Goal: Contribute content: Contribute content

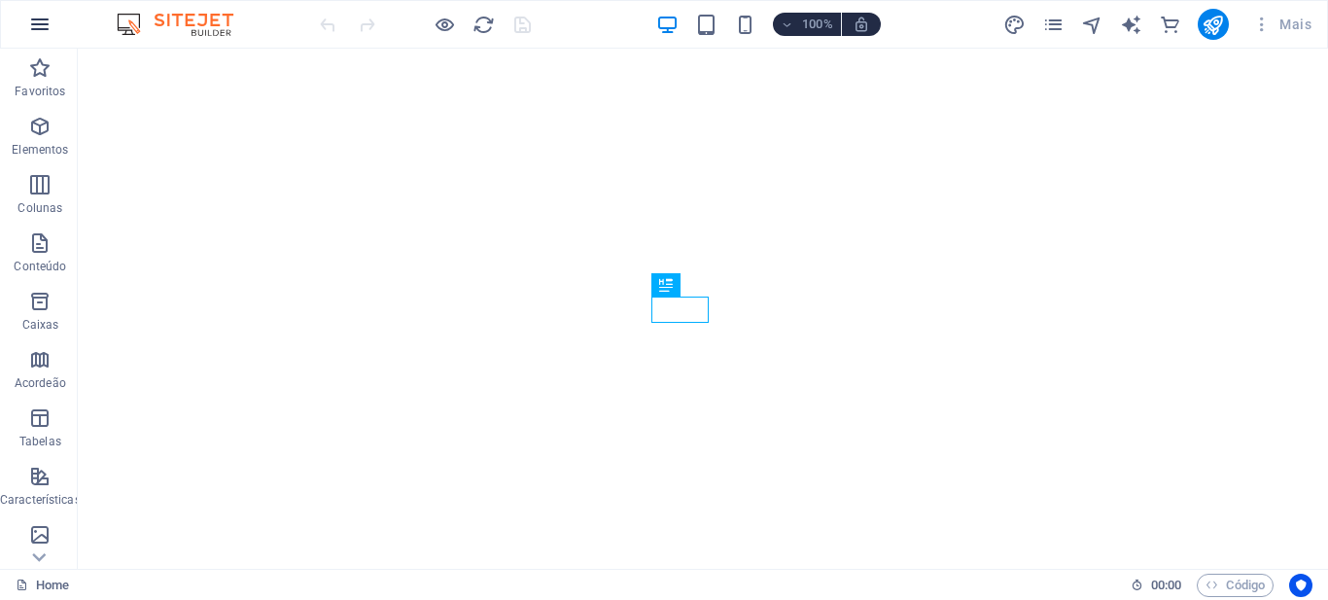
click at [42, 22] on icon "button" at bounding box center [39, 24] width 23 height 23
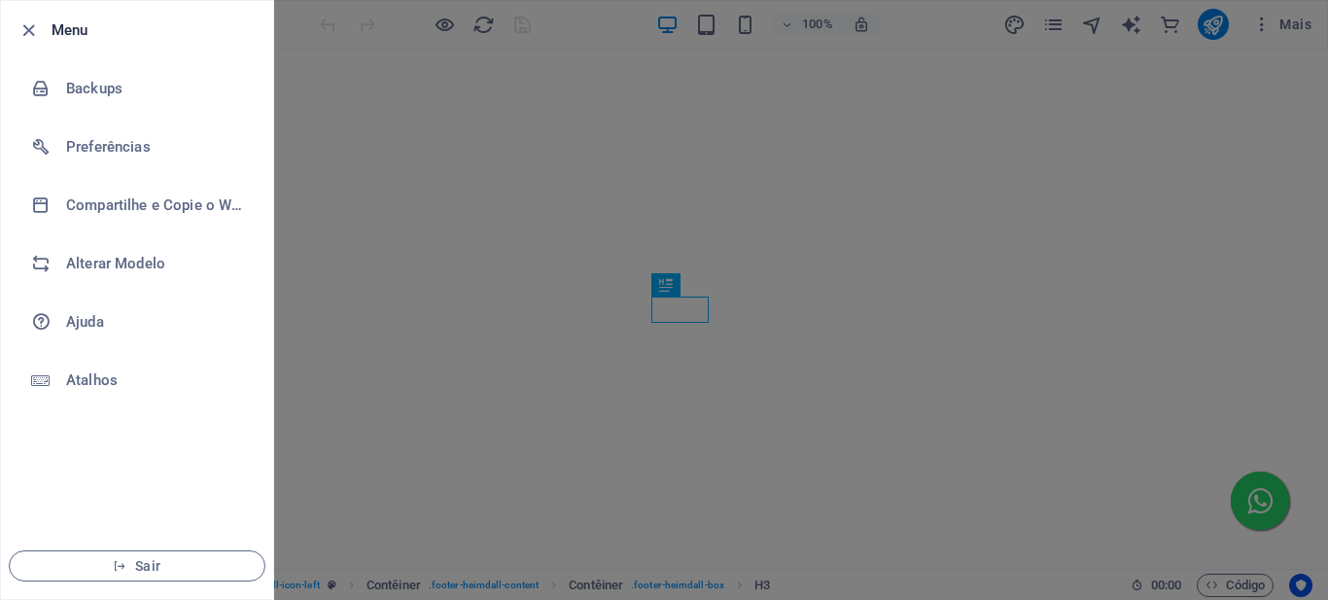
scroll to position [569, 0]
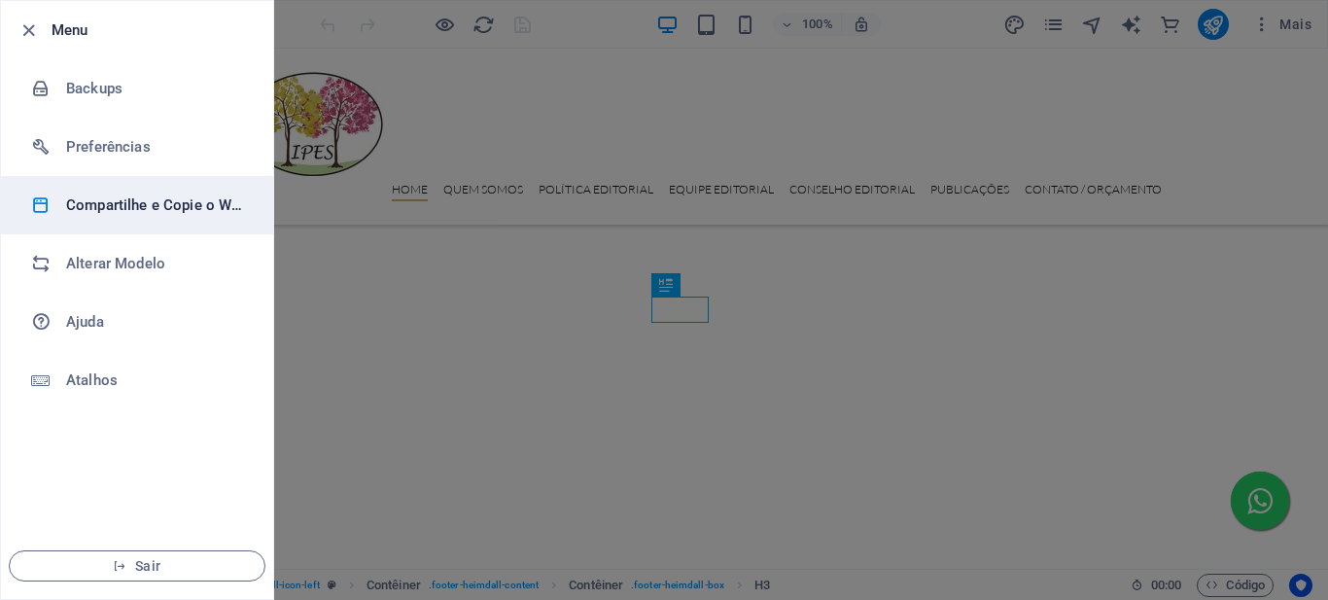
click at [159, 206] on h6 "Compartilhe e Copie o Website" at bounding box center [156, 204] width 180 height 23
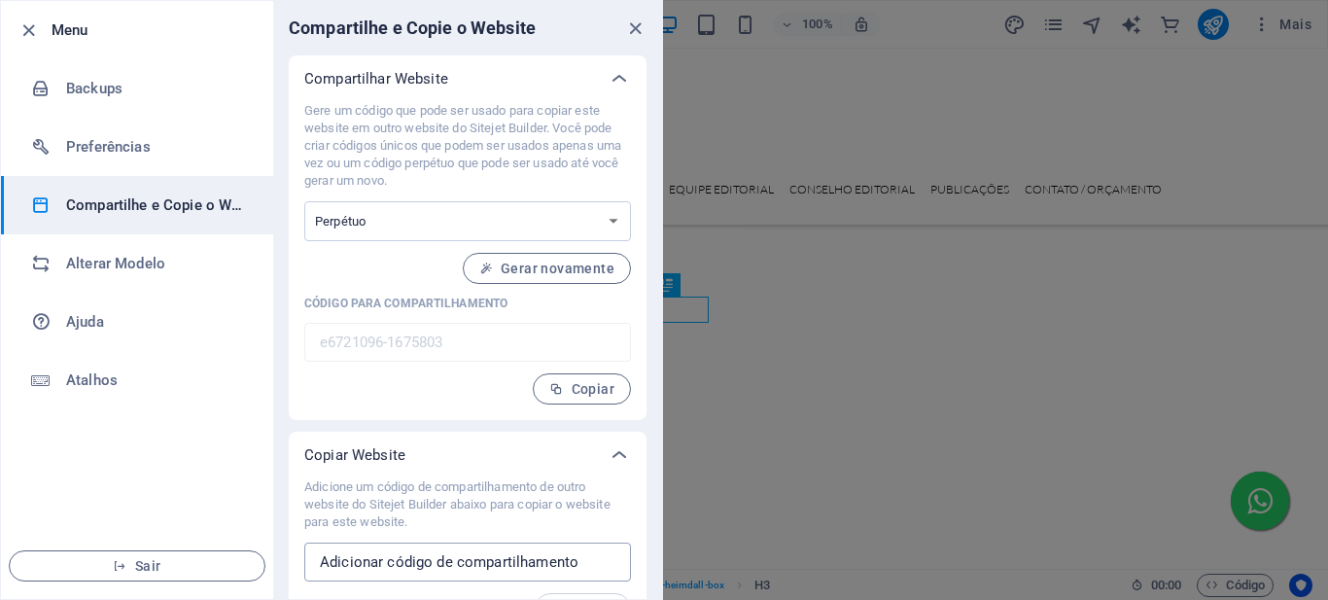
click at [404, 563] on input "text" at bounding box center [467, 561] width 327 height 39
paste input "e6721096-1675803"
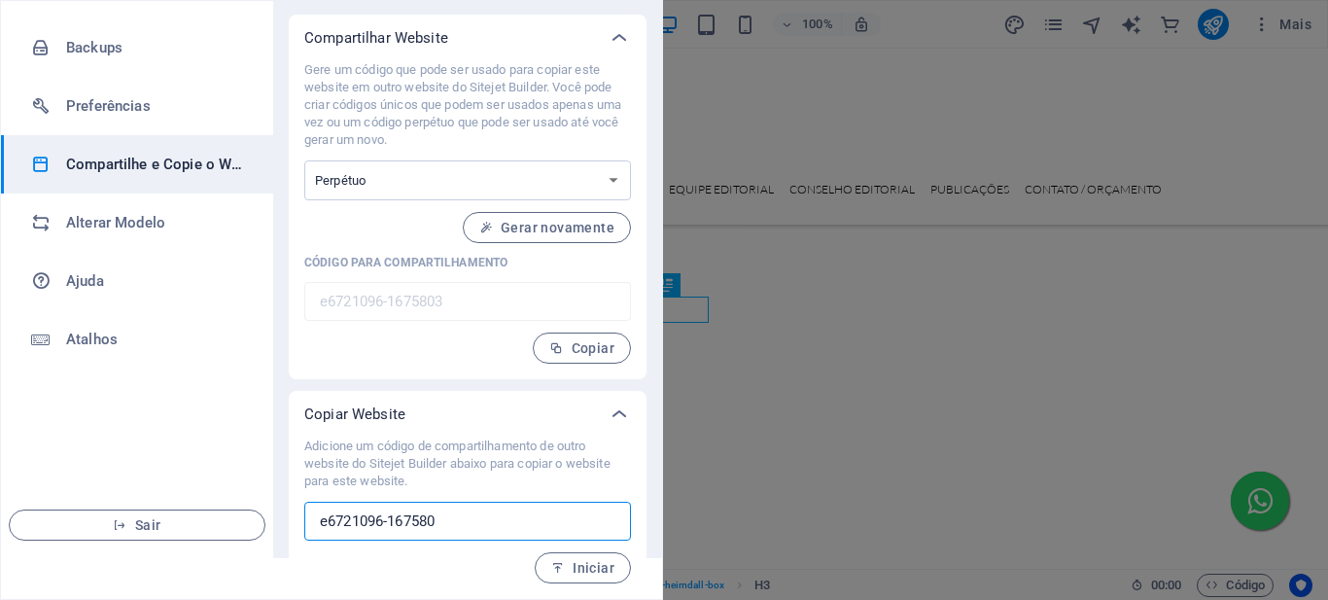
scroll to position [41, 0]
type input "e"
paste input "e6721096-1675803"
type input "e"
click at [781, 69] on div at bounding box center [664, 300] width 1328 height 600
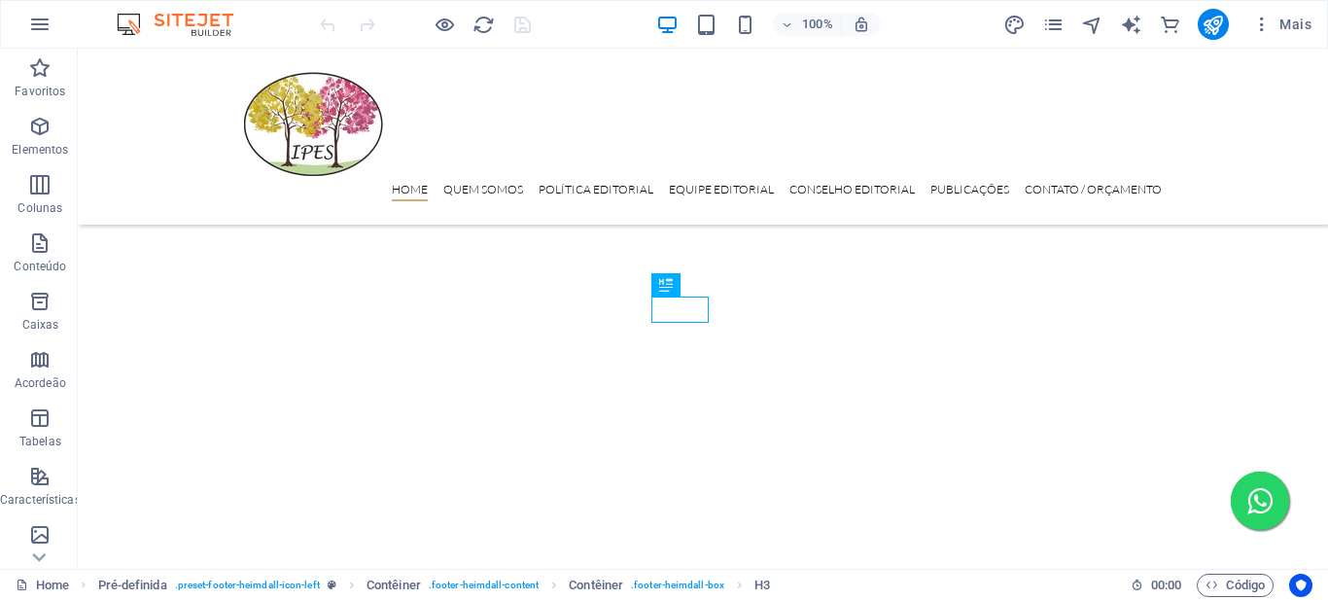
scroll to position [0, 0]
click at [1052, 24] on icon "pages" at bounding box center [1053, 25] width 22 height 22
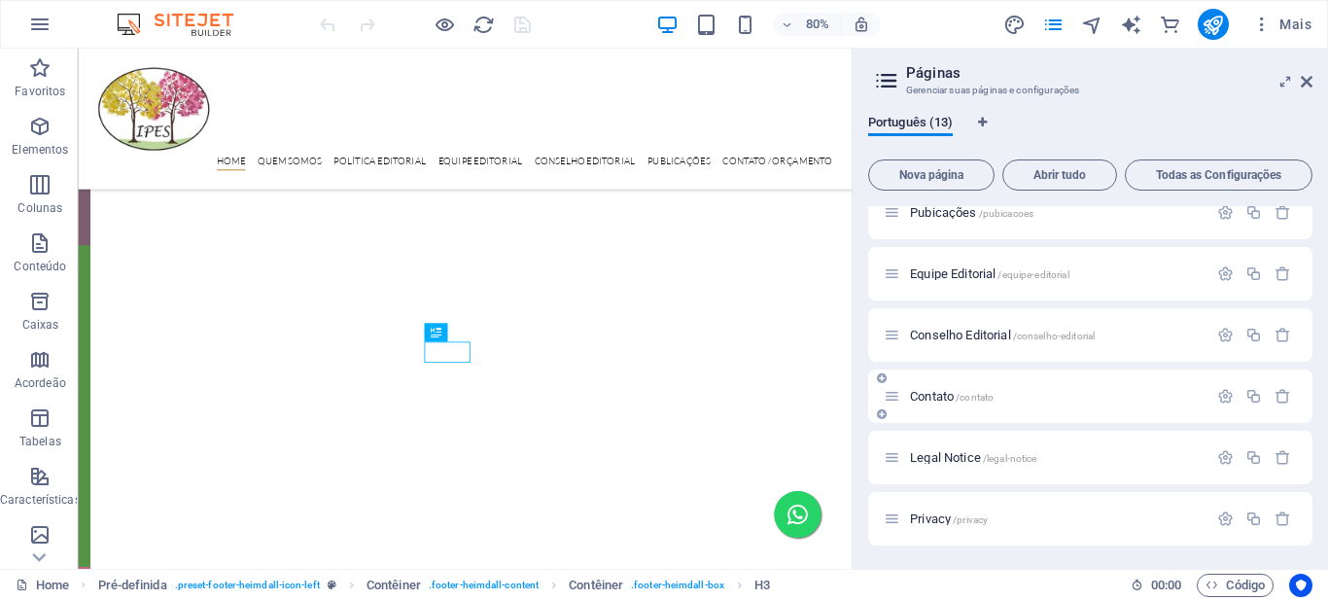
scroll to position [328, 0]
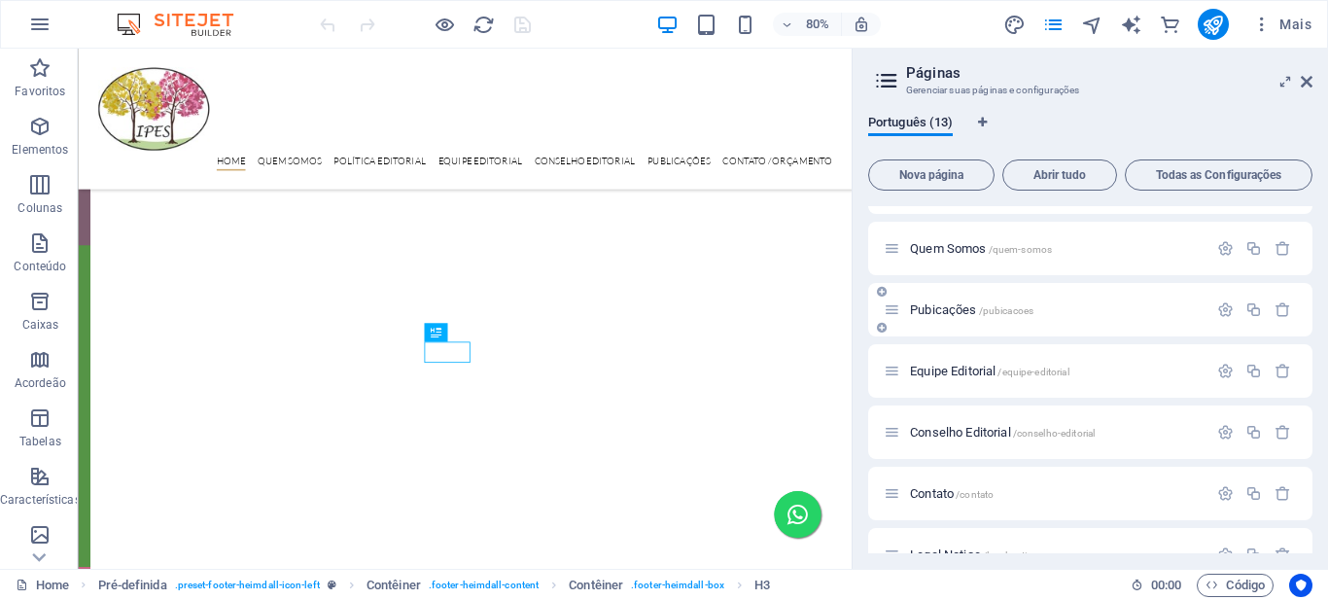
click at [1060, 317] on div "Pubicações /pubicacoes" at bounding box center [1045, 309] width 324 height 22
click at [1020, 308] on span "/pubicacoes" at bounding box center [1006, 310] width 55 height 11
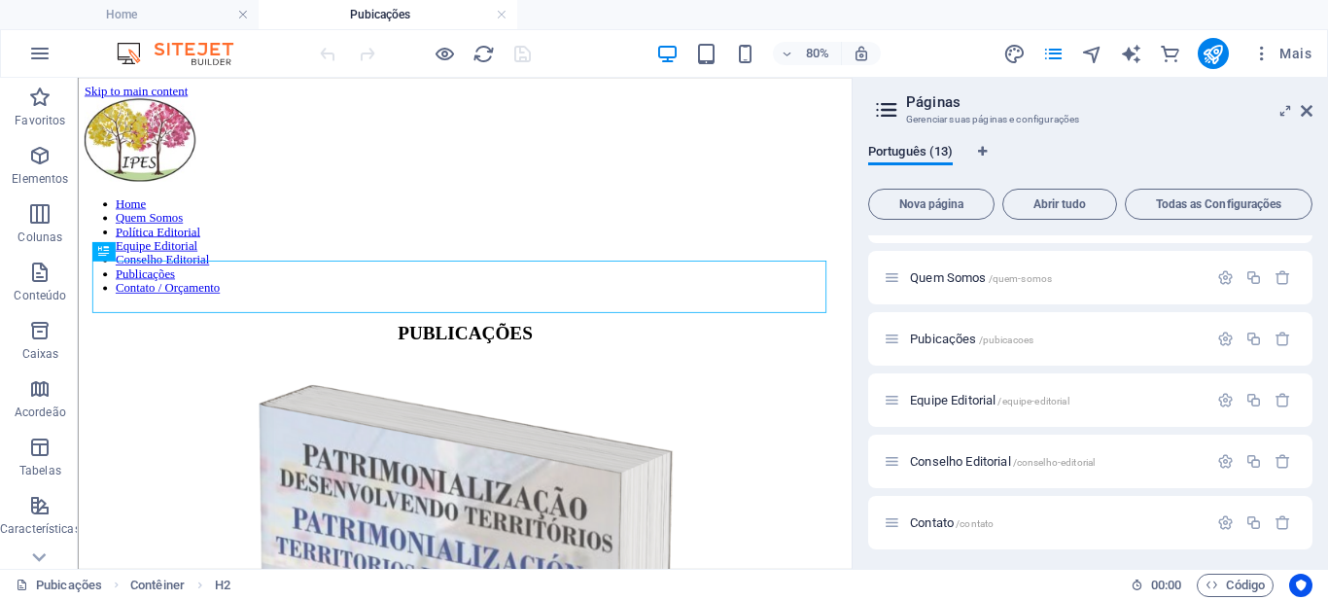
scroll to position [0, 0]
drag, startPoint x: 1310, startPoint y: 110, endPoint x: 959, endPoint y: 11, distance: 364.6
click at [1310, 112] on icon at bounding box center [1306, 111] width 12 height 16
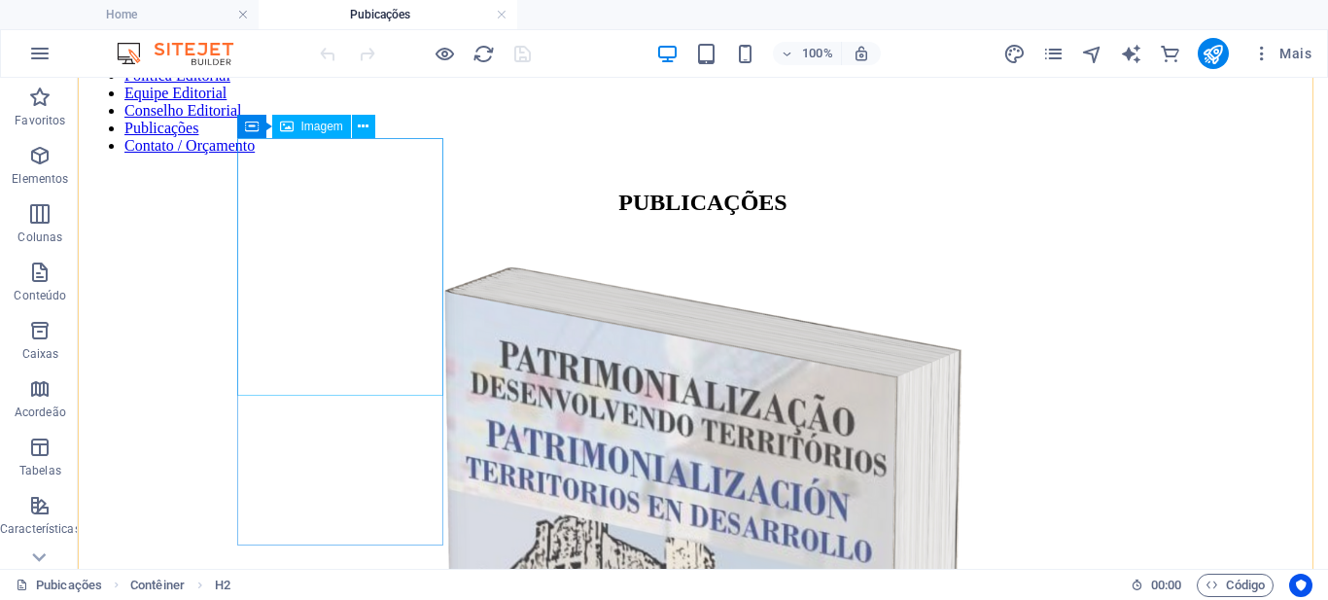
scroll to position [583, 0]
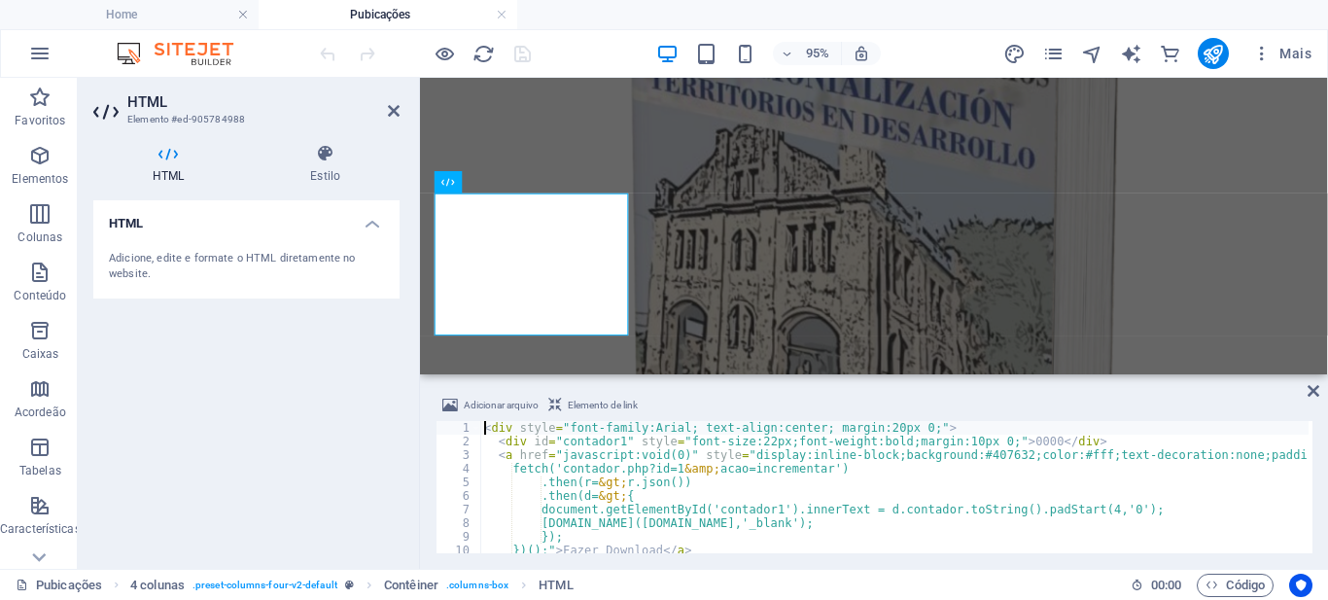
click at [539, 473] on div "< div style = "font-family:Arial; text-align:center; margin:20px 0;" > < div id…" at bounding box center [1086, 498] width 1213 height 155
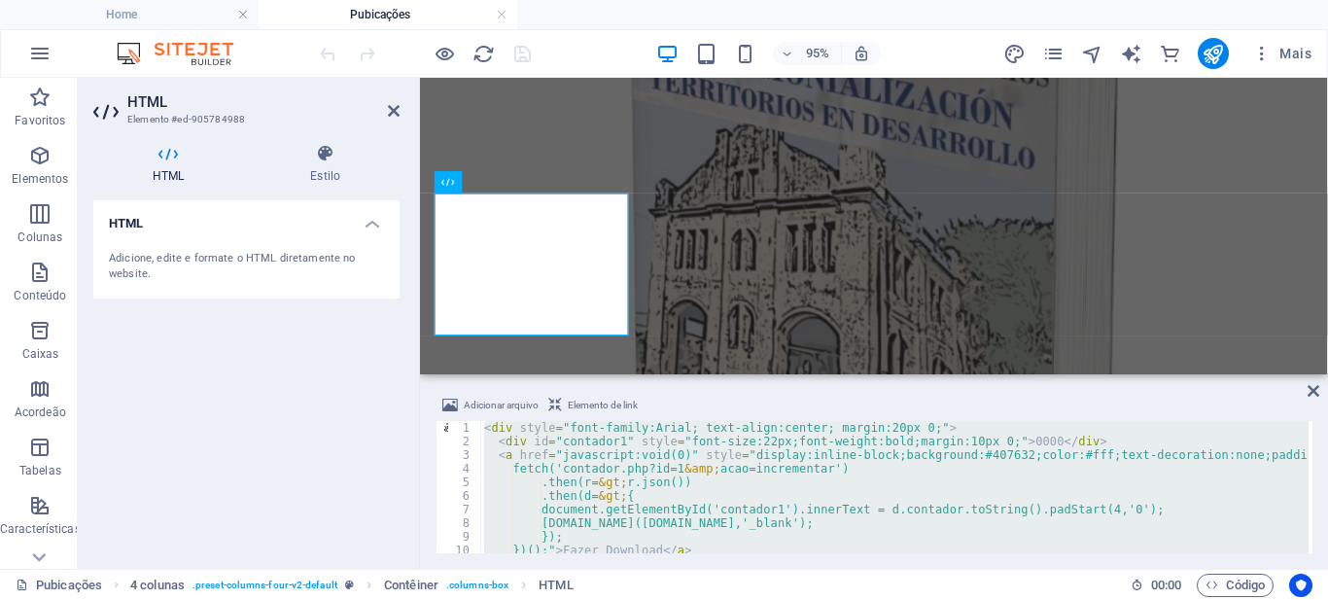
type textarea "</script>"
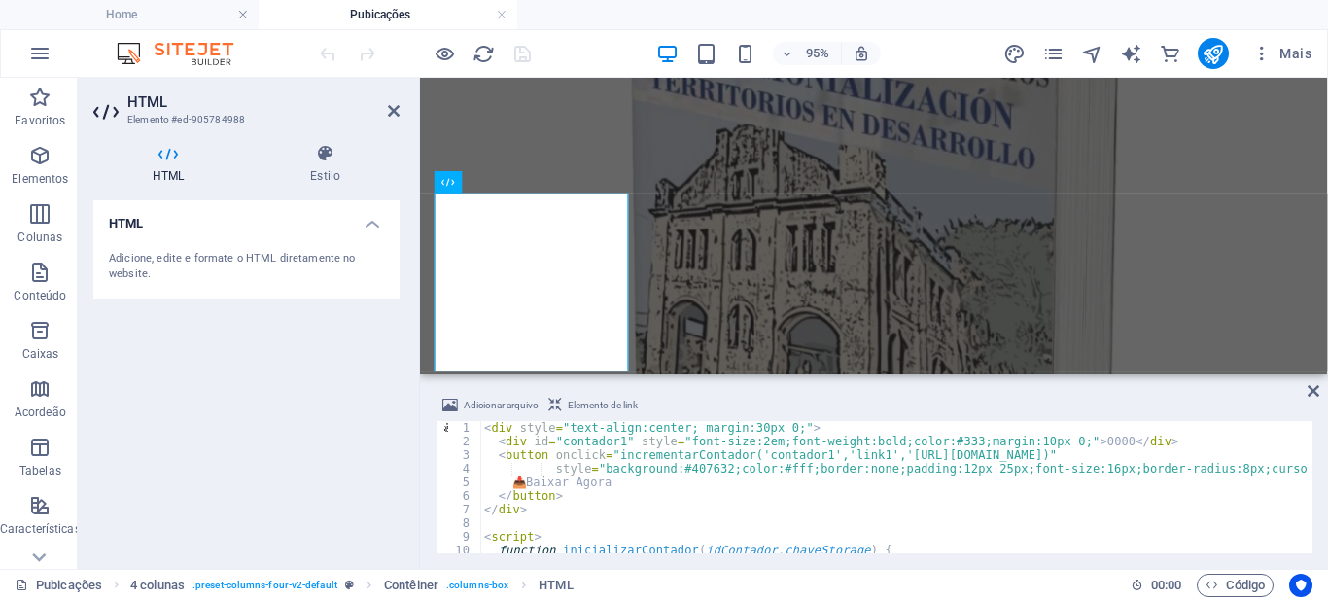
scroll to position [0, 0]
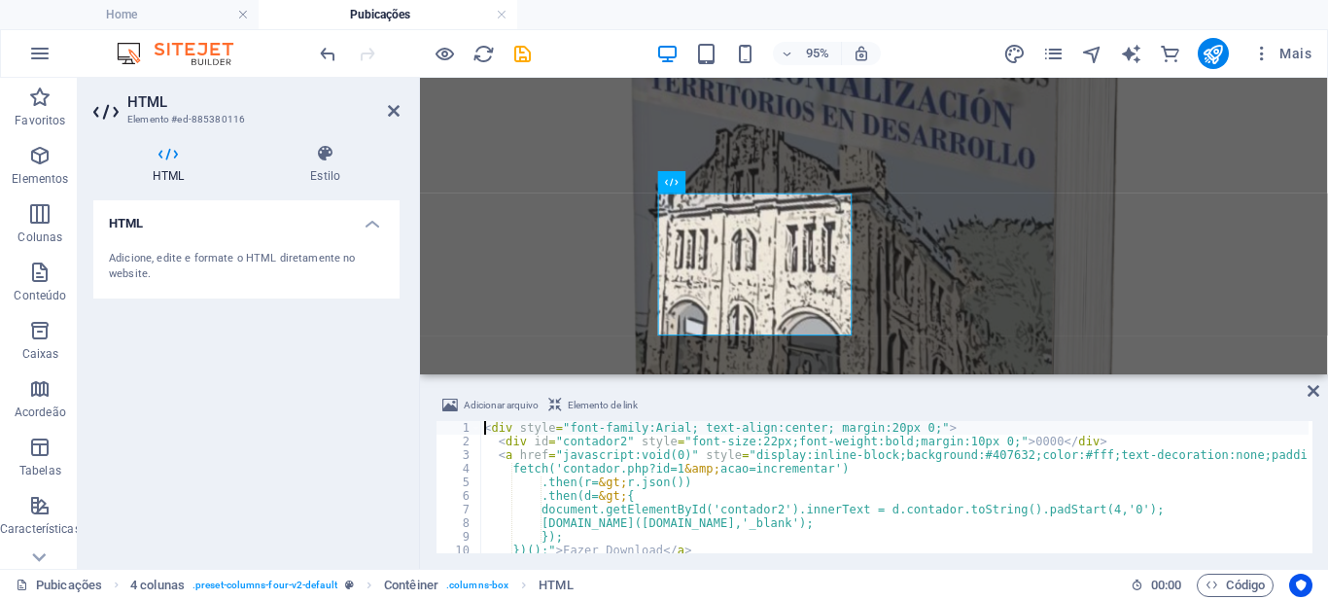
click at [604, 470] on div "< div style = "font-family:Arial; text-align:center; margin:20px 0;" > < div id…" at bounding box center [1086, 498] width 1213 height 155
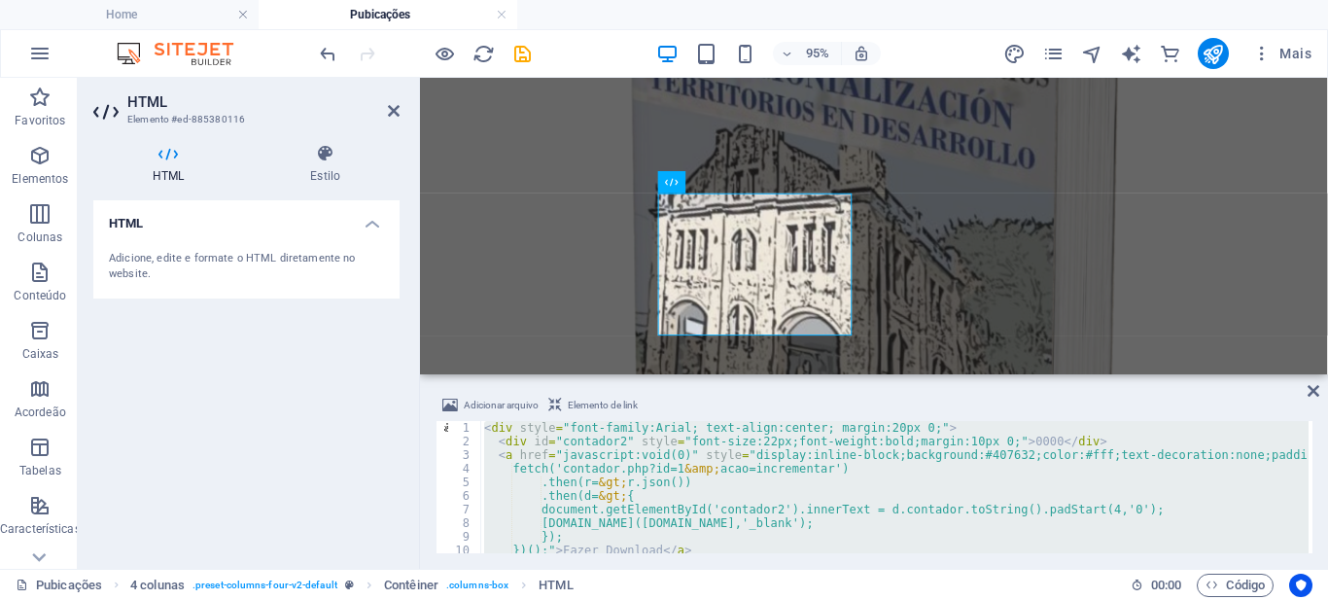
type textarea "</script>"
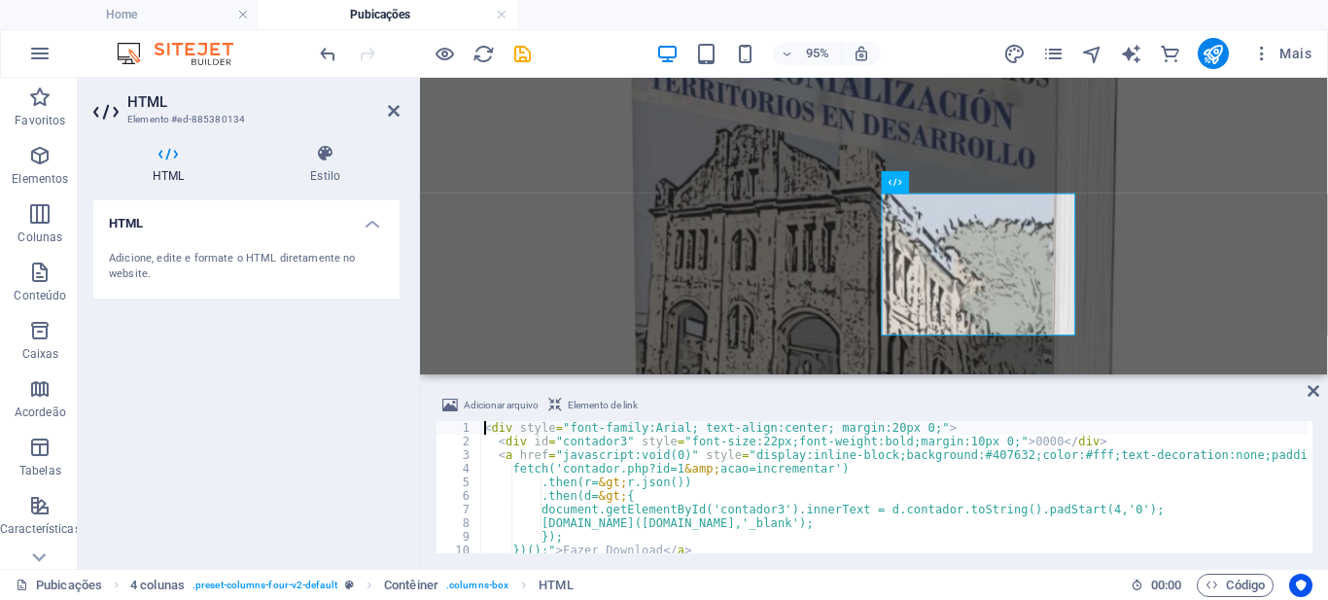
click at [578, 461] on div "< div style = "font-family:Arial; text-align:center; margin:20px 0;" > < div id…" at bounding box center [1086, 498] width 1213 height 155
type textarea "}); </script>"
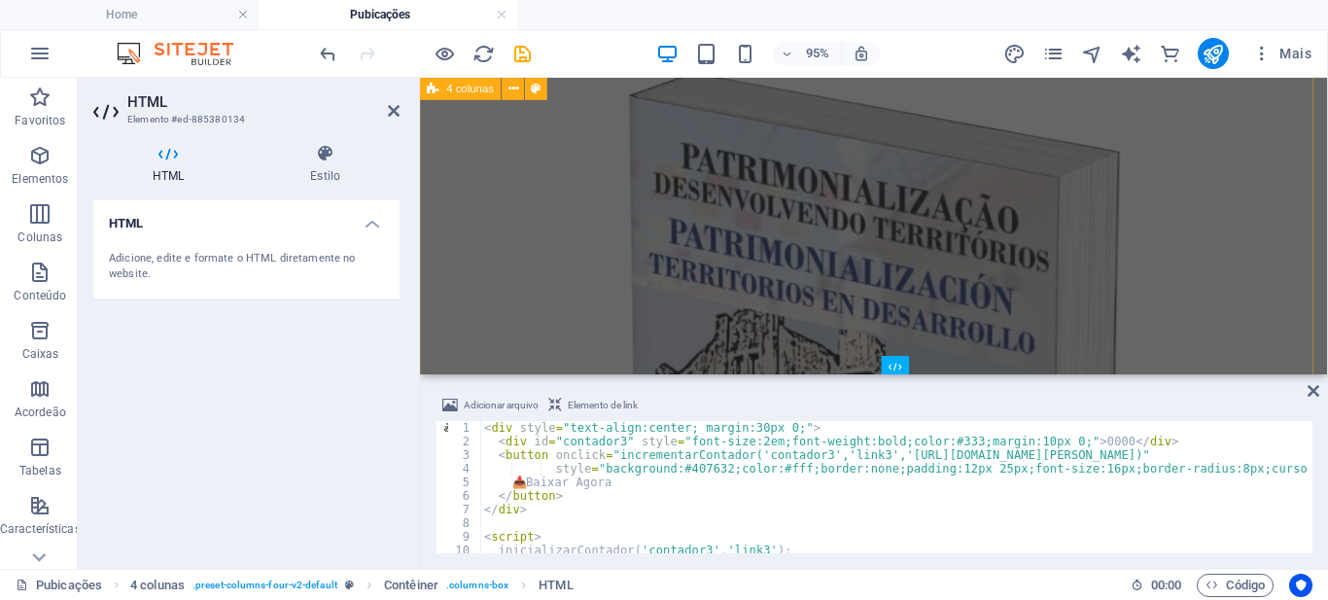
scroll to position [583, 0]
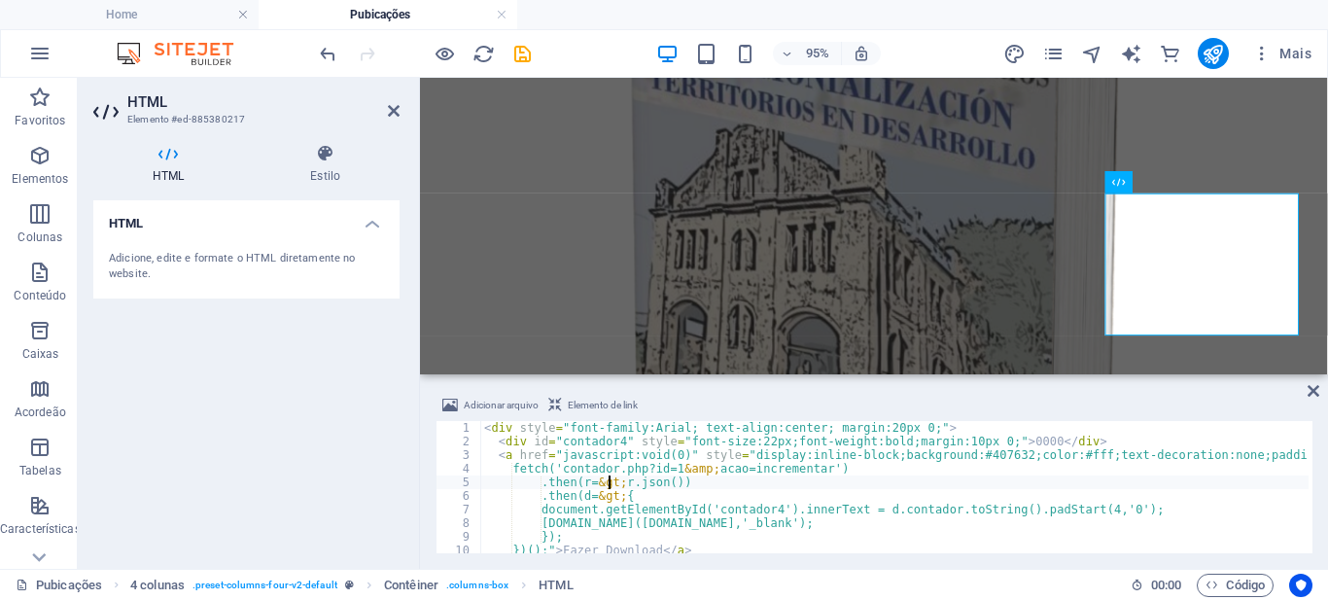
click at [608, 483] on div "< div style = "font-family:Arial; text-align:center; margin:20px 0;" > < div id…" at bounding box center [1086, 498] width 1213 height 155
type textarea "}); </script>"
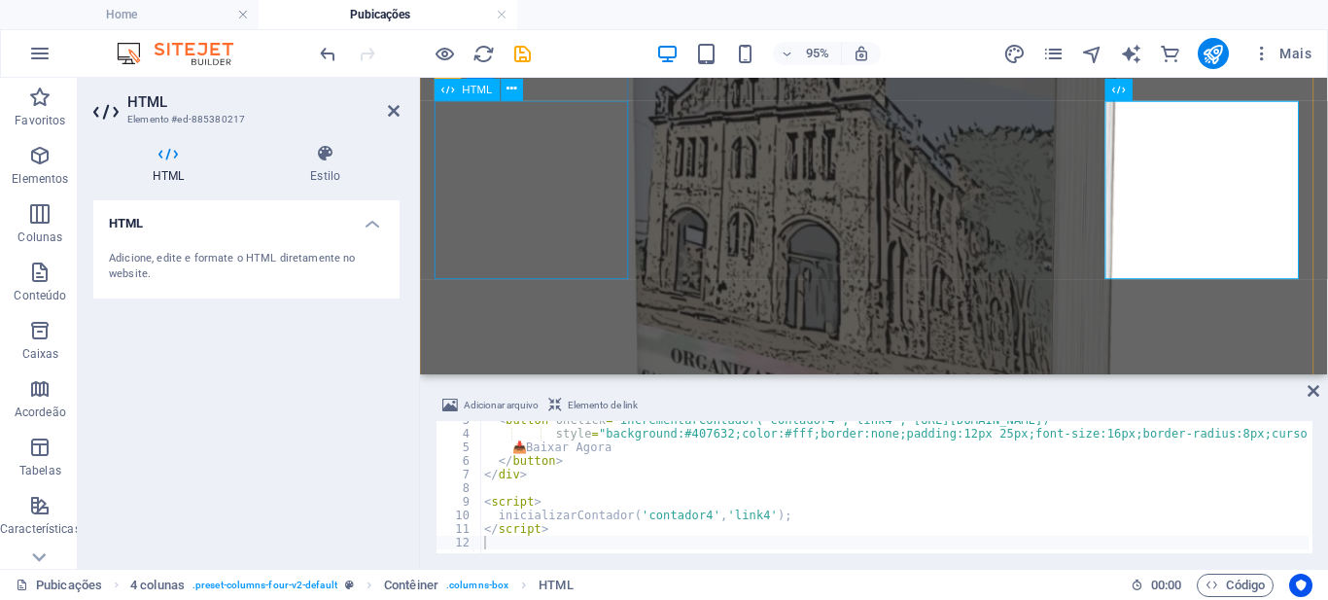
scroll to position [875, 0]
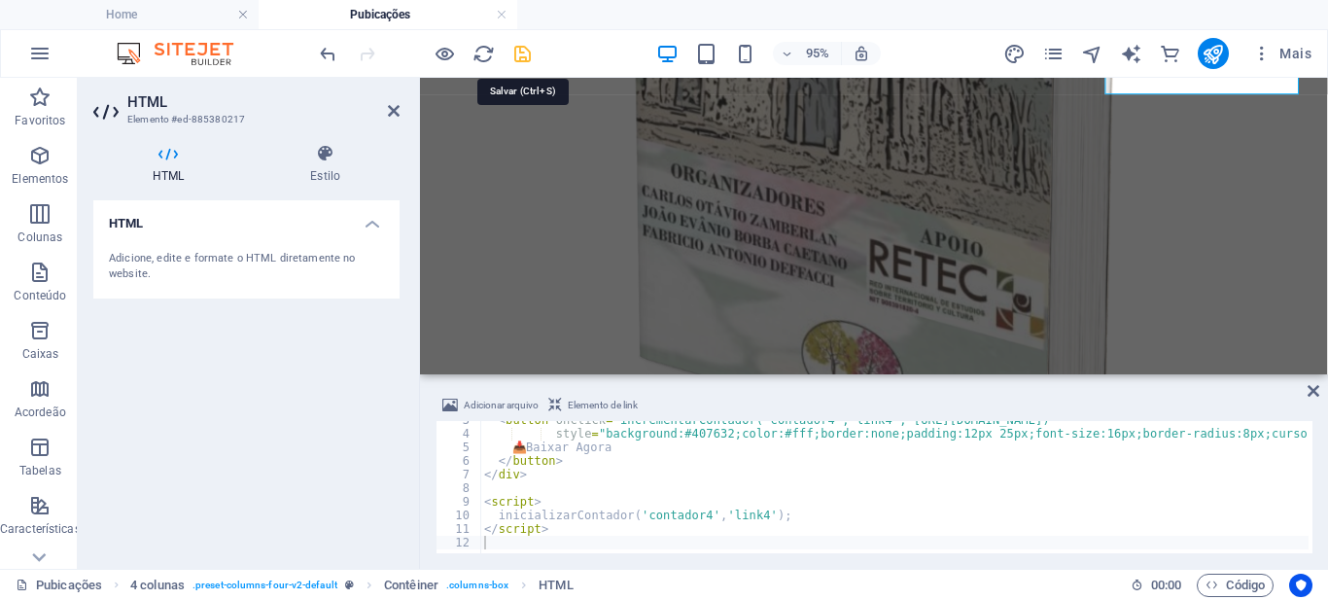
click at [523, 54] on icon "save" at bounding box center [522, 54] width 22 height 22
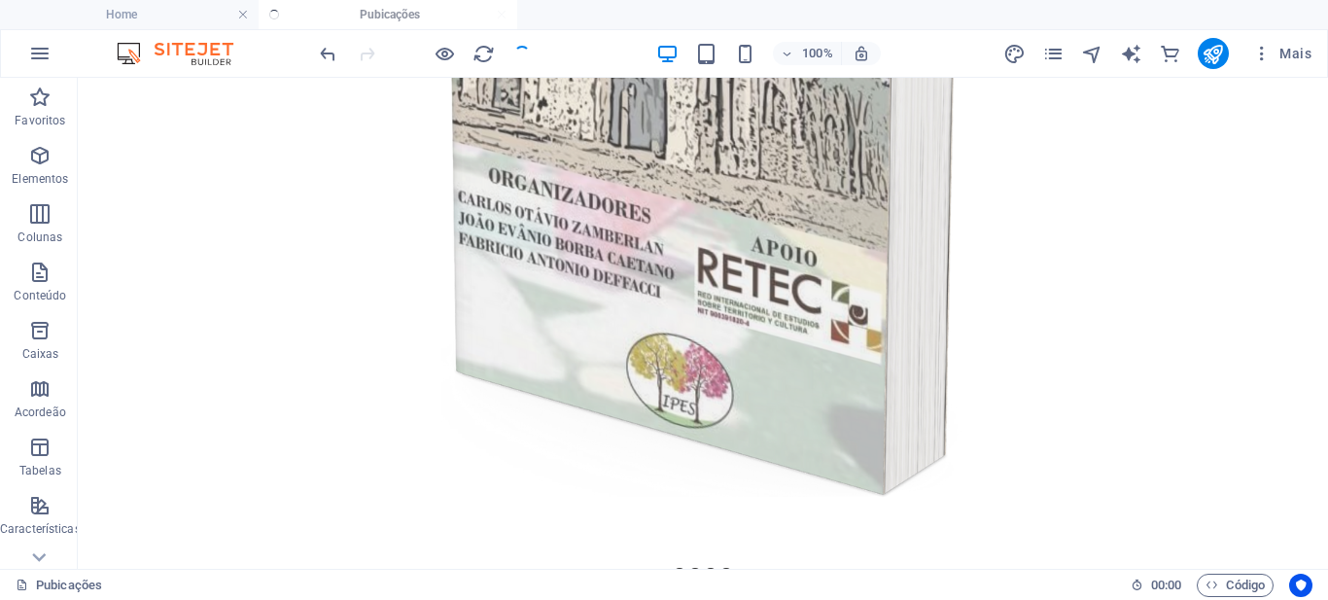
scroll to position [877, 0]
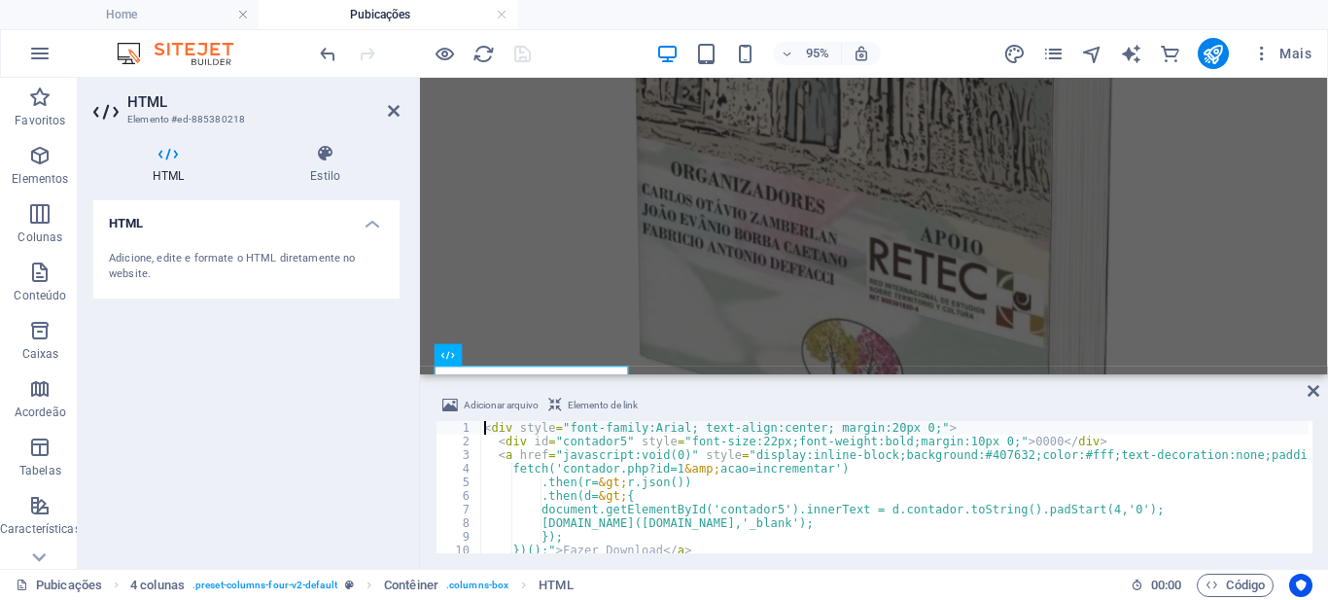
scroll to position [875, 0]
click at [559, 460] on div "< div style = "font-family:Arial; text-align:center; margin:20px 0;" > < div id…" at bounding box center [1086, 498] width 1213 height 155
type textarea "}); </script>"
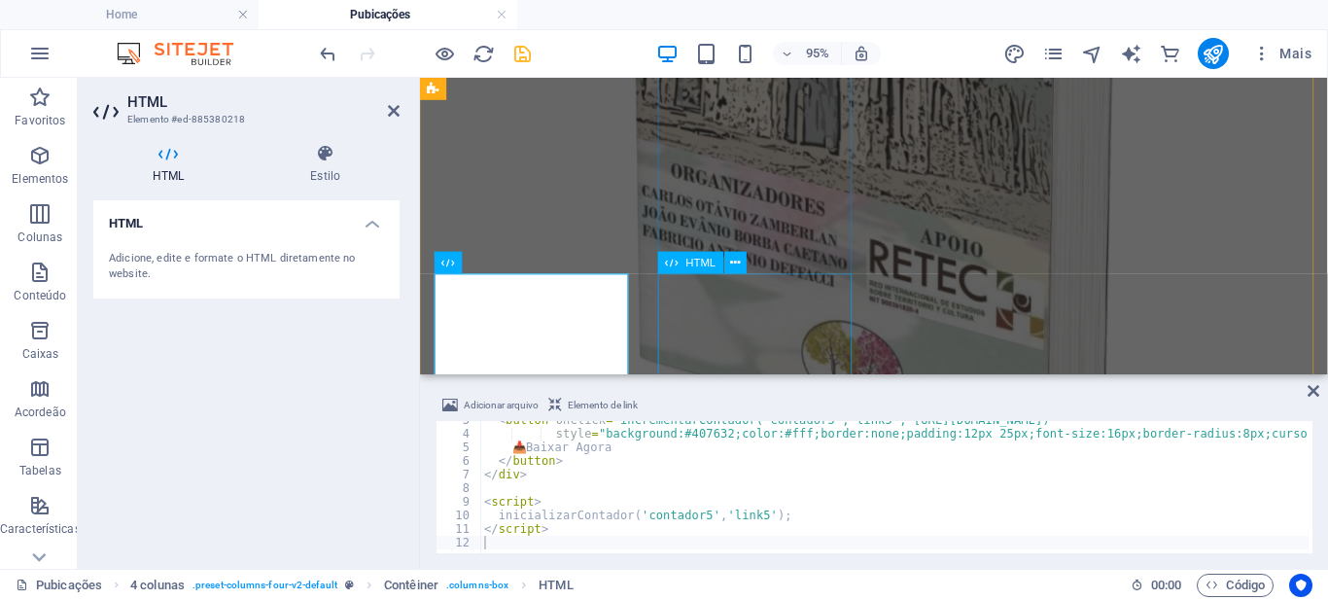
scroll to position [972, 0]
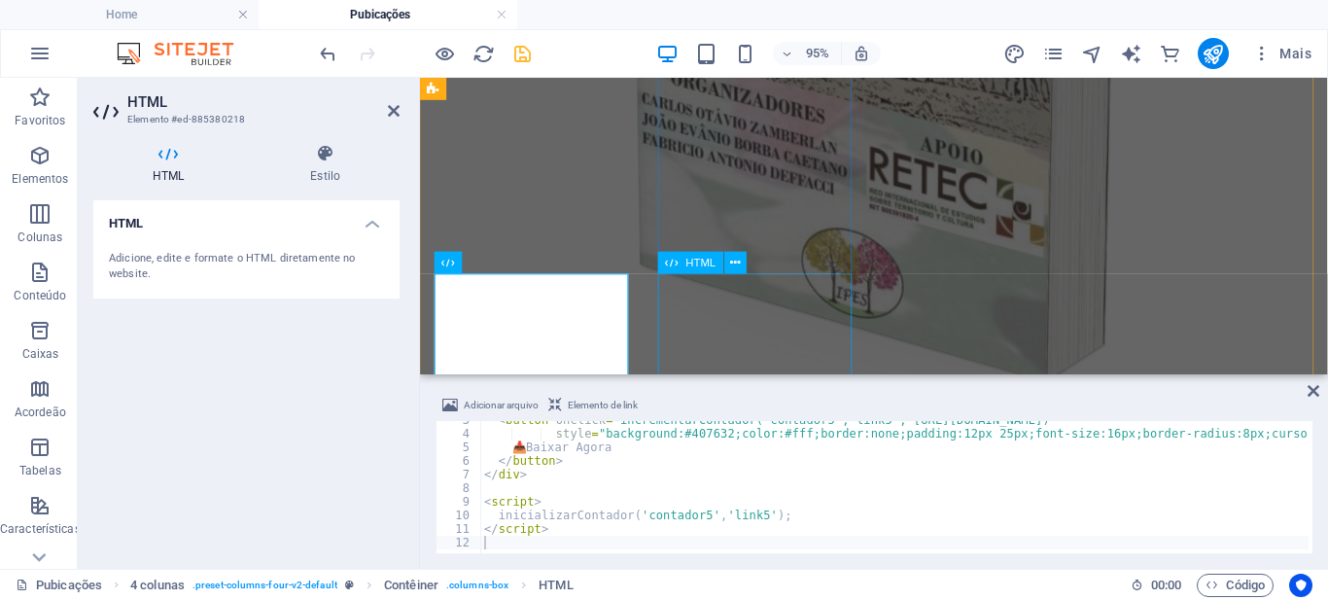
drag, startPoint x: 835, startPoint y: 310, endPoint x: 806, endPoint y: 328, distance: 34.5
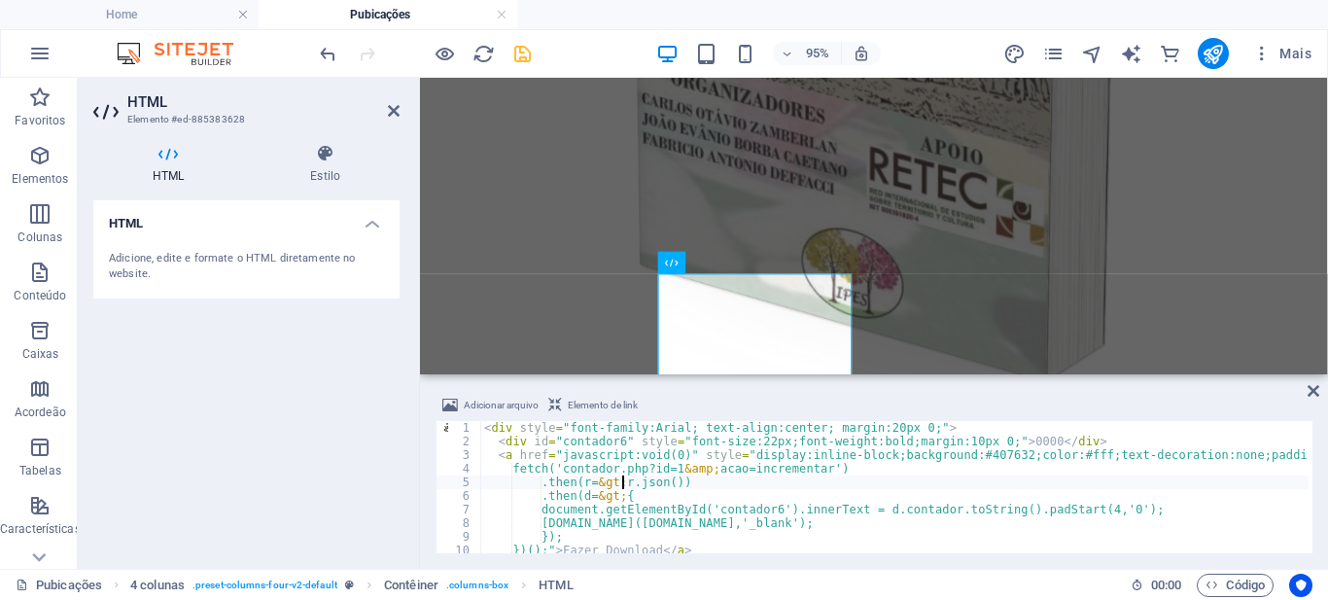
click at [619, 481] on div "< div style = "font-family:Arial; text-align:center; margin:20px 0;" > < div id…" at bounding box center [1086, 498] width 1213 height 155
type textarea "}); </script>"
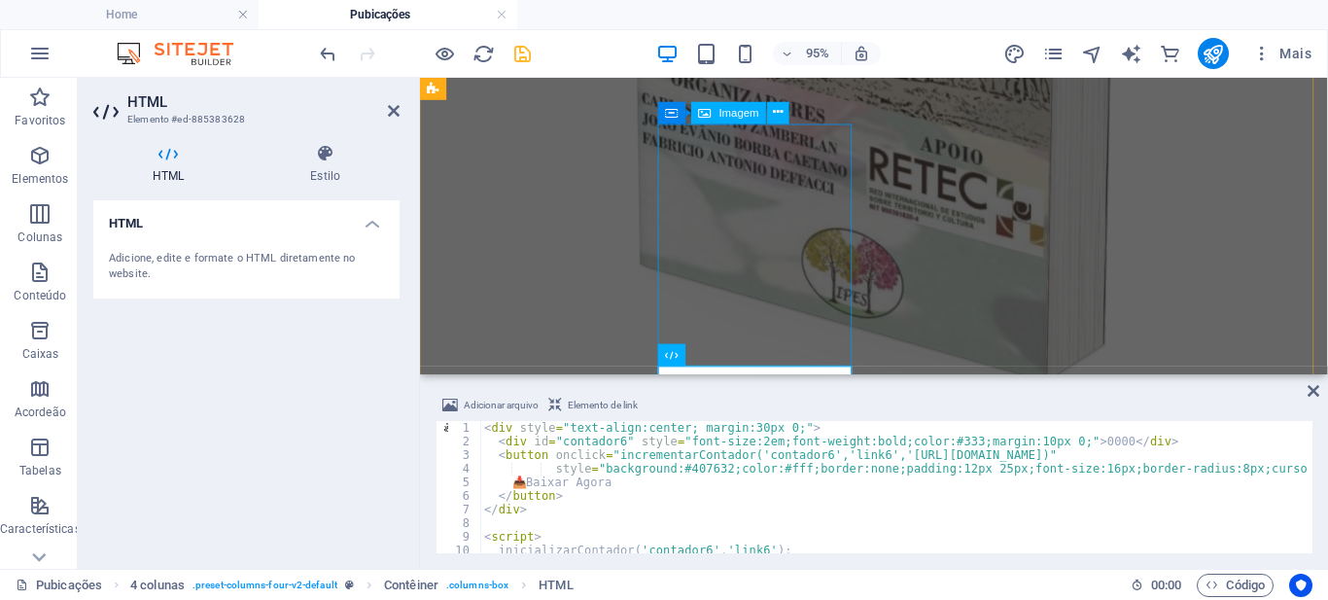
scroll to position [875, 0]
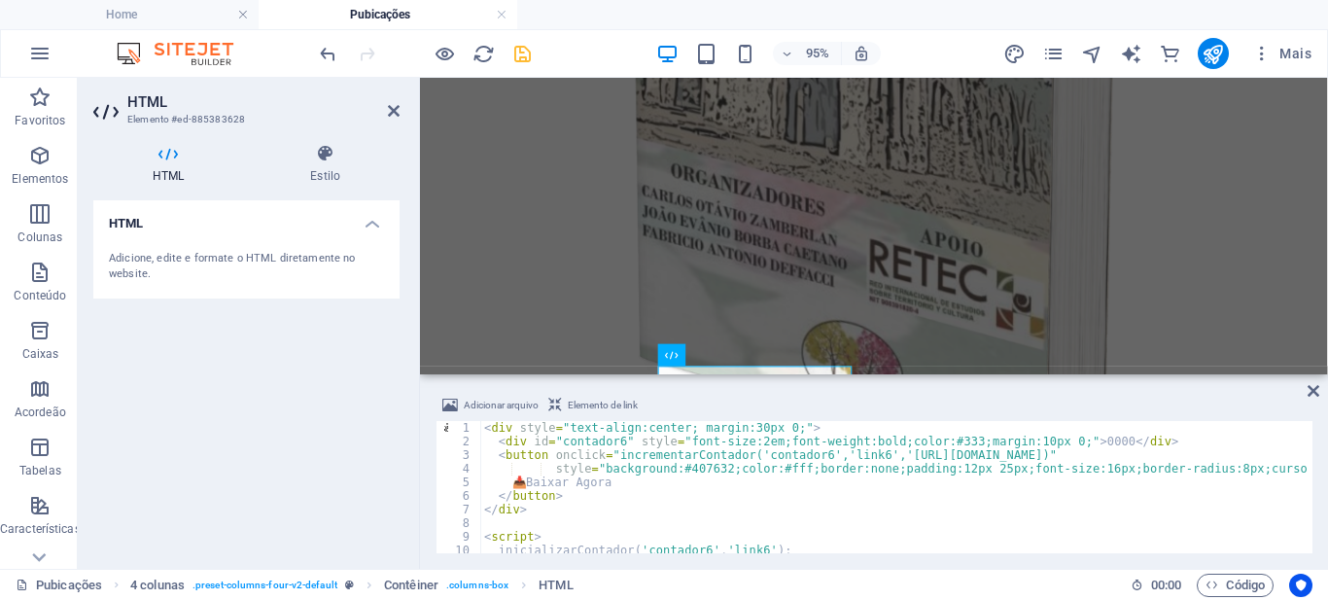
click at [1261, 460] on div "< div style = "text-align:center; margin:30px 0;" > < div id = "contador6" styl…" at bounding box center [900, 498] width 840 height 155
click at [1259, 460] on div "< div style = "text-align:center; margin:30px 0;" > < div id = "contador6" styl…" at bounding box center [900, 498] width 840 height 155
drag, startPoint x: 1158, startPoint y: 456, endPoint x: 1056, endPoint y: 457, distance: 102.0
click at [1056, 457] on div "< div style = "text-align:center; margin:30px 0;" > < div id = "contador6" styl…" at bounding box center [900, 498] width 840 height 155
paste textarea "livroyuri"
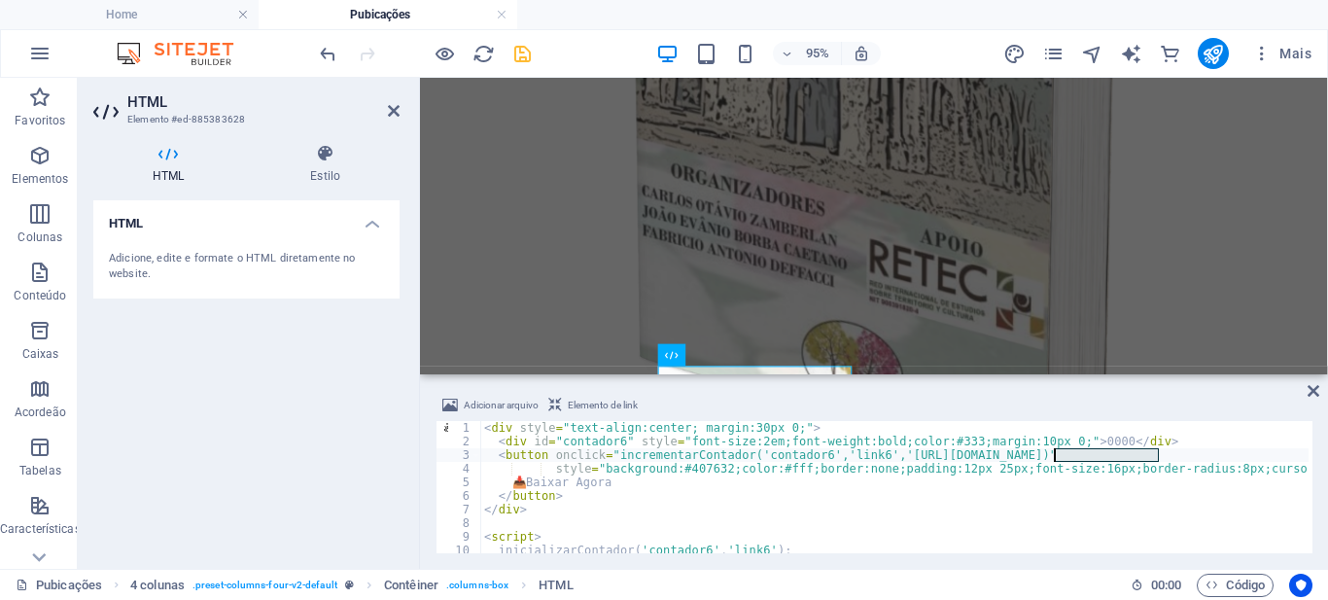
type textarea "<button onclick="incrementarContador('contador6','link6','https://editoraipes.c…"
click at [603, 520] on div "< div style = "text-align:center; margin:30px 0;" > < div id = "contador6" styl…" at bounding box center [900, 498] width 840 height 155
type textarea "</script>"
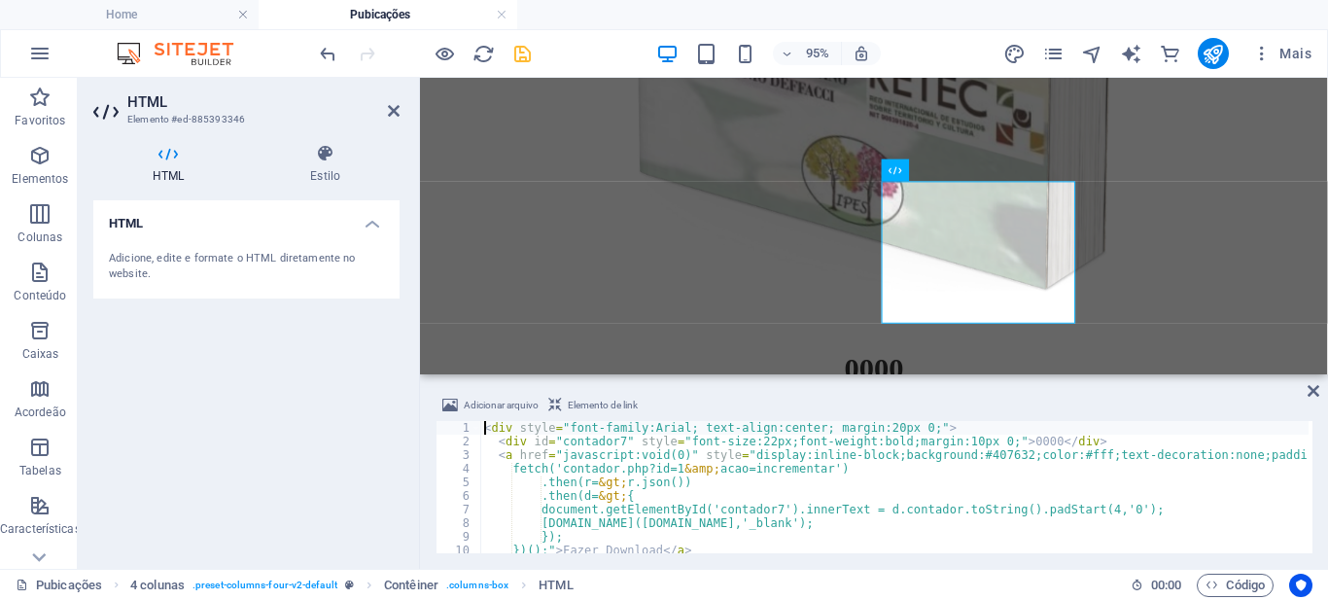
click at [679, 493] on div "< div style = "font-family:Arial; text-align:center; margin:20px 0;" > < div id…" at bounding box center [1086, 498] width 1213 height 155
type textarea "}); </script>"
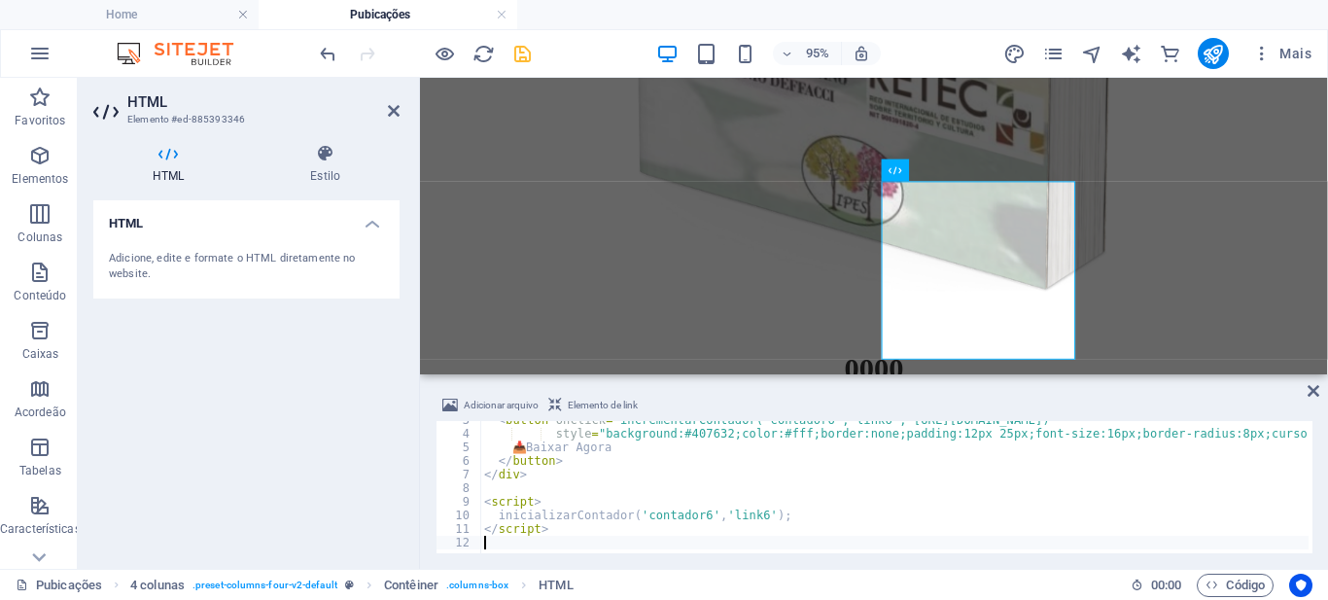
scroll to position [0, 0]
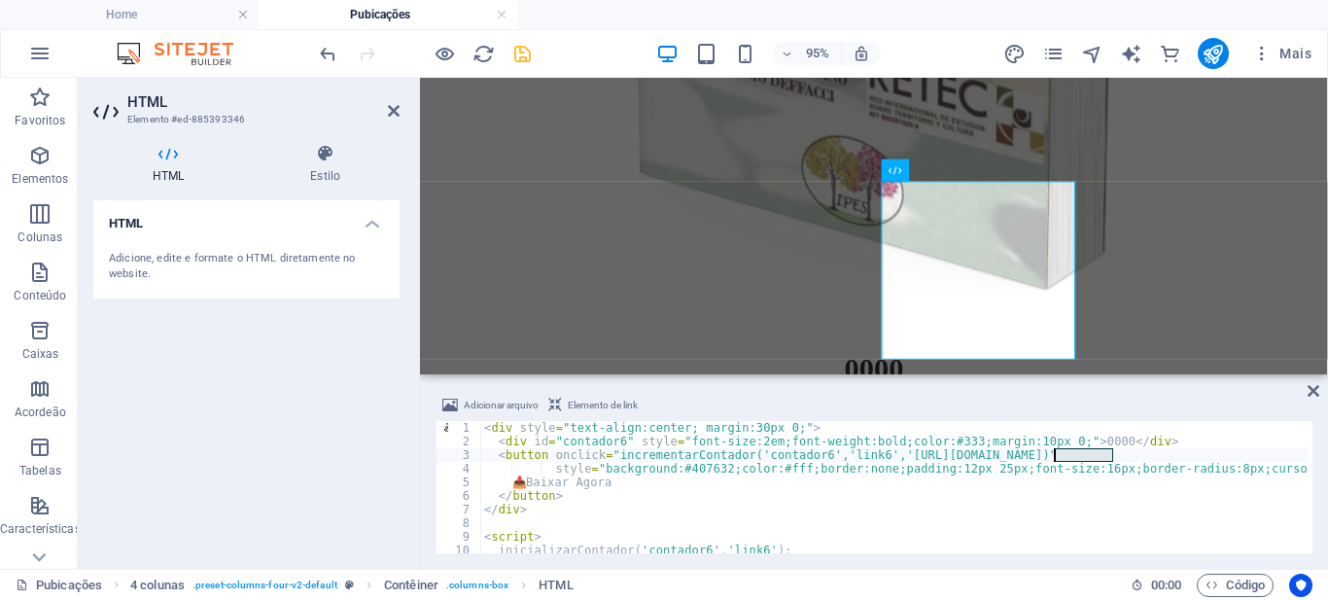
drag, startPoint x: 1111, startPoint y: 453, endPoint x: 1055, endPoint y: 455, distance: 55.4
click at [1055, 455] on div "< div style = "text-align:center; margin:30px 0;" > < div id = "contador6" styl…" at bounding box center [900, 498] width 840 height 155
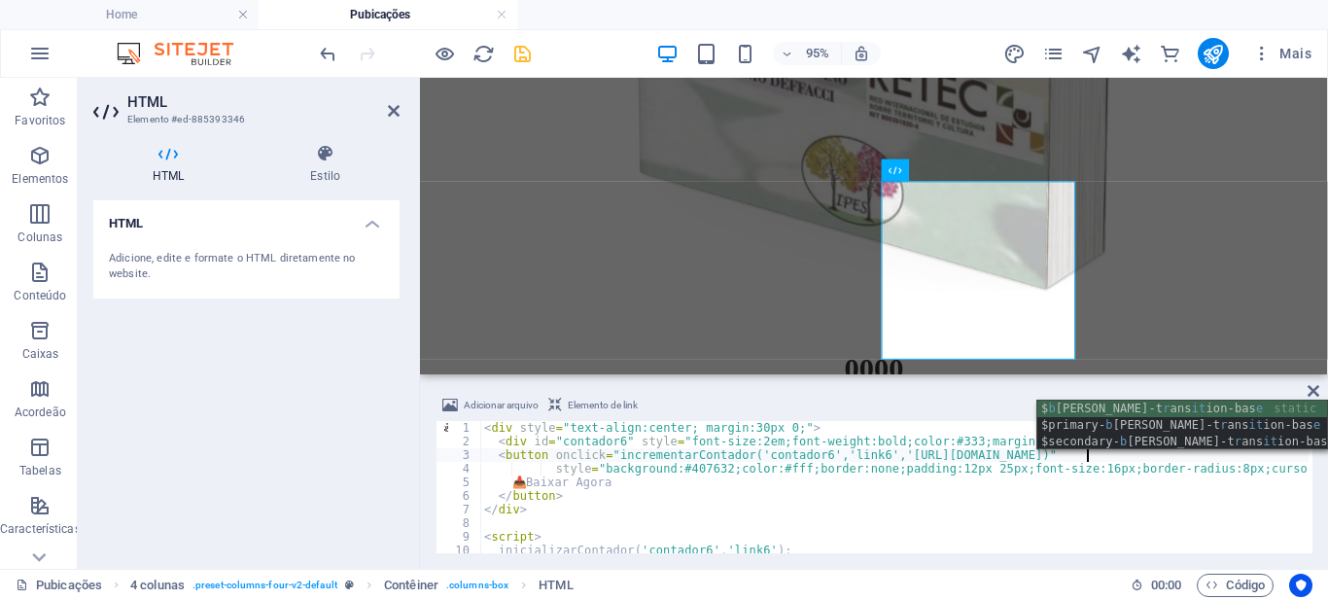
scroll to position [0, 50]
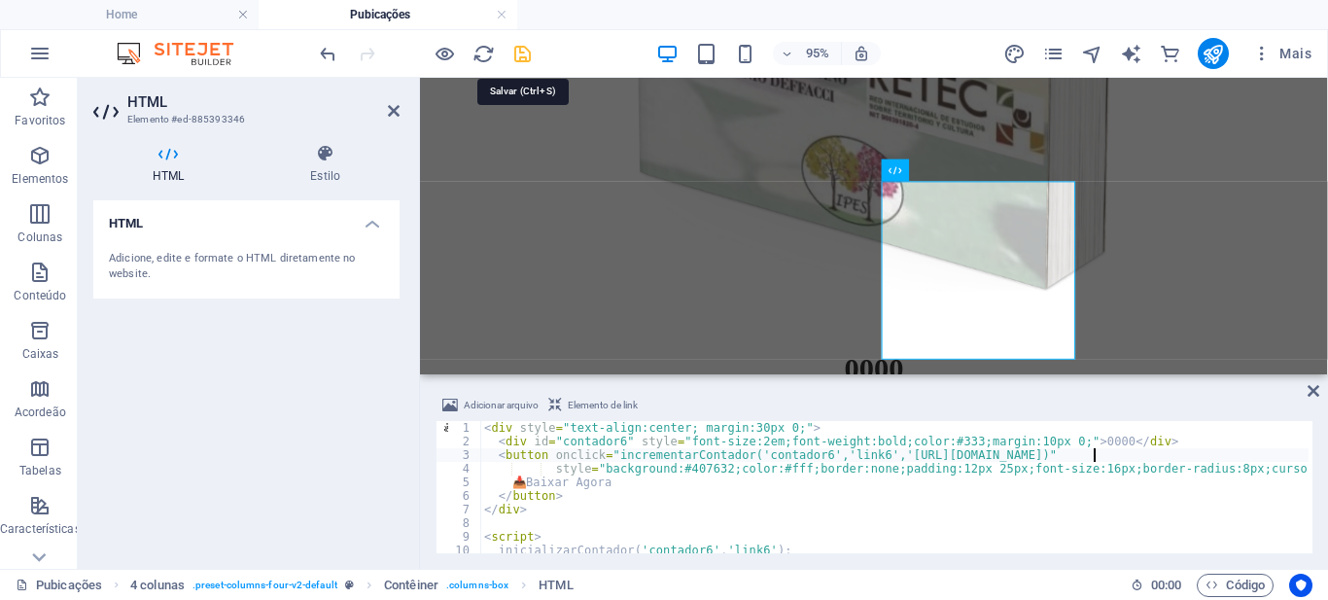
type textarea "<button onclick="incrementarContador('contador6','link6','https://editoraipes.c…"
click at [523, 58] on icon "save" at bounding box center [522, 54] width 22 height 22
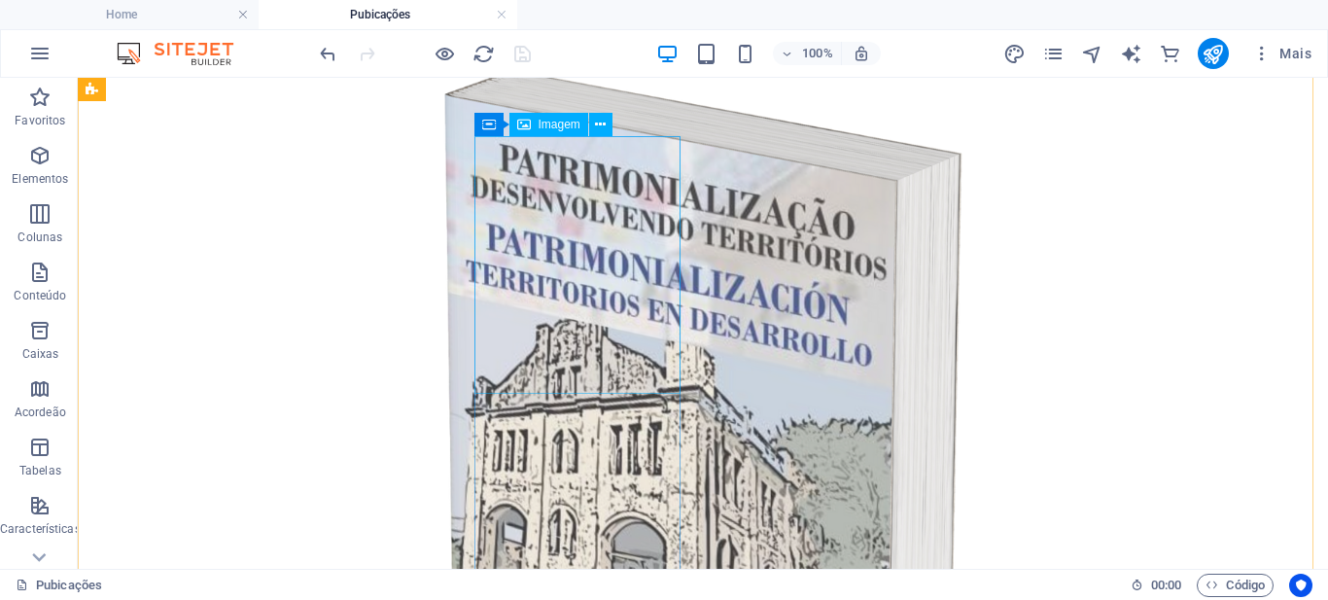
scroll to position [196, 0]
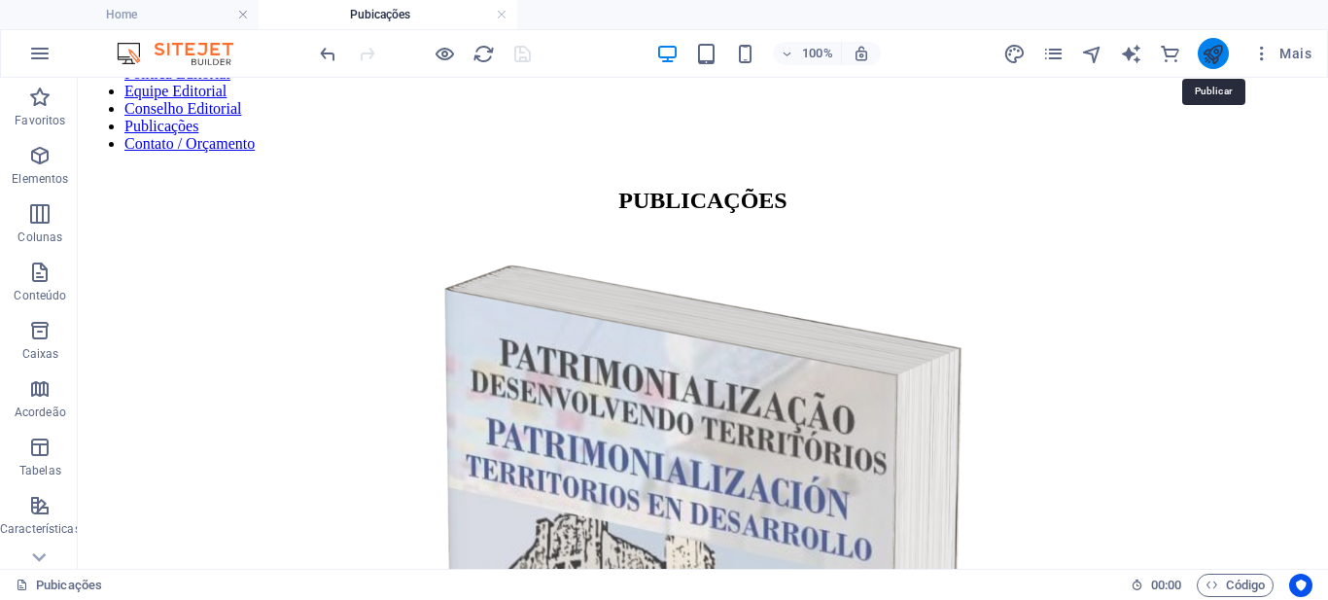
click at [1211, 49] on icon "publish" at bounding box center [1212, 54] width 22 height 22
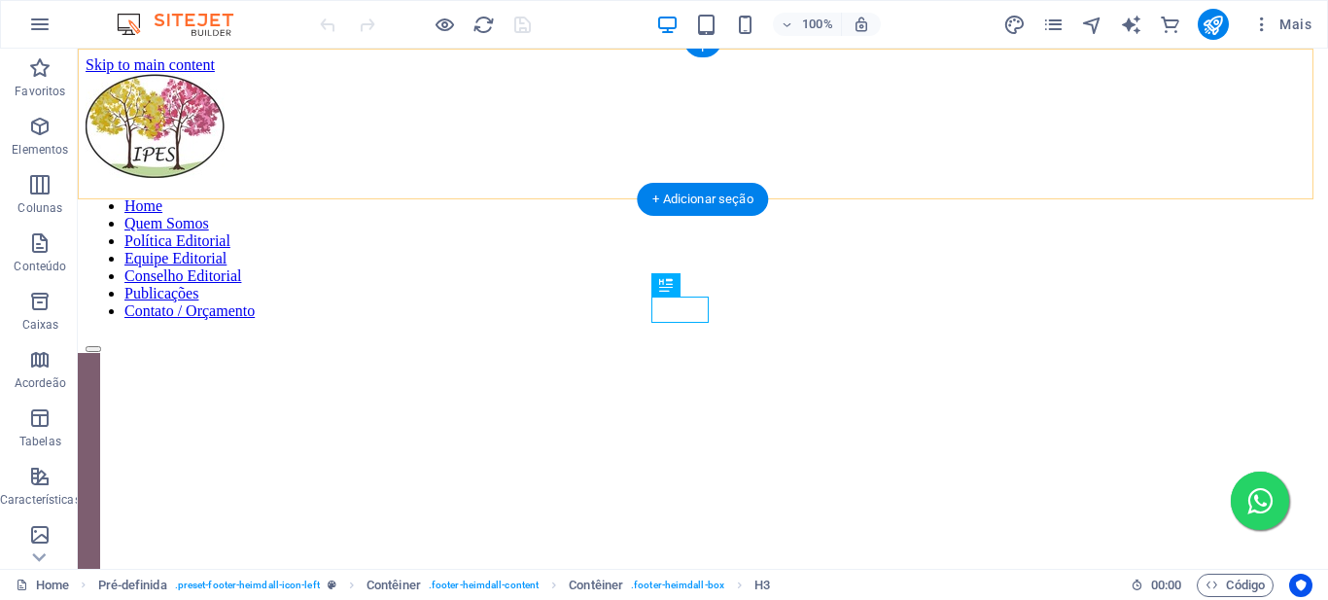
scroll to position [569, 0]
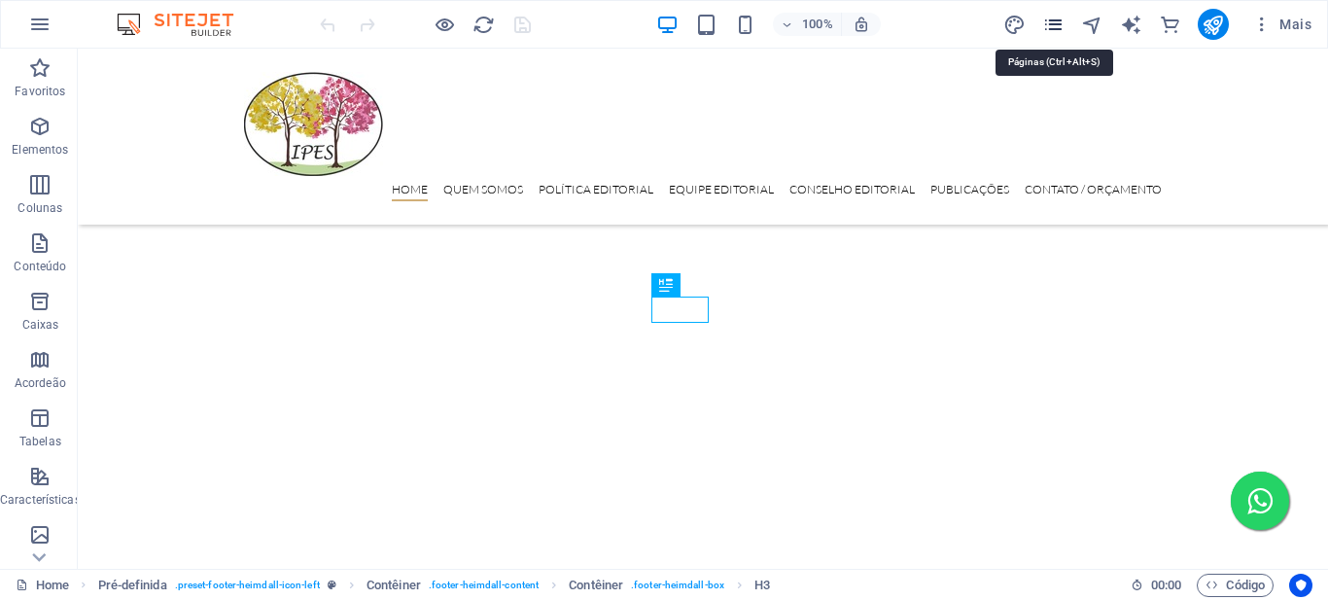
click at [1062, 23] on icon "pages" at bounding box center [1053, 25] width 22 height 22
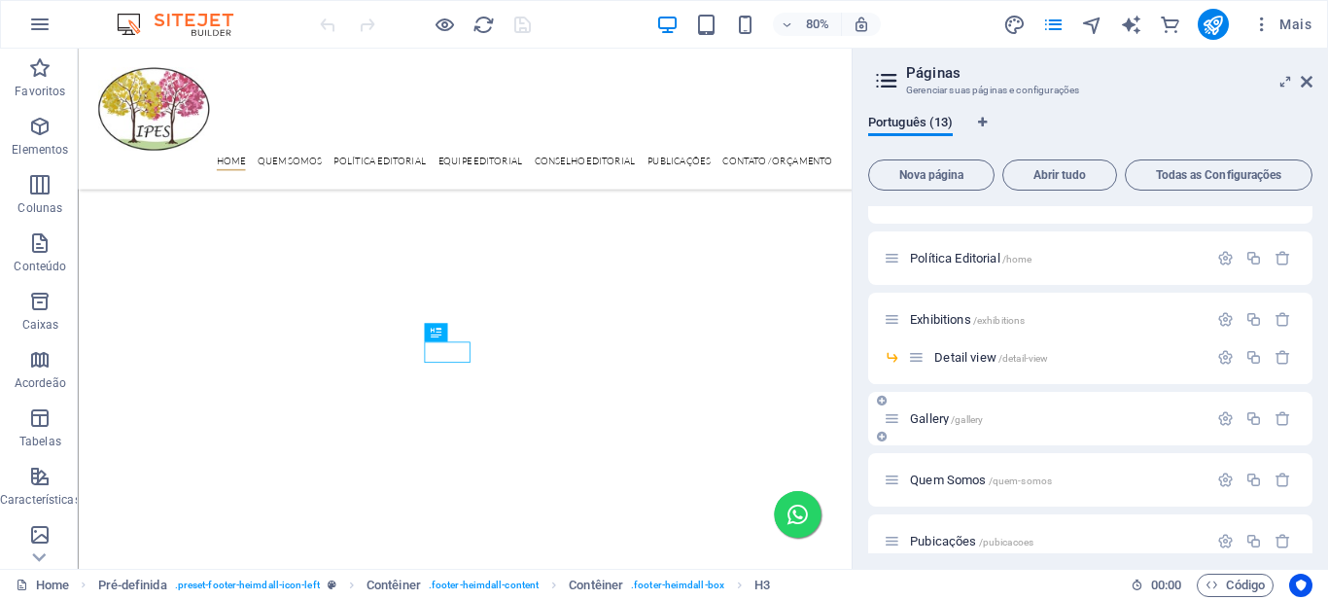
scroll to position [194, 0]
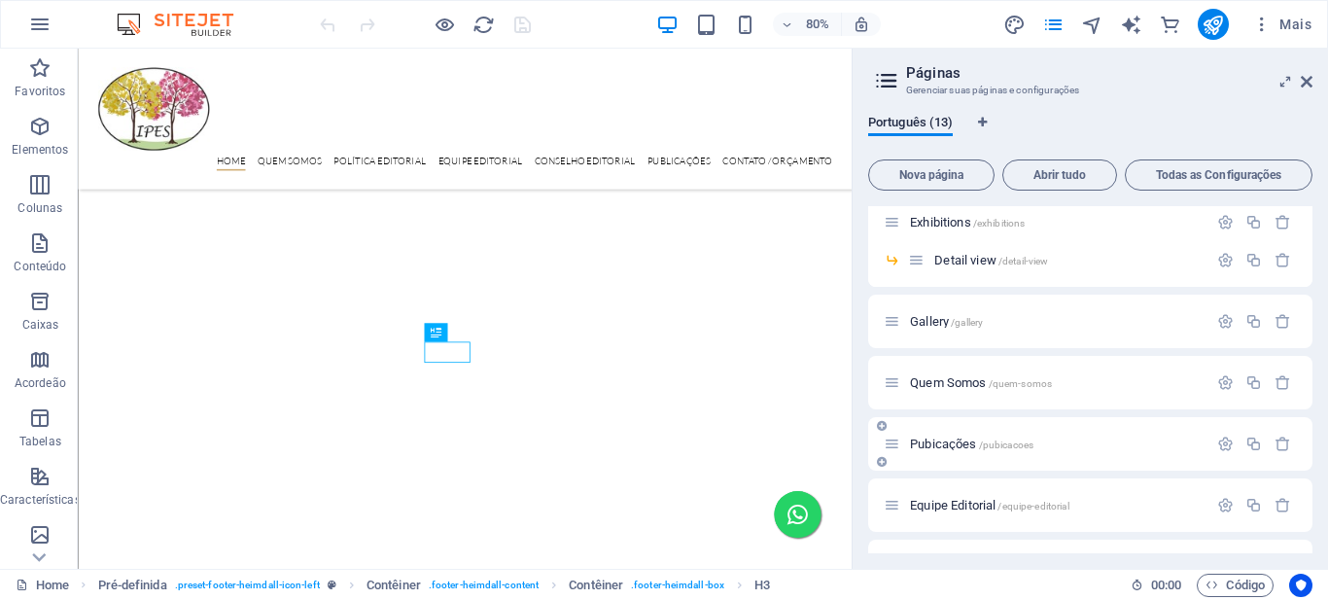
click at [1003, 440] on span "/pubicacoes" at bounding box center [1006, 444] width 55 height 11
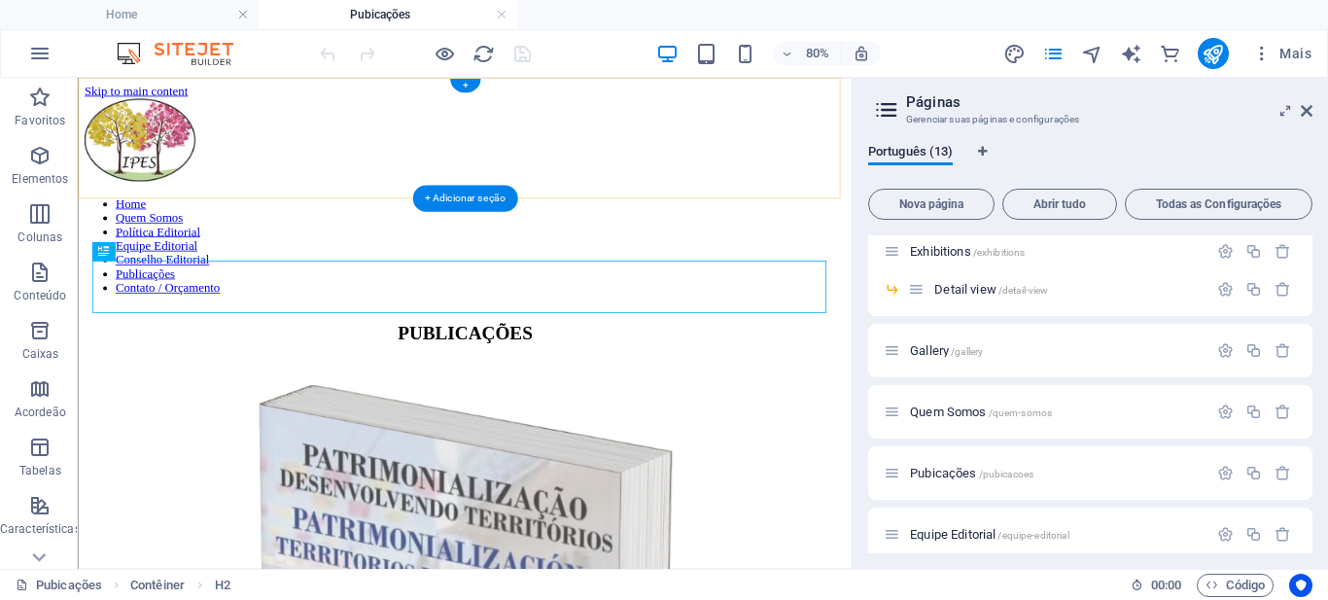
scroll to position [0, 0]
drag, startPoint x: 1308, startPoint y: 111, endPoint x: 931, endPoint y: 120, distance: 377.2
click at [1308, 111] on icon at bounding box center [1306, 111] width 12 height 16
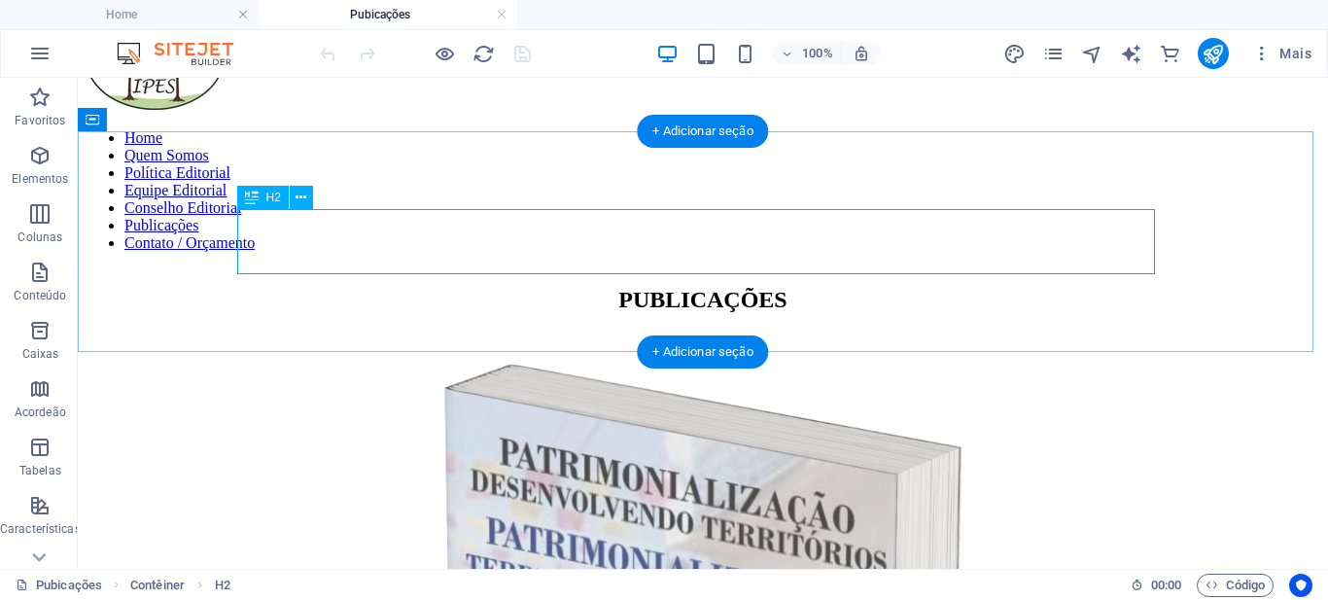
scroll to position [389, 0]
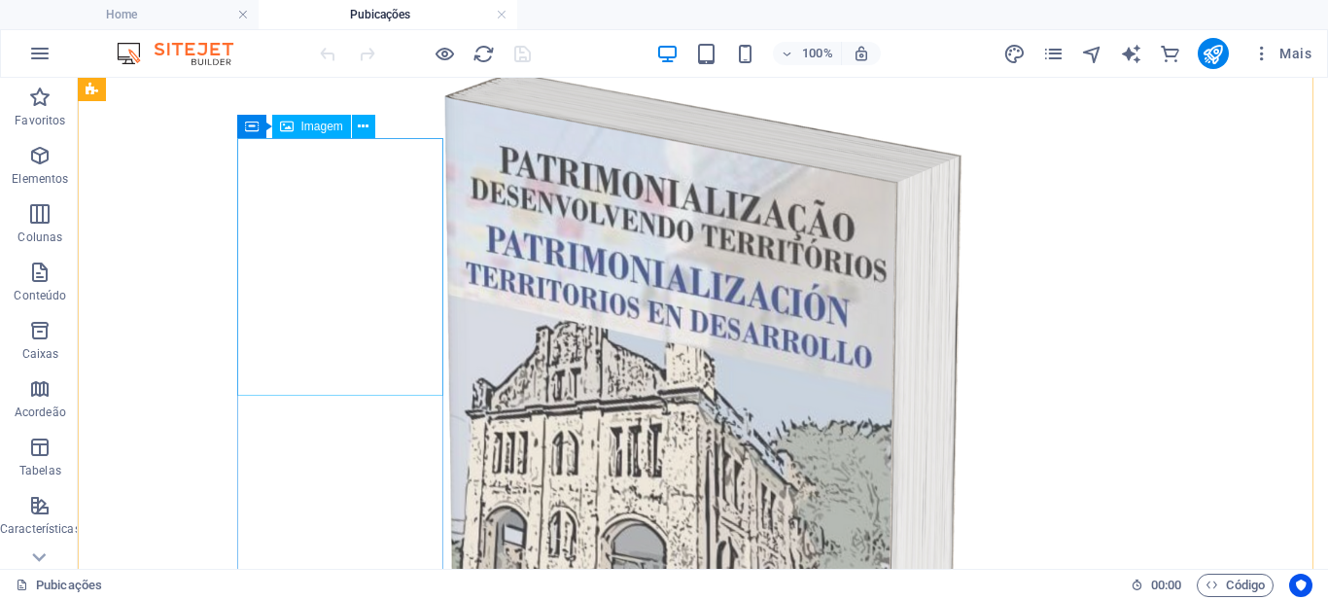
click at [356, 288] on figure at bounding box center [703, 529] width 1234 height 976
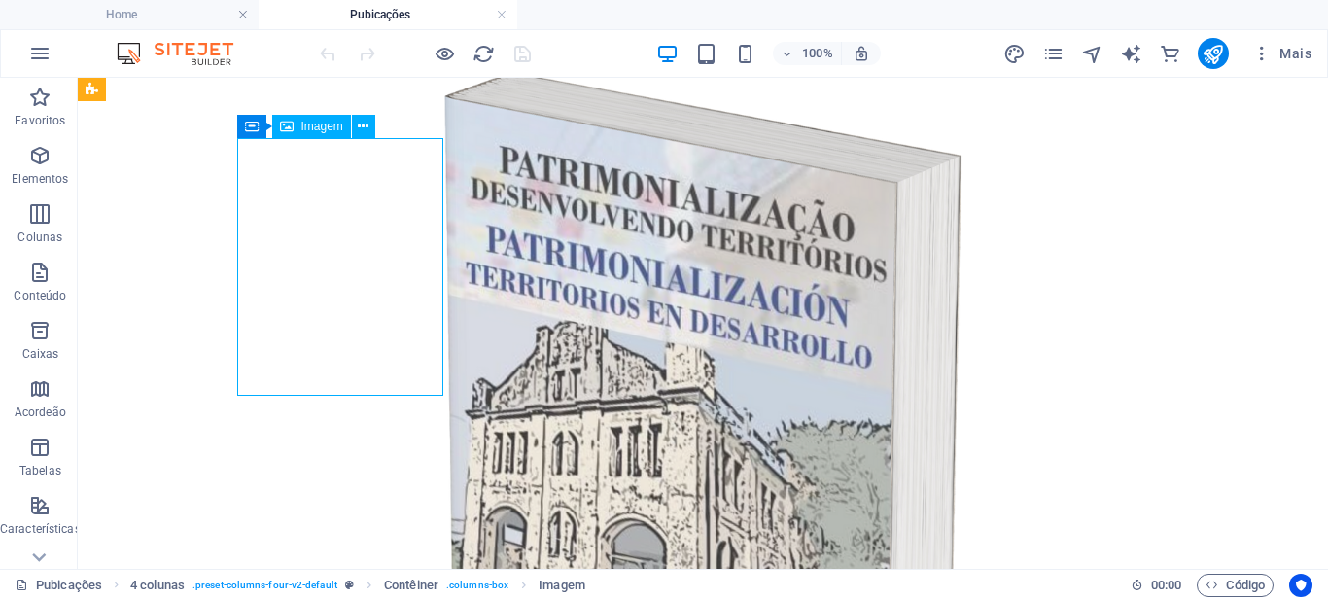
click at [356, 288] on figure at bounding box center [703, 529] width 1234 height 976
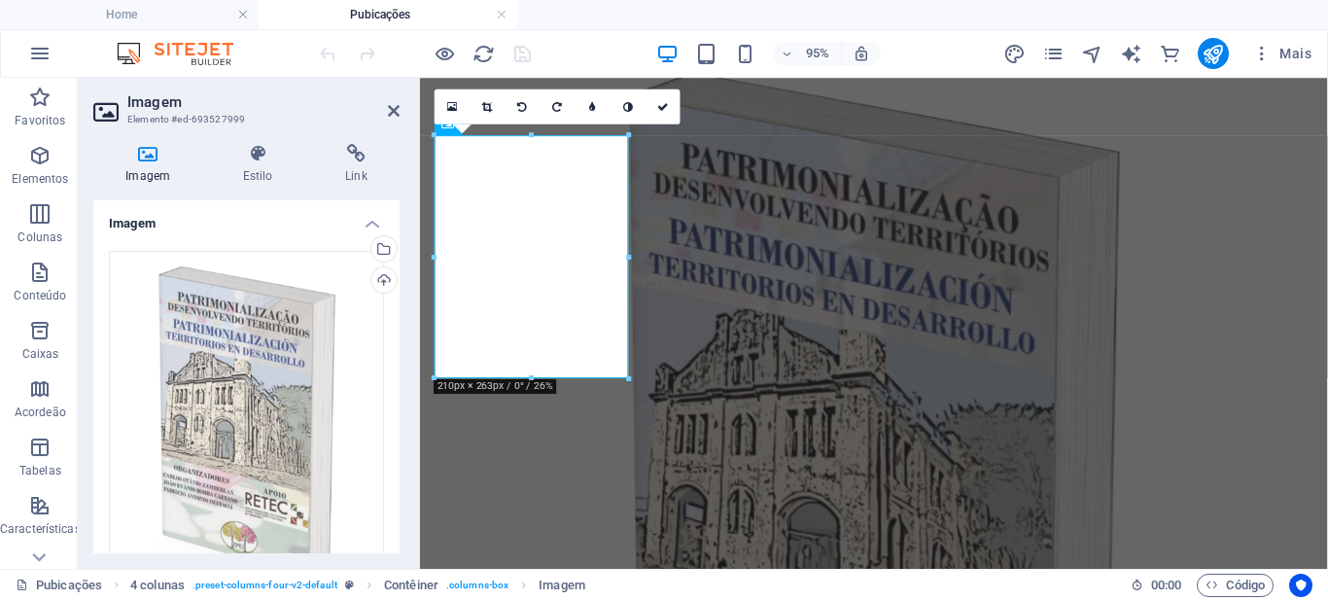
scroll to position [286, 0]
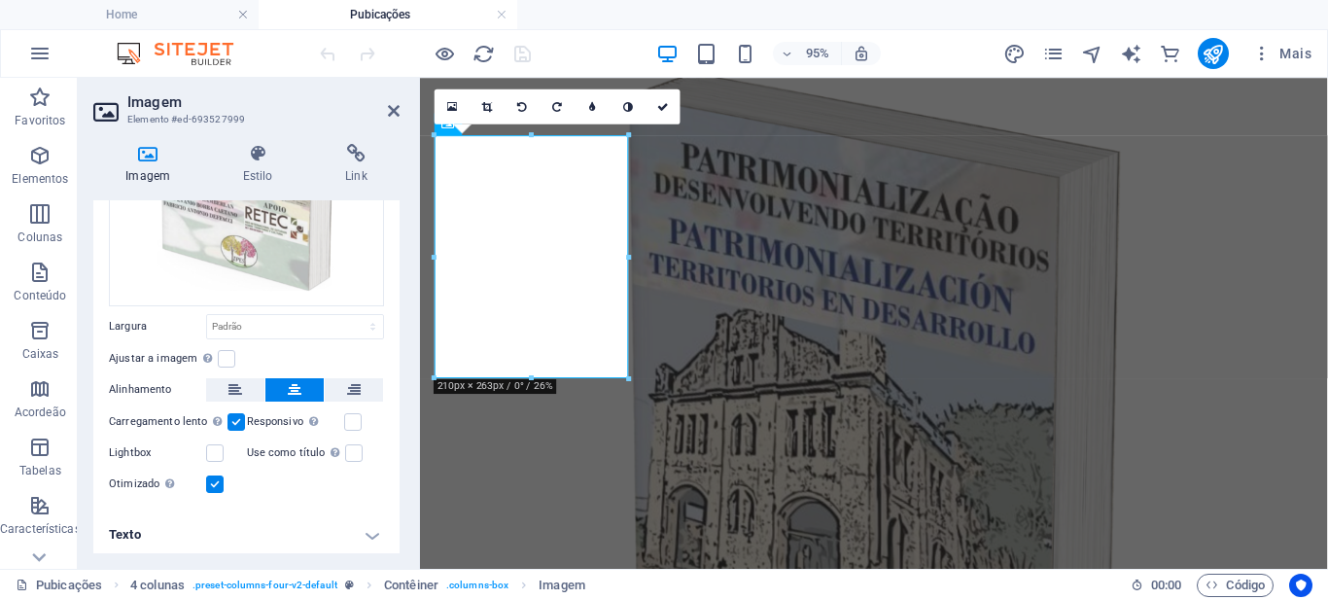
click at [358, 525] on h4 "Texto" at bounding box center [246, 534] width 306 height 47
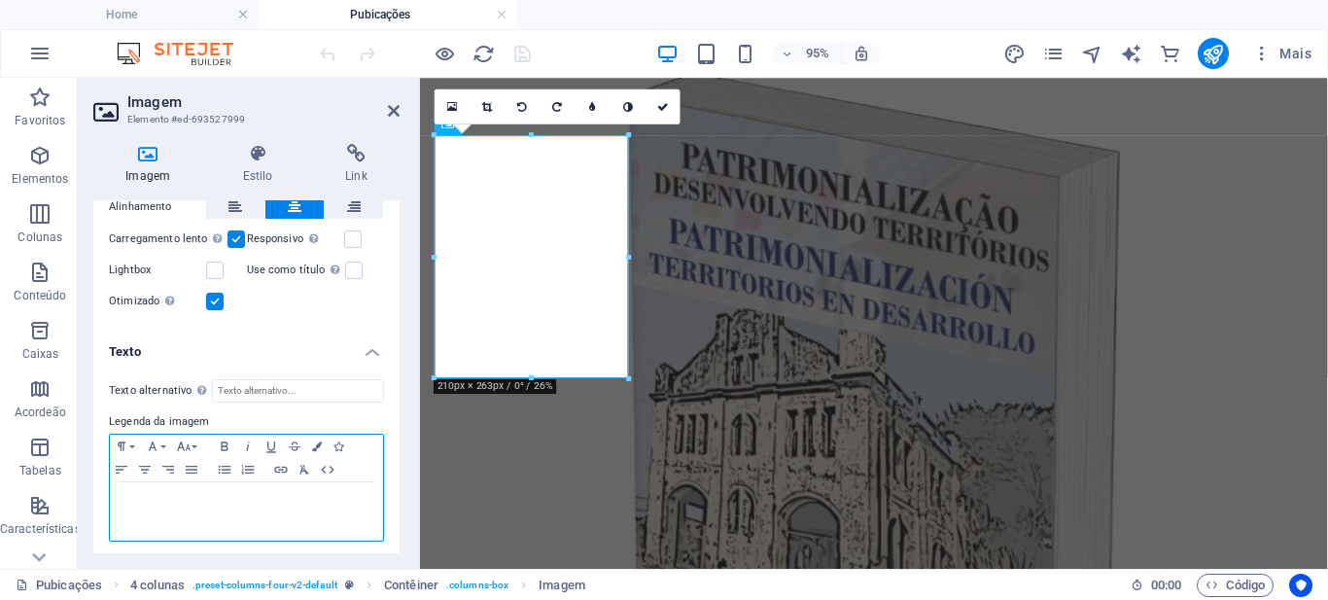
click at [204, 497] on p at bounding box center [247, 500] width 254 height 17
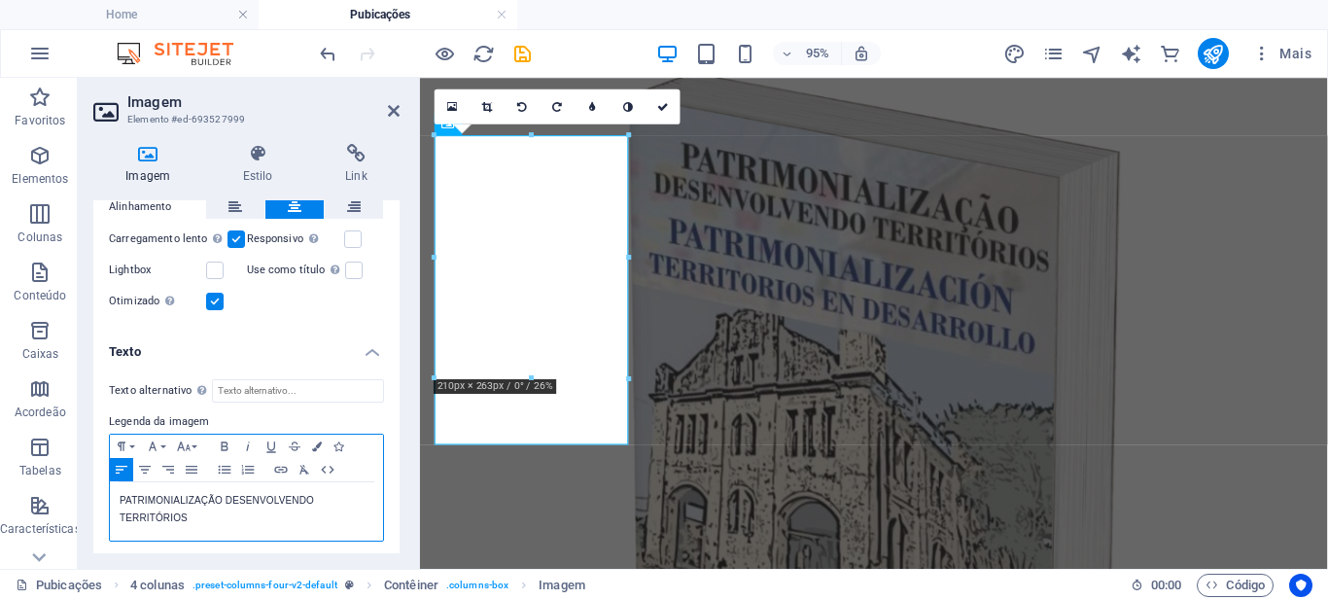
scroll to position [0, 5]
click at [145, 466] on icon "button" at bounding box center [145, 470] width 12 height 8
click at [222, 441] on icon "button" at bounding box center [224, 445] width 7 height 9
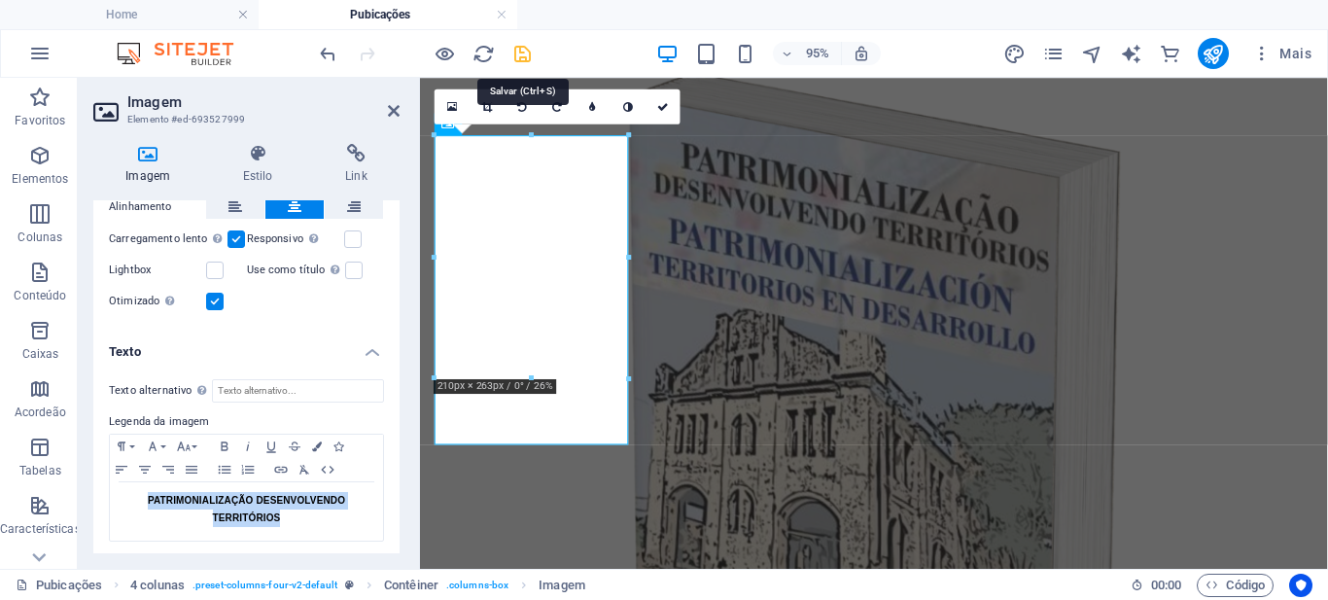
click at [523, 53] on icon "save" at bounding box center [522, 54] width 22 height 22
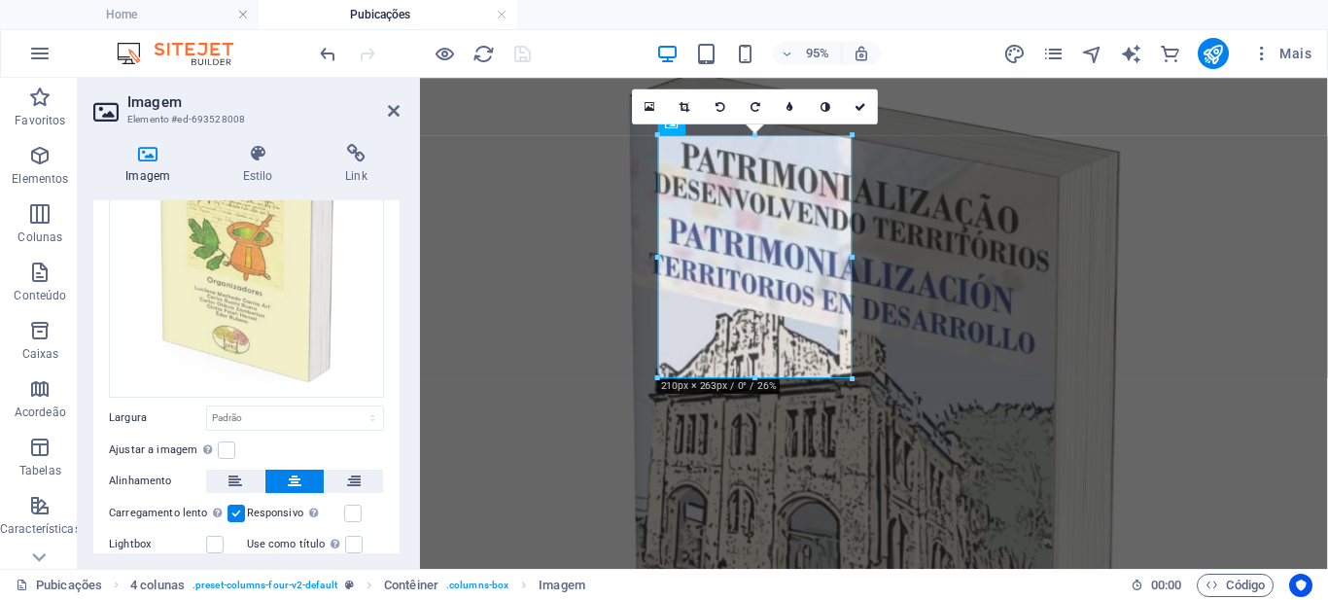
scroll to position [286, 0]
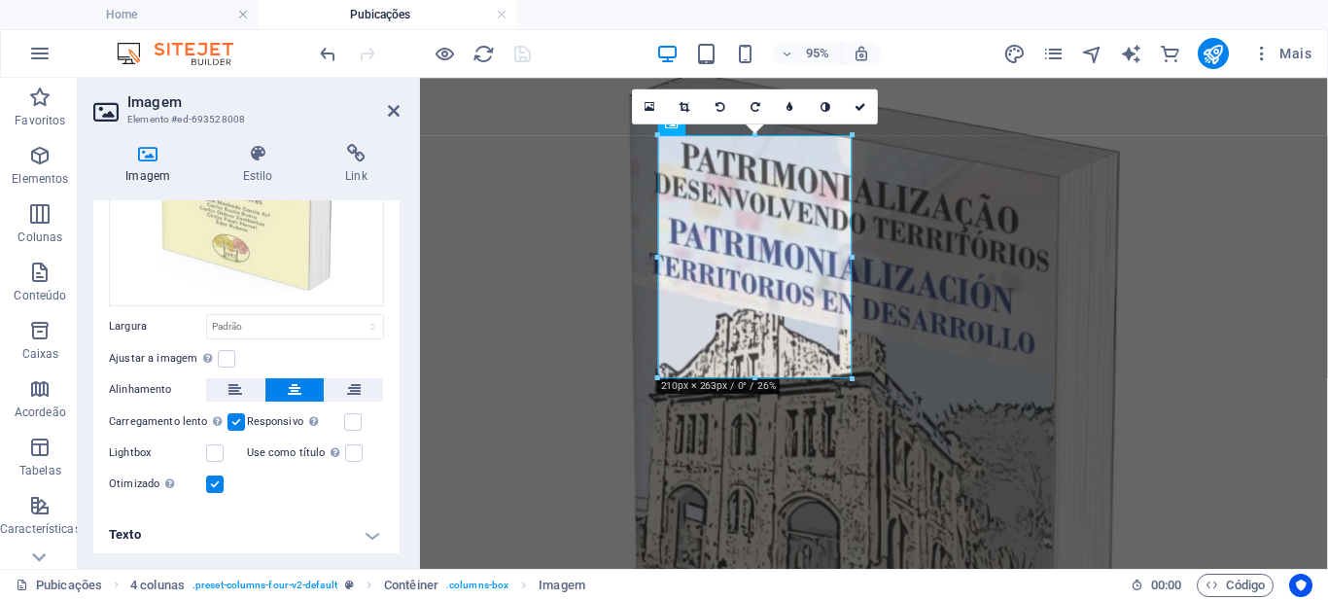
click at [365, 533] on h4 "Texto" at bounding box center [246, 534] width 306 height 47
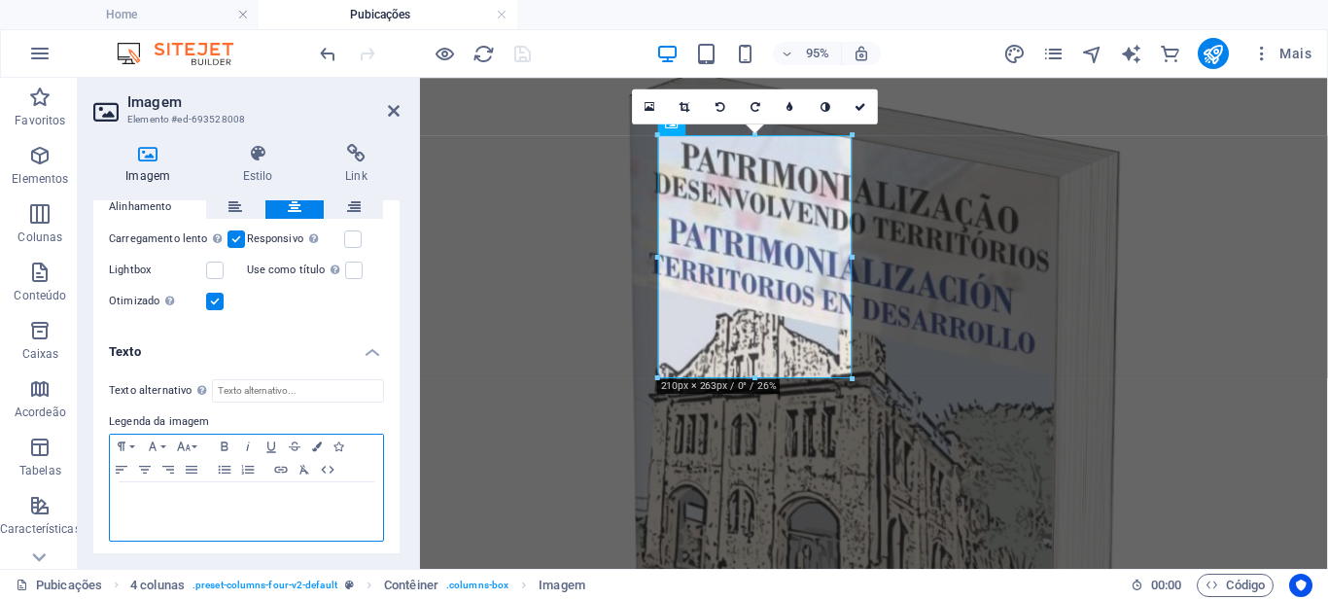
click at [228, 502] on p at bounding box center [247, 500] width 254 height 17
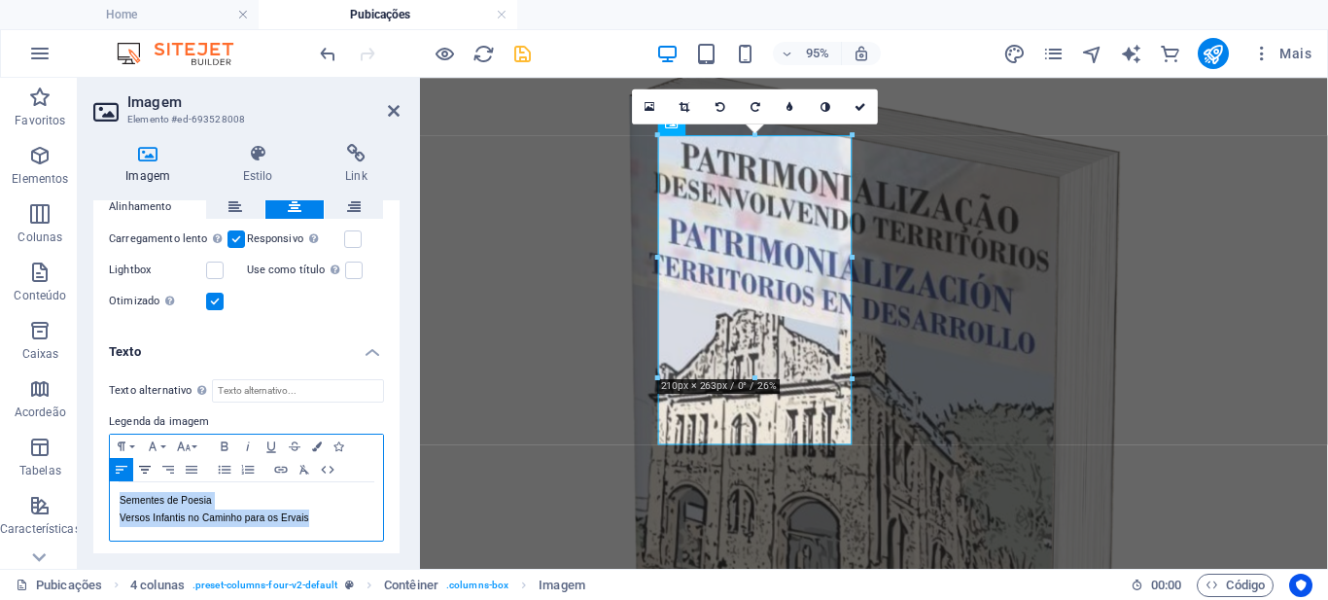
click at [143, 466] on icon "button" at bounding box center [145, 470] width 12 height 8
click at [222, 441] on icon "button" at bounding box center [224, 445] width 7 height 9
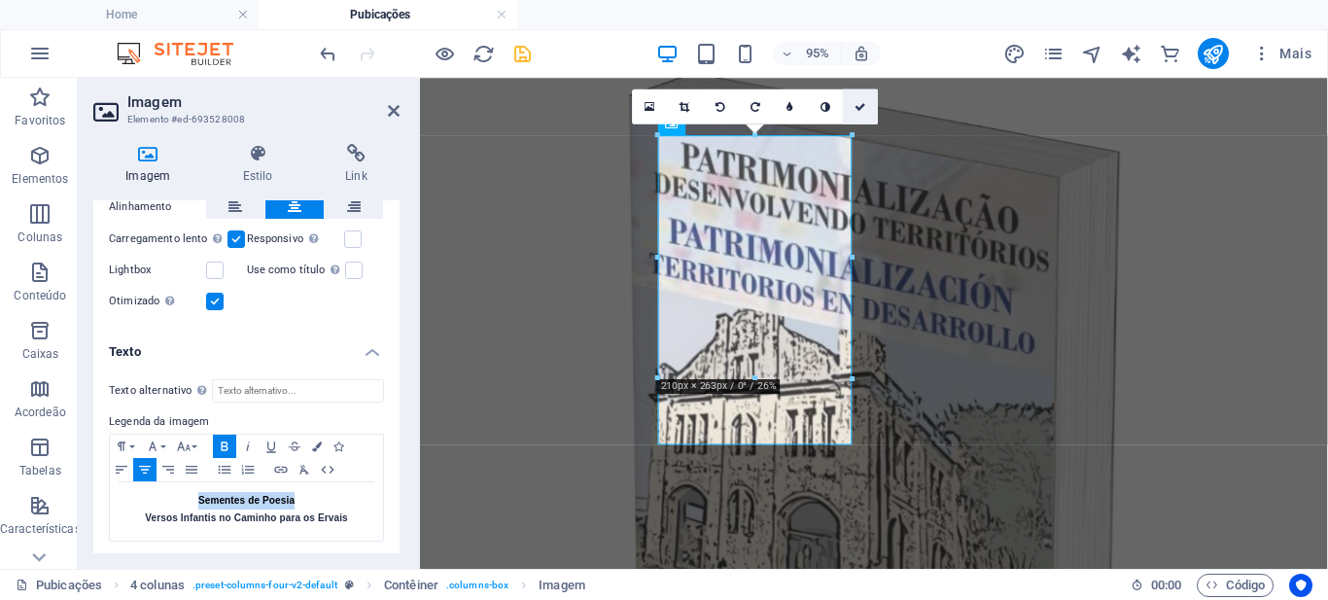
click at [859, 104] on icon at bounding box center [860, 106] width 12 height 11
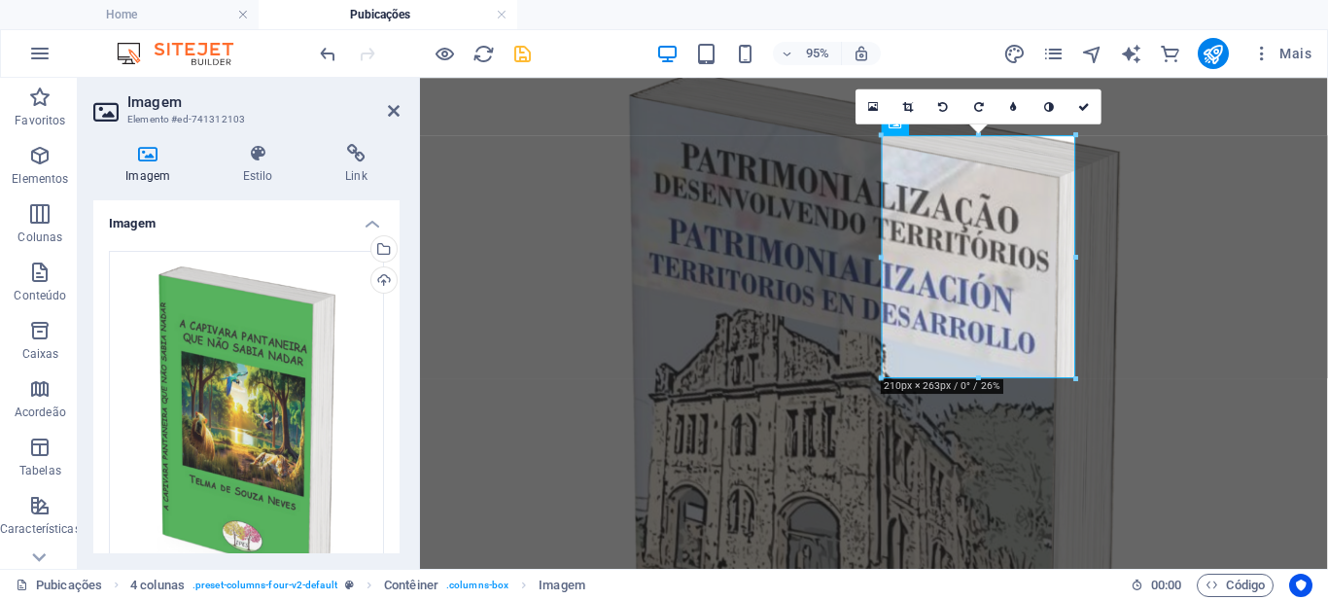
scroll to position [286, 0]
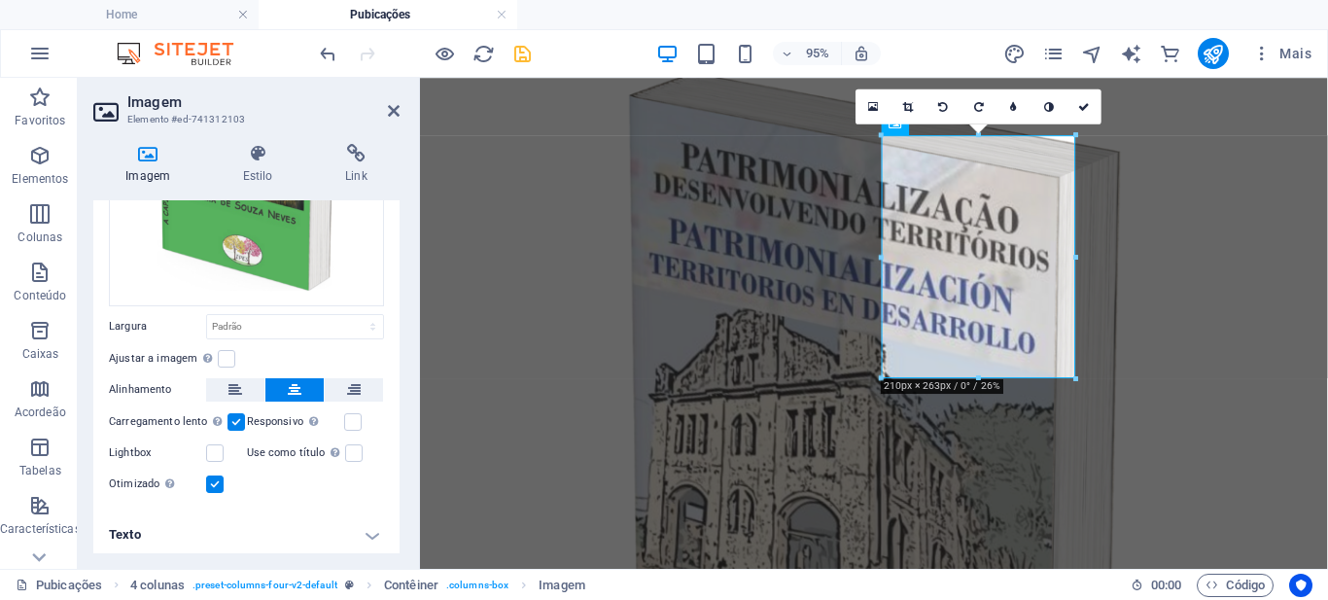
click at [357, 534] on h4 "Texto" at bounding box center [246, 534] width 306 height 47
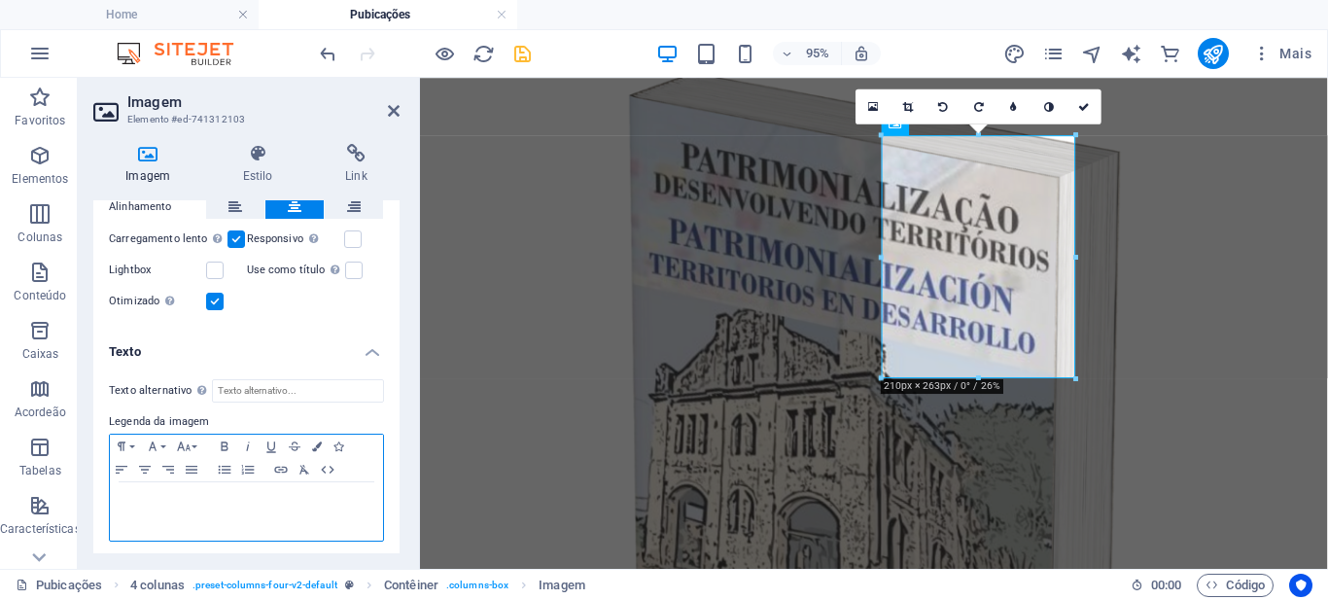
click at [222, 499] on p at bounding box center [247, 500] width 254 height 17
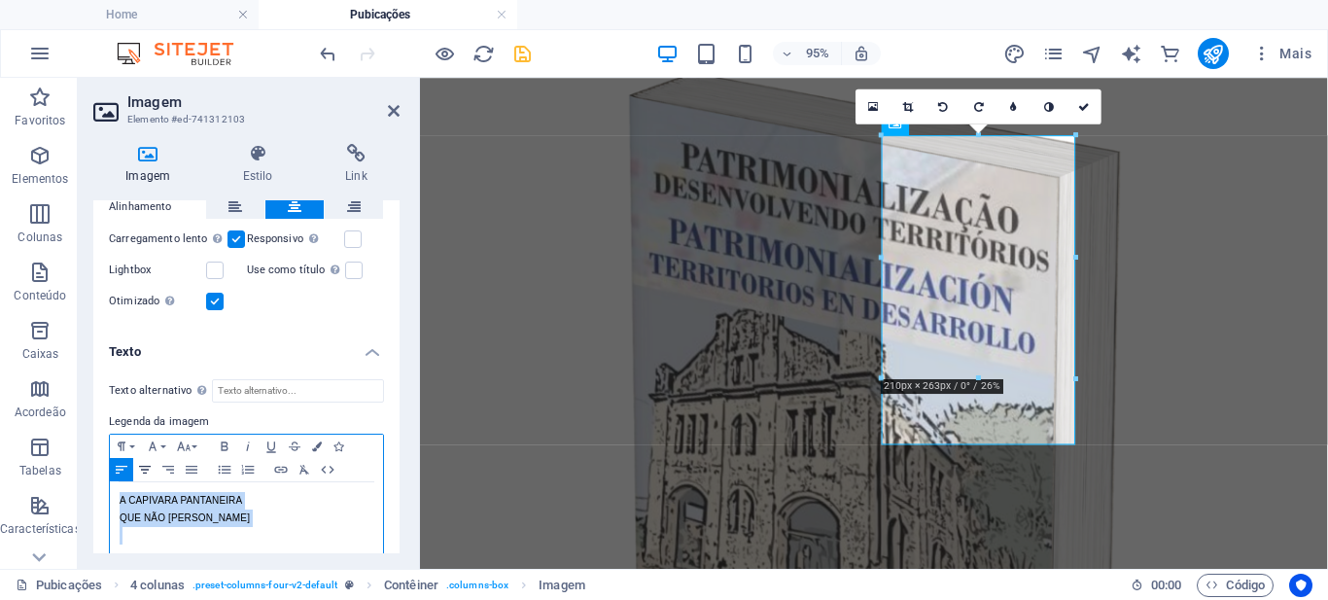
click at [143, 464] on icon "button" at bounding box center [144, 470] width 23 height 16
click at [221, 438] on icon "button" at bounding box center [224, 446] width 23 height 16
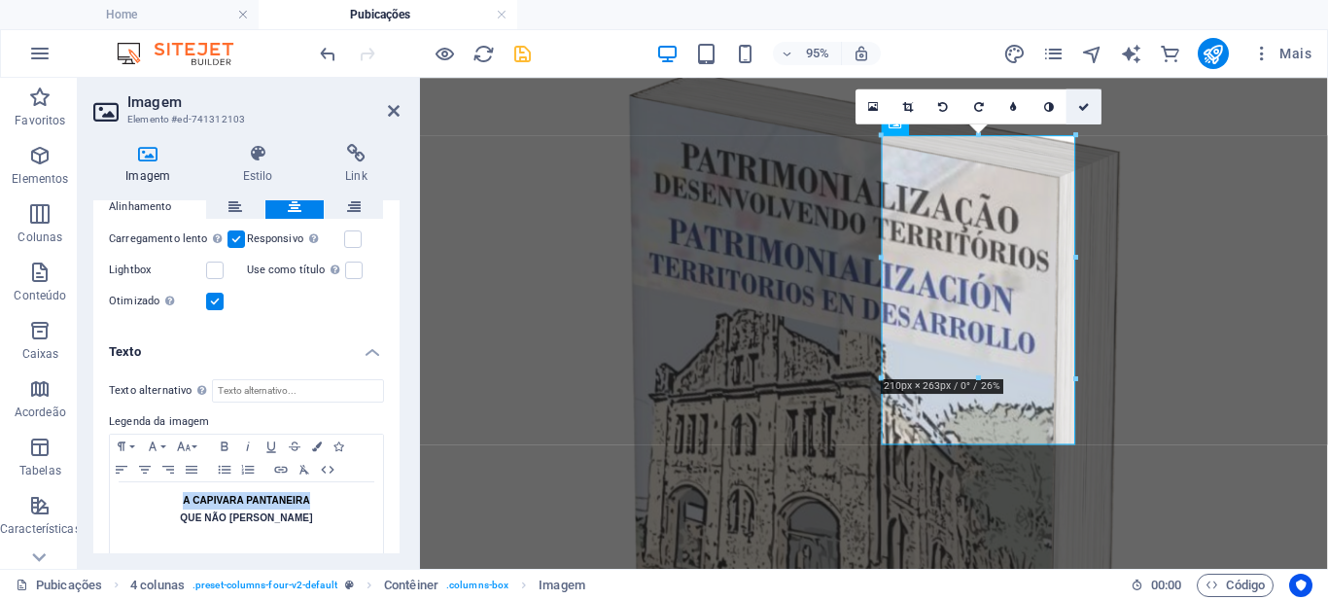
drag, startPoint x: 1084, startPoint y: 108, endPoint x: 1006, endPoint y: 29, distance: 110.6
click at [1084, 108] on icon at bounding box center [1084, 106] width 12 height 11
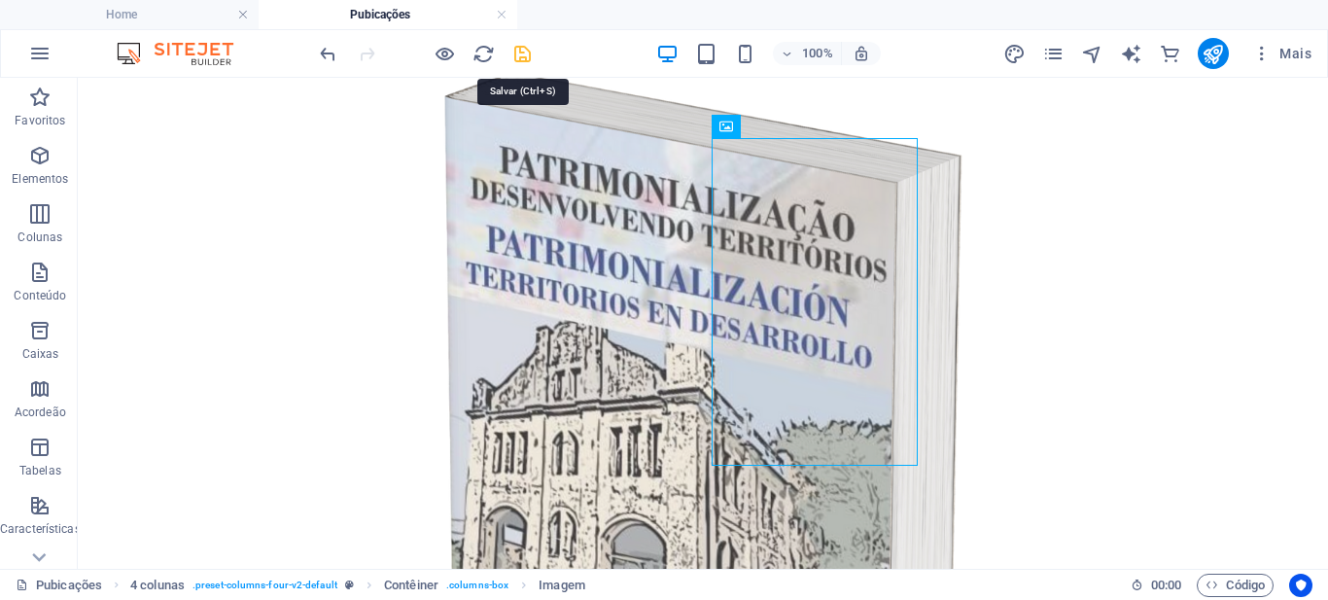
click at [523, 50] on icon "save" at bounding box center [522, 54] width 22 height 22
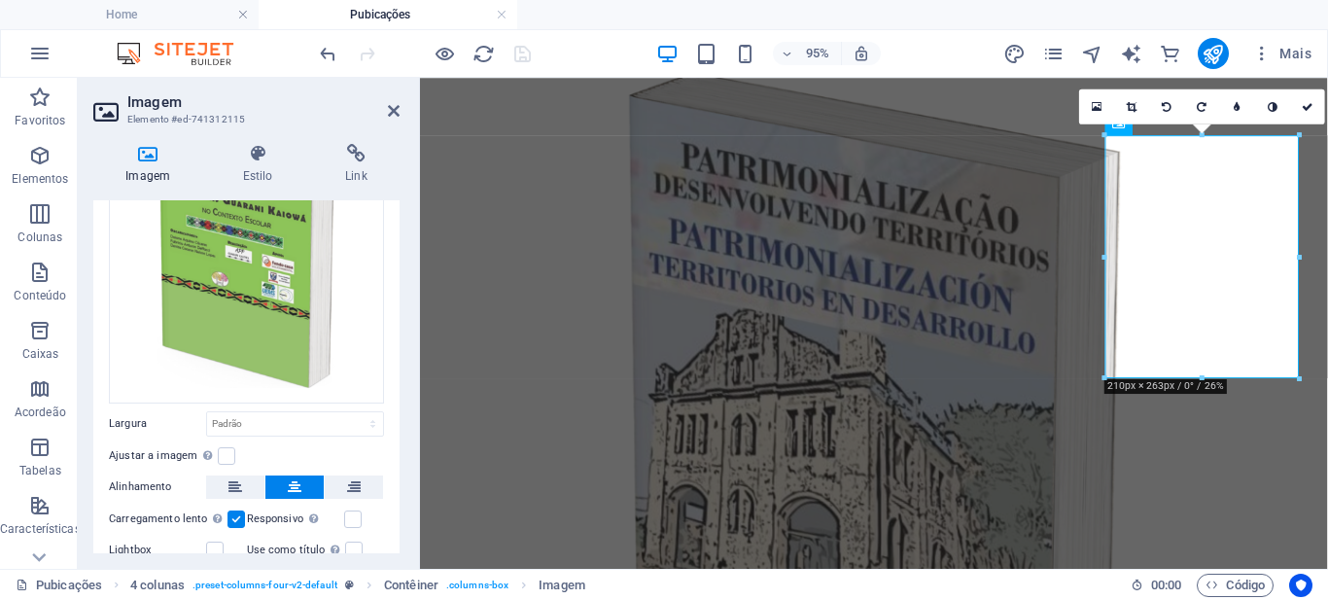
scroll to position [286, 0]
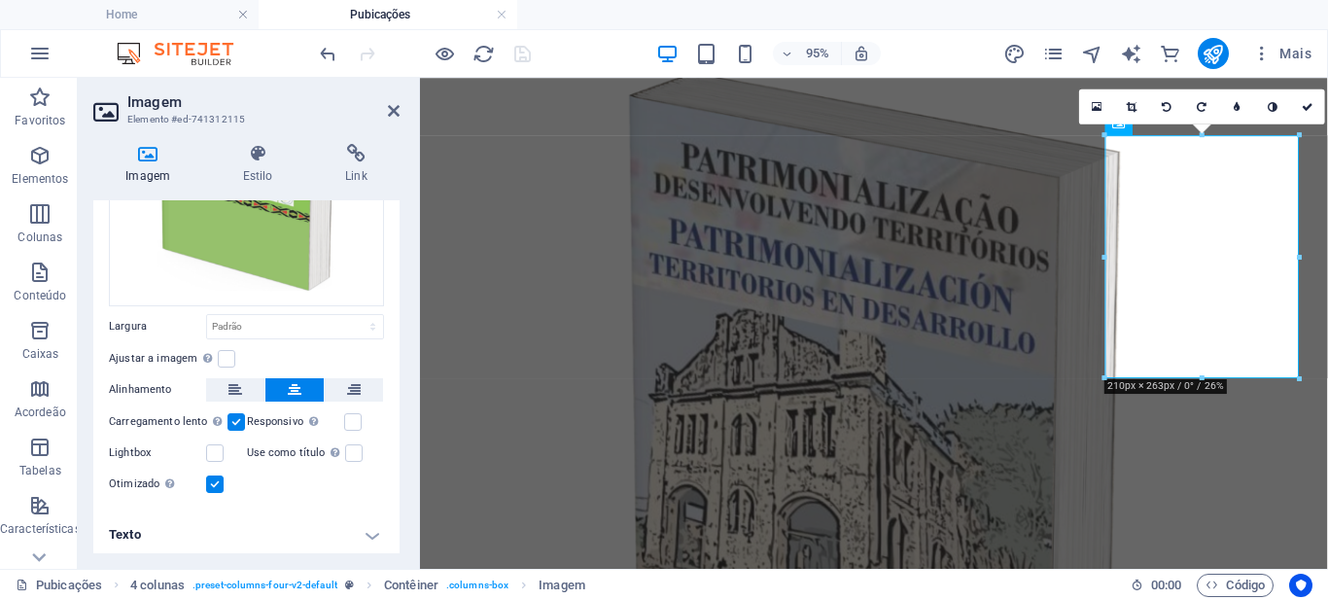
click at [361, 529] on h4 "Texto" at bounding box center [246, 534] width 306 height 47
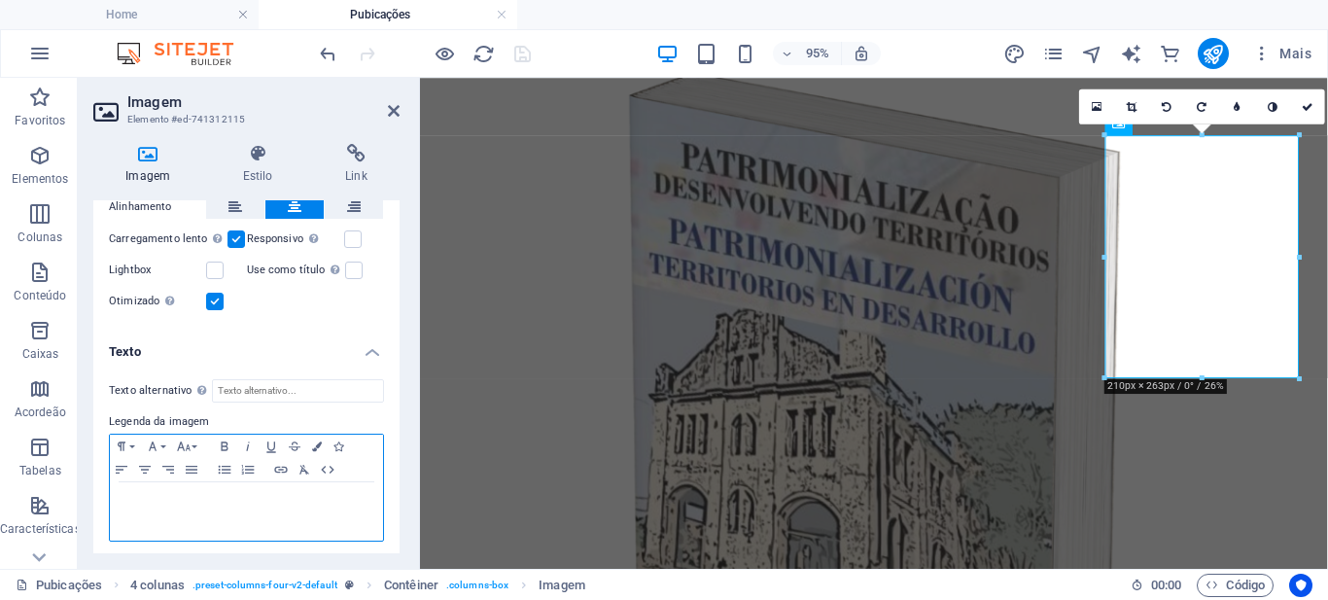
click at [213, 499] on p at bounding box center [247, 500] width 254 height 17
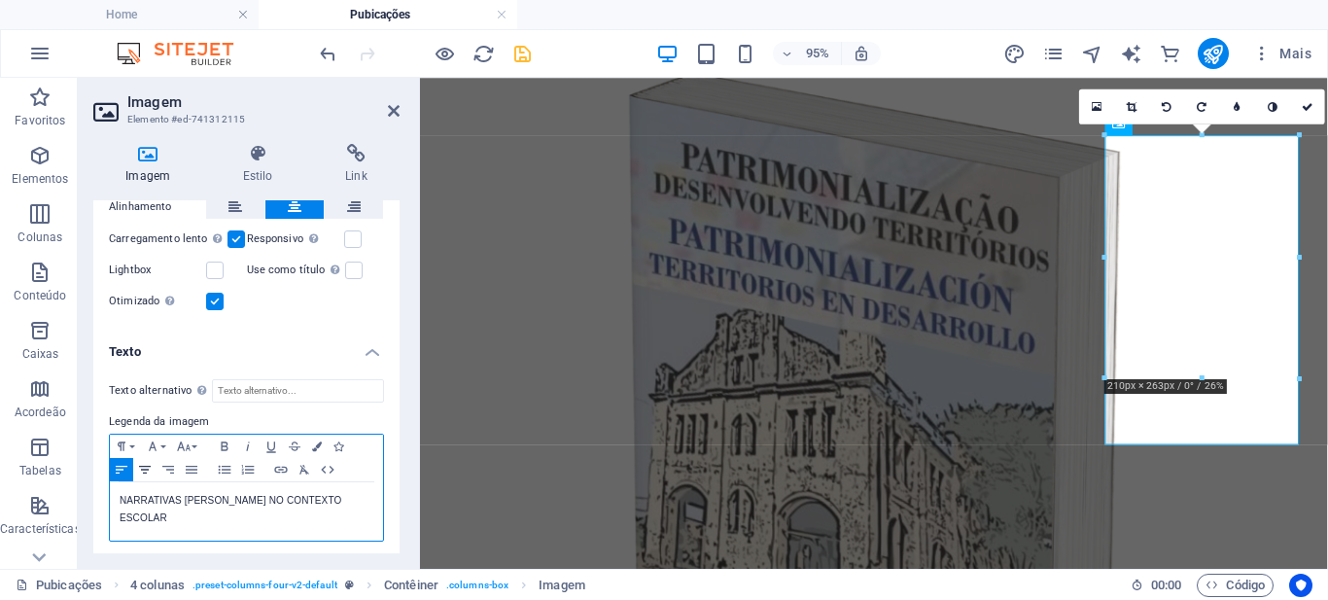
click at [137, 462] on icon "button" at bounding box center [144, 470] width 23 height 16
click at [224, 439] on icon "button" at bounding box center [224, 446] width 23 height 16
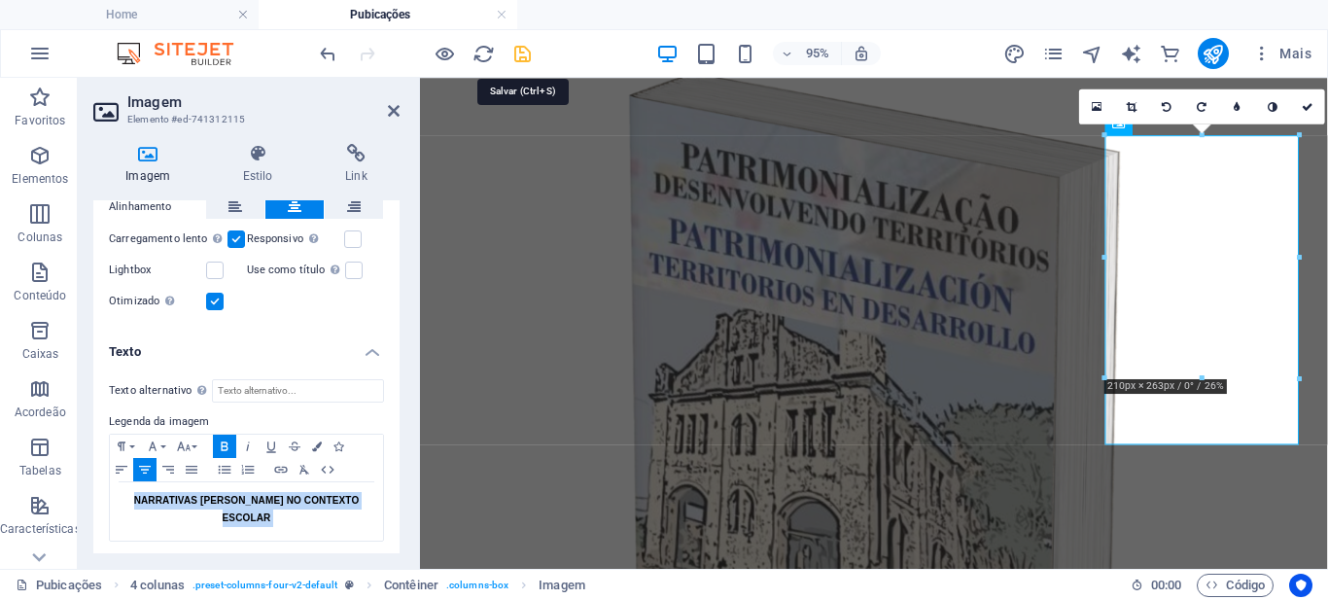
click at [519, 55] on icon "save" at bounding box center [522, 54] width 22 height 22
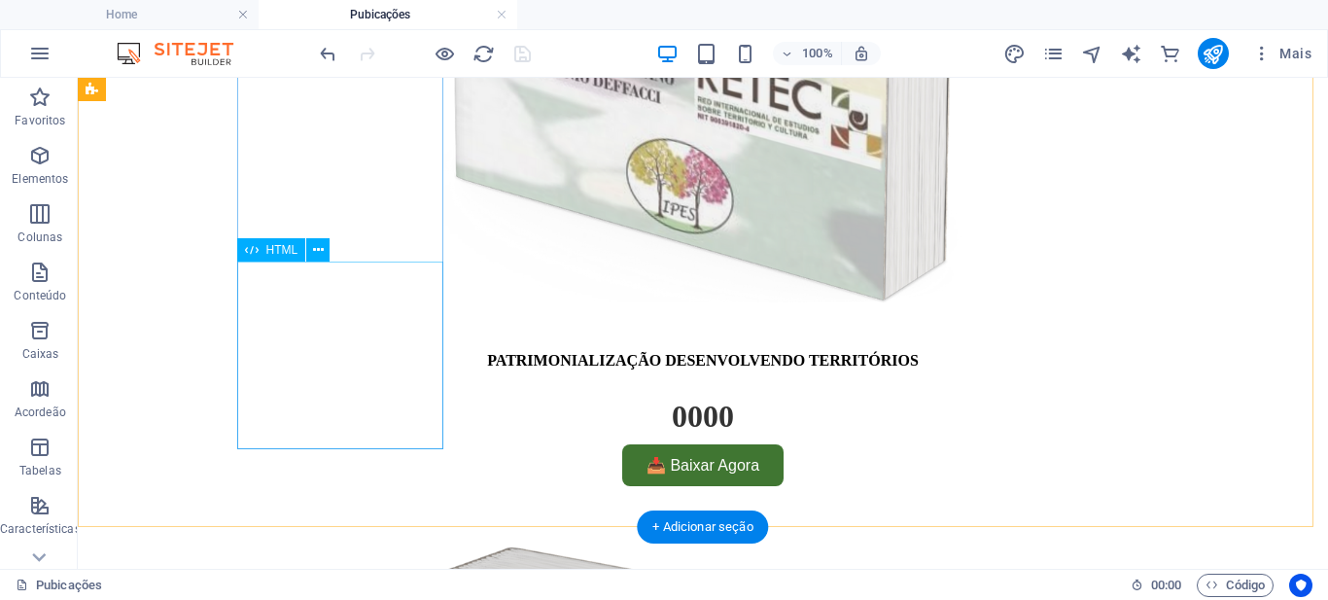
scroll to position [875, 0]
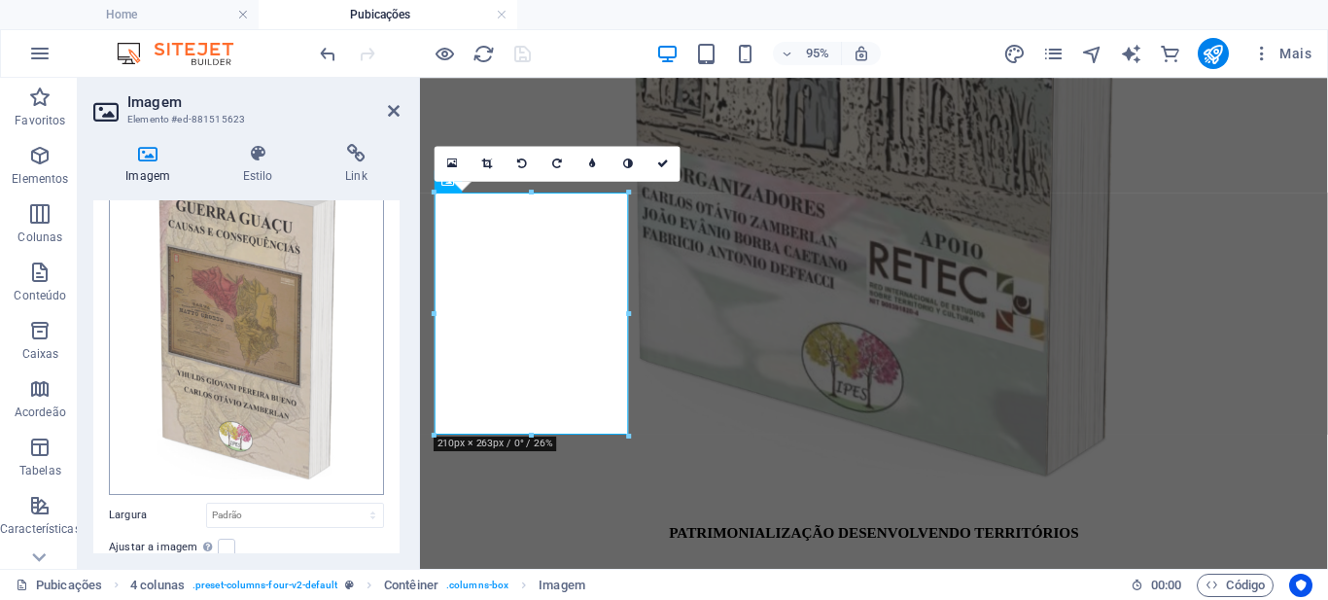
scroll to position [286, 0]
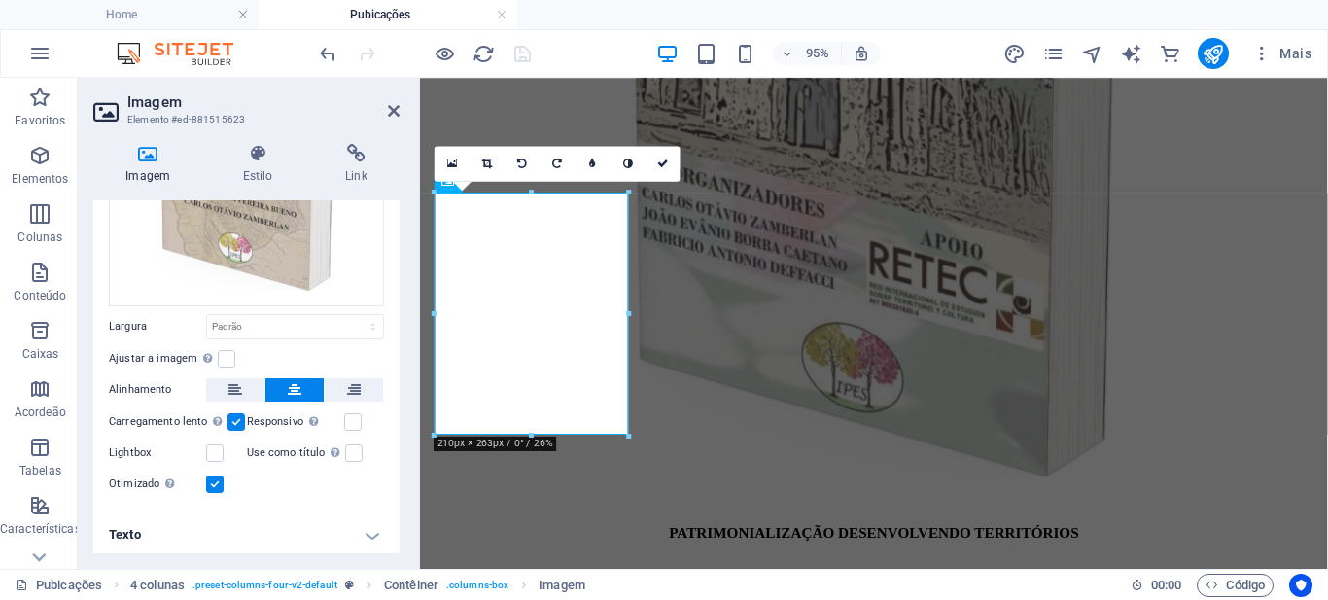
click at [365, 529] on h4 "Texto" at bounding box center [246, 534] width 306 height 47
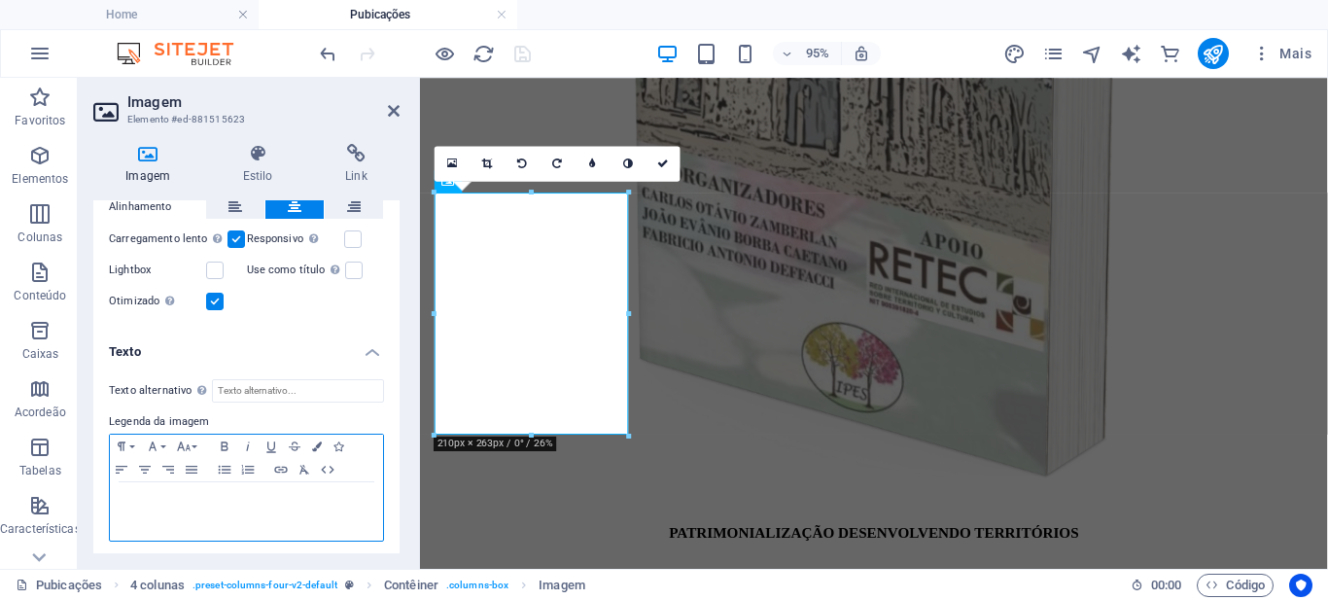
click at [190, 492] on p at bounding box center [247, 500] width 254 height 17
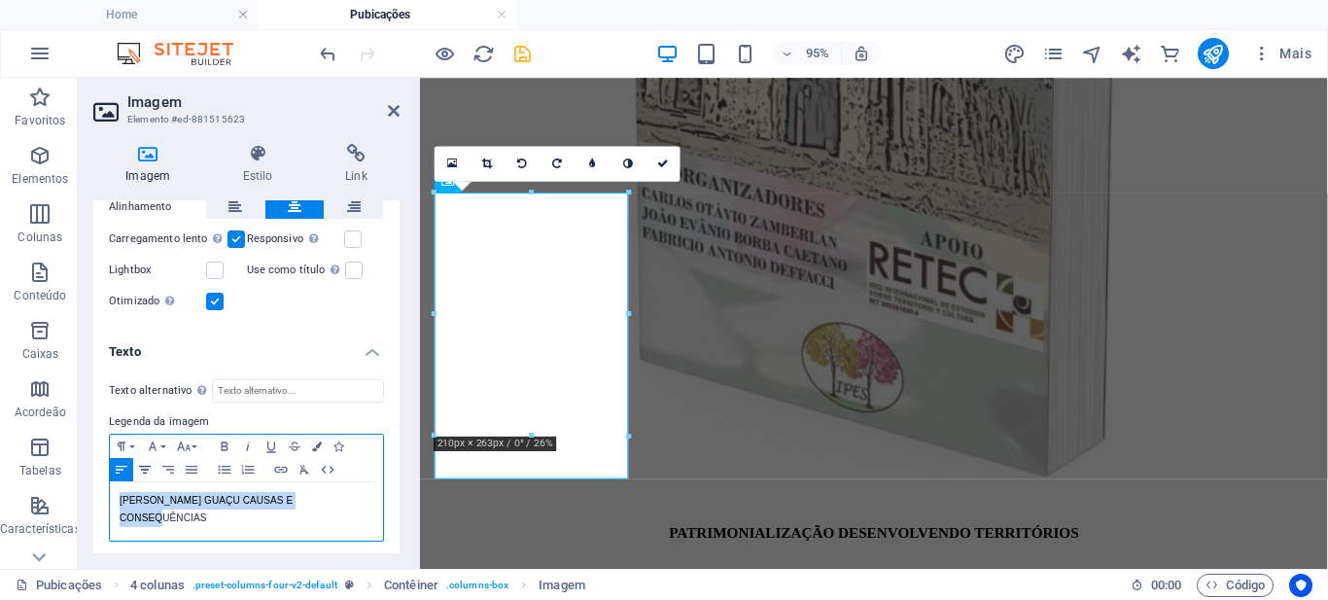
click at [149, 462] on icon "button" at bounding box center [144, 470] width 23 height 16
click at [220, 441] on icon "button" at bounding box center [224, 446] width 23 height 16
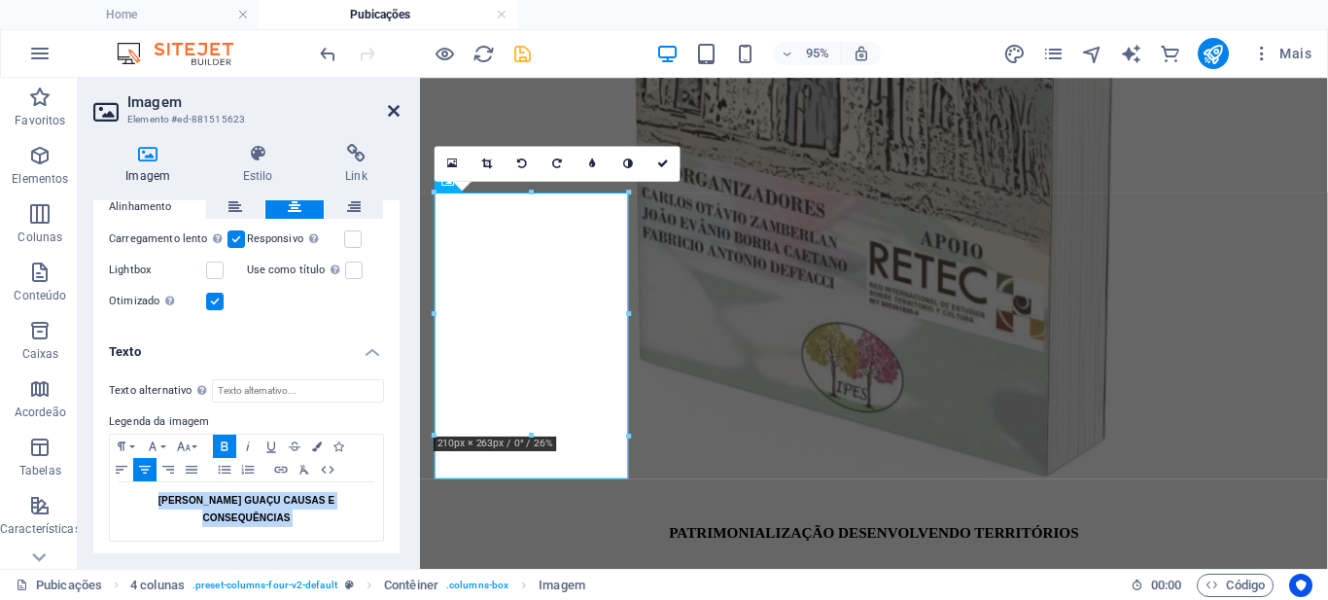
click at [394, 110] on icon at bounding box center [394, 111] width 12 height 16
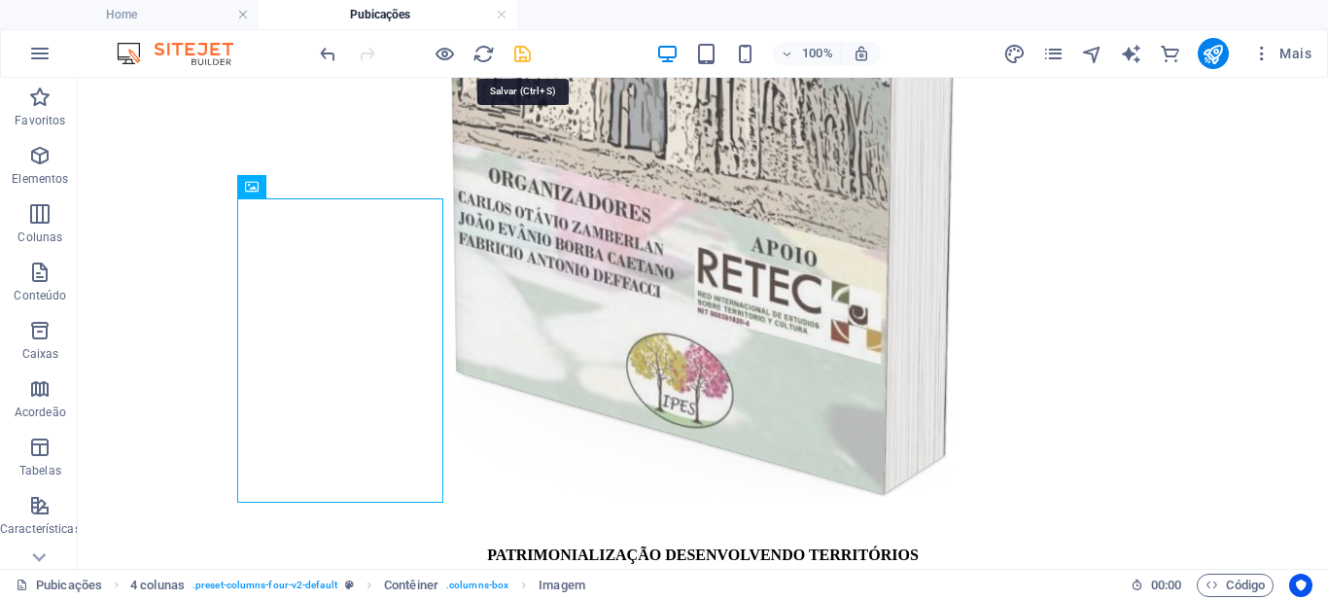
click at [528, 53] on icon "save" at bounding box center [522, 54] width 22 height 22
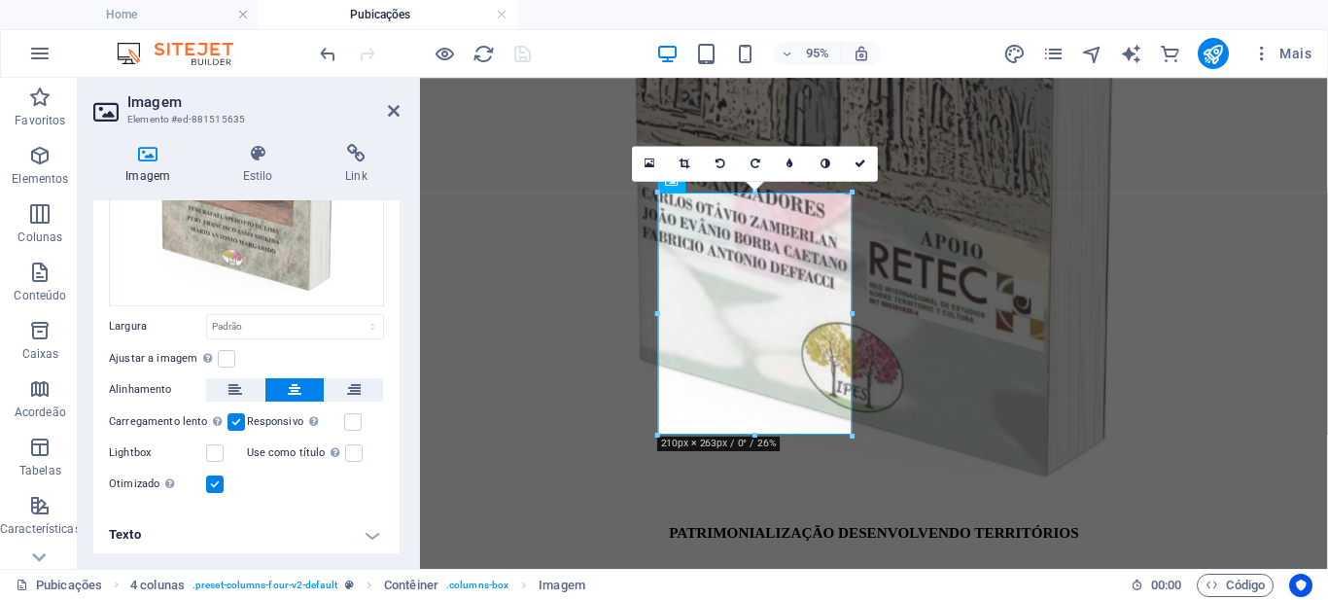
scroll to position [286, 0]
click at [362, 526] on h4 "Texto" at bounding box center [246, 534] width 306 height 47
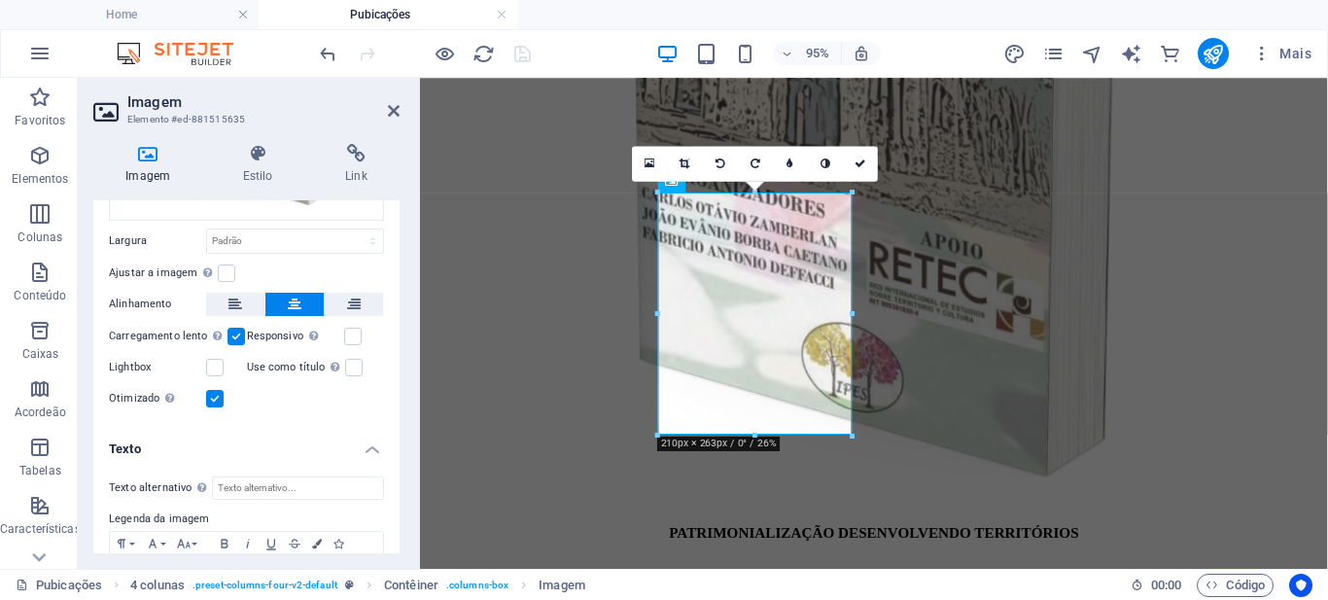
scroll to position [468, 0]
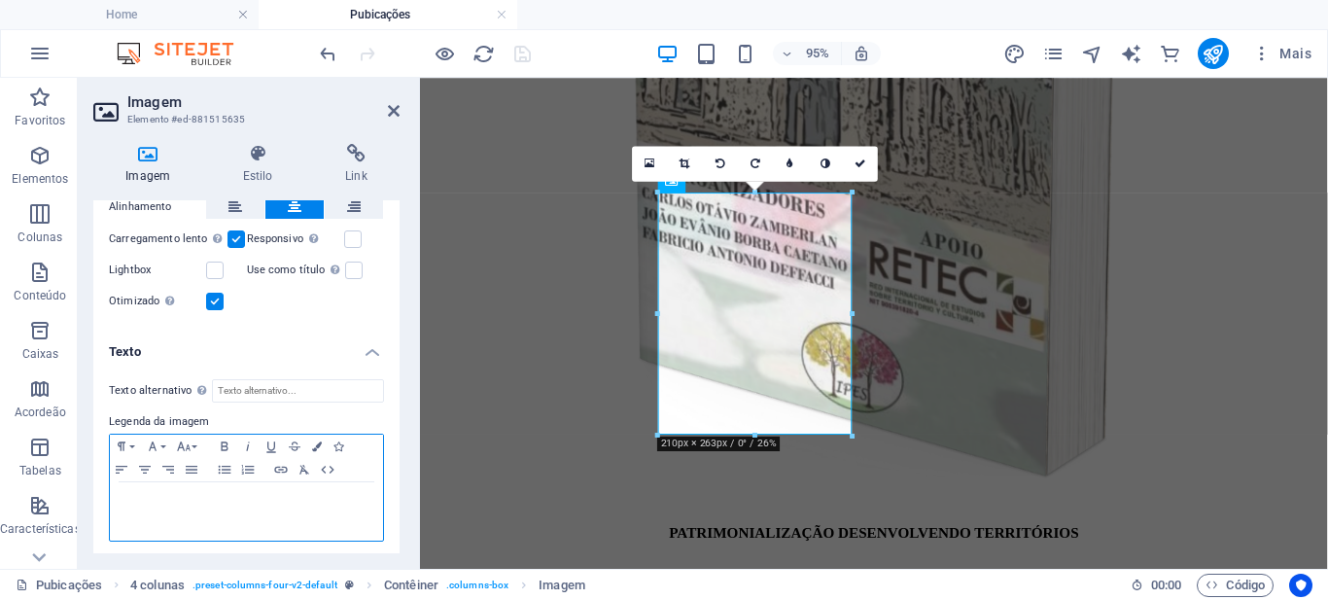
click at [205, 493] on p at bounding box center [247, 500] width 254 height 17
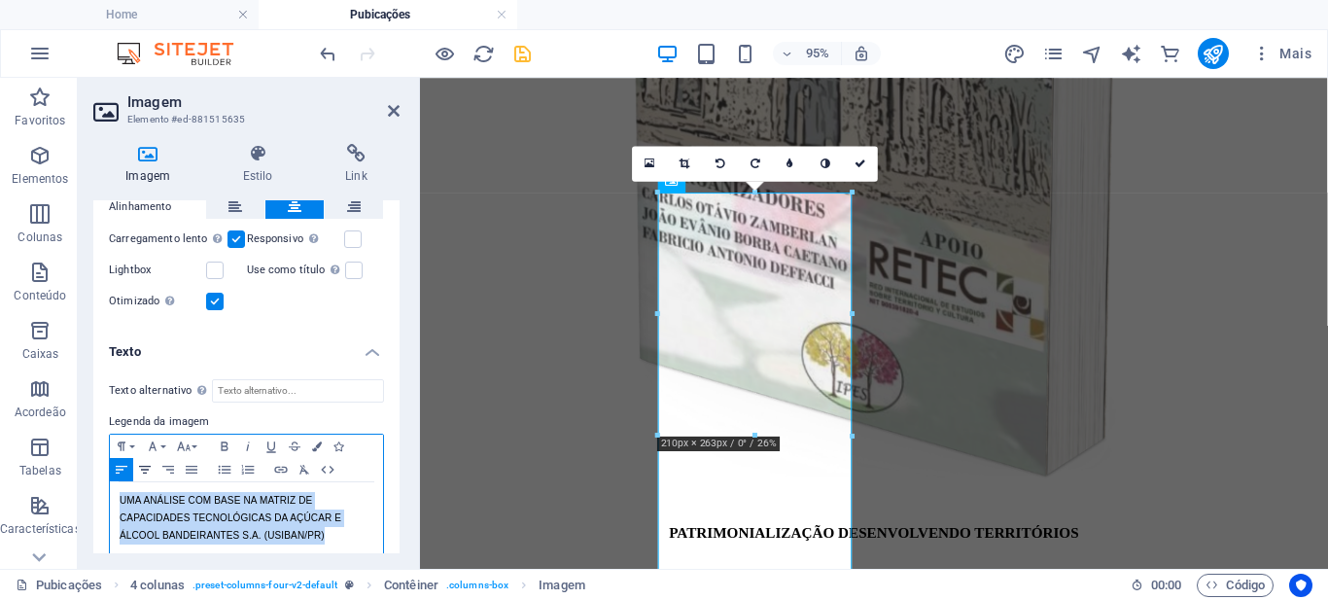
click at [143, 464] on icon "button" at bounding box center [144, 470] width 23 height 16
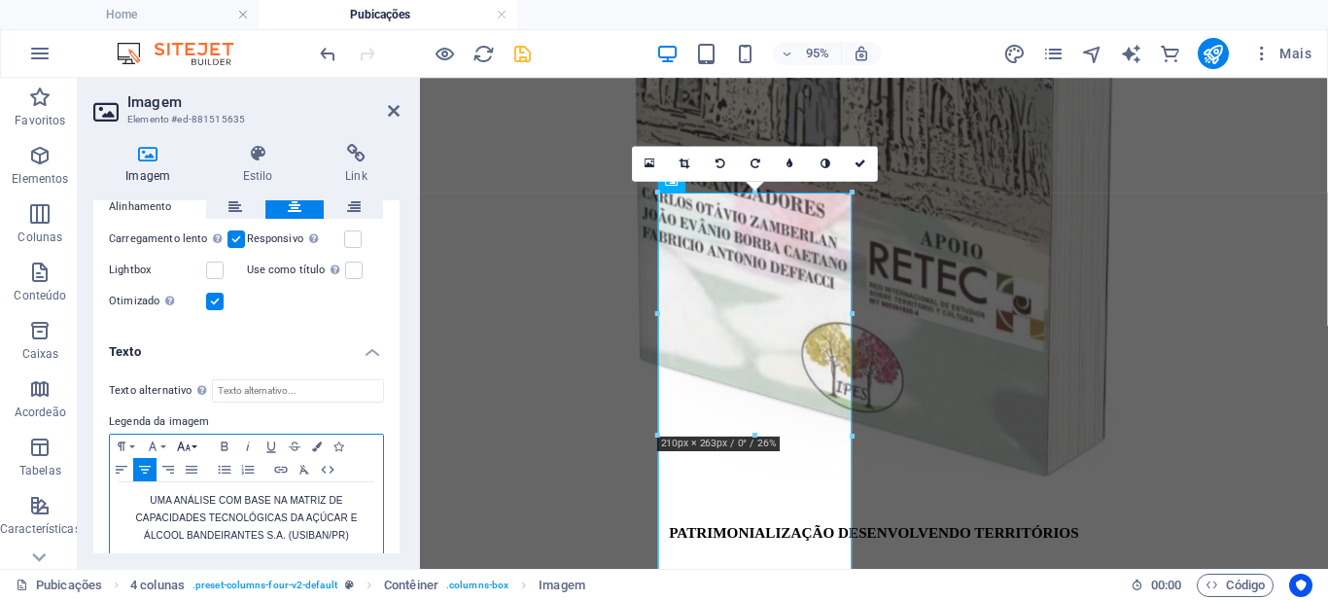
click at [195, 444] on button "Font Size" at bounding box center [187, 445] width 31 height 23
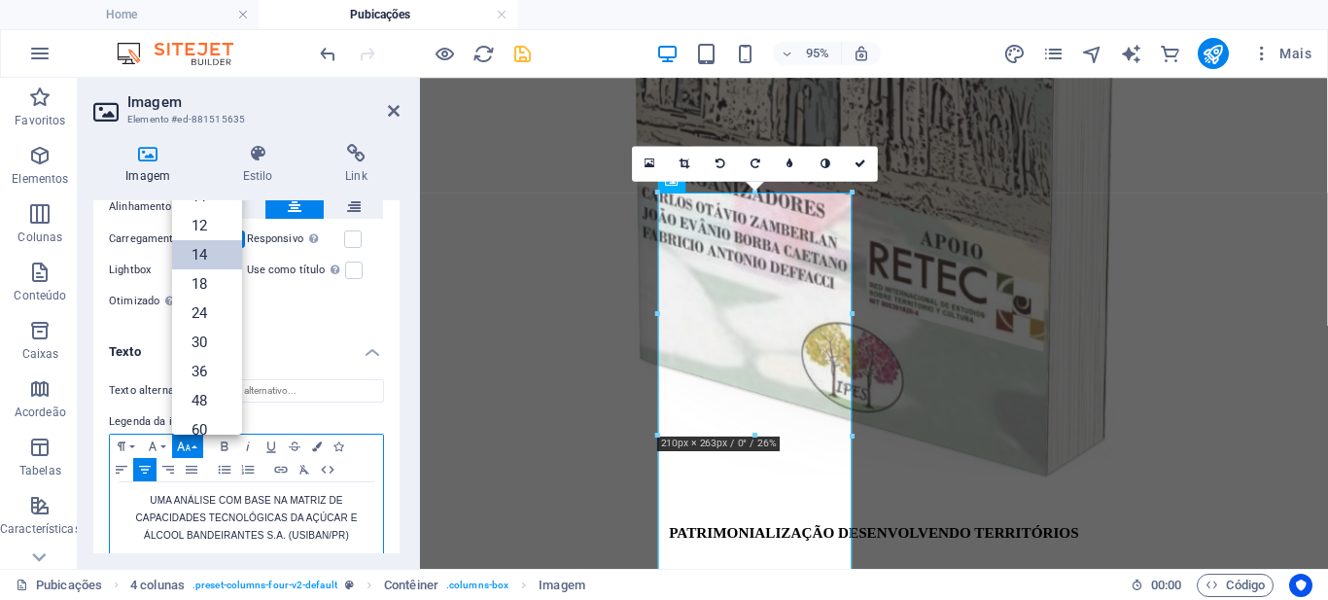
click at [205, 251] on link "14" at bounding box center [207, 254] width 70 height 29
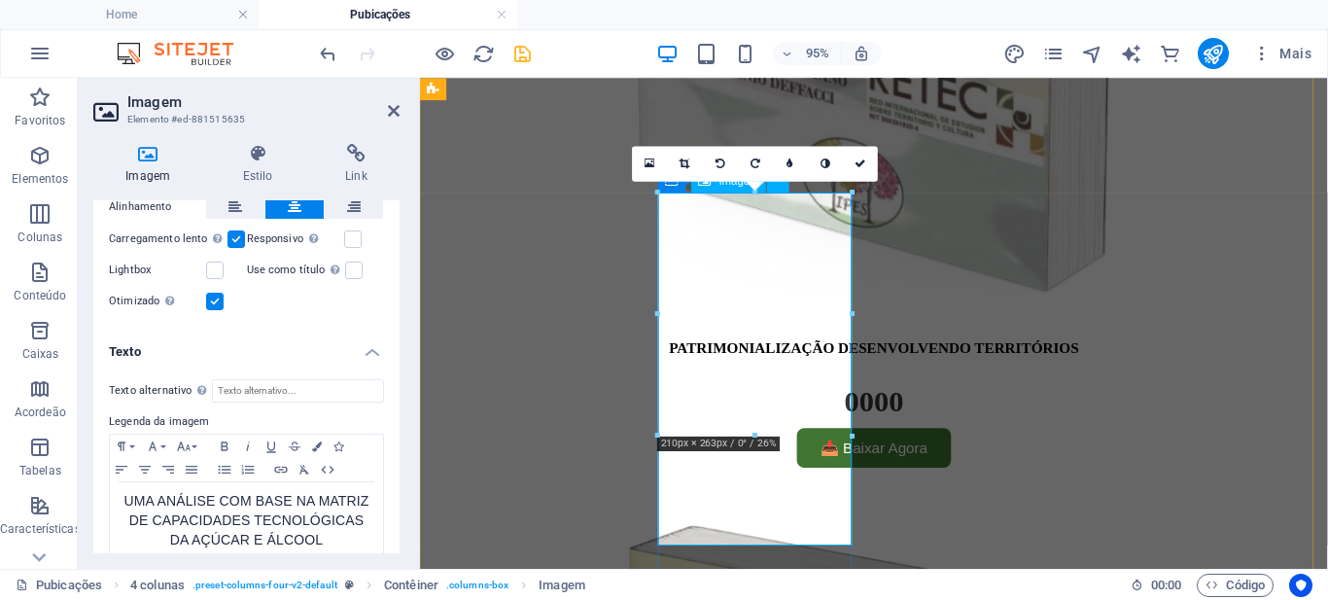
scroll to position [873, 0]
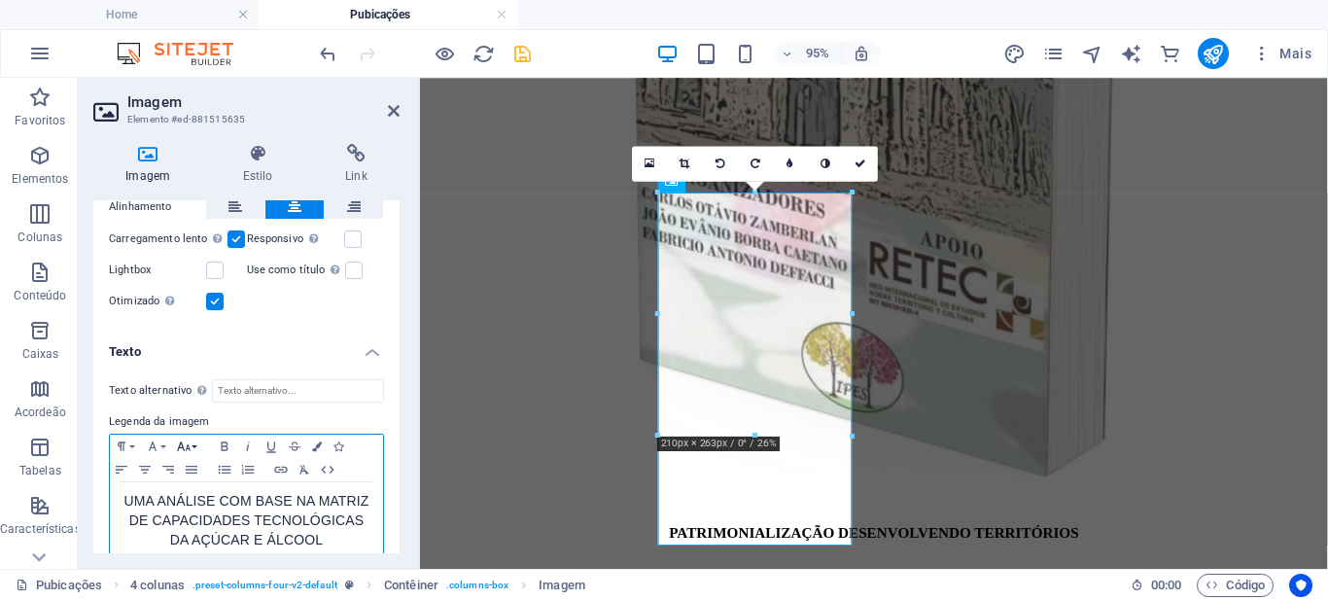
click at [196, 441] on button "Font Size" at bounding box center [187, 445] width 31 height 23
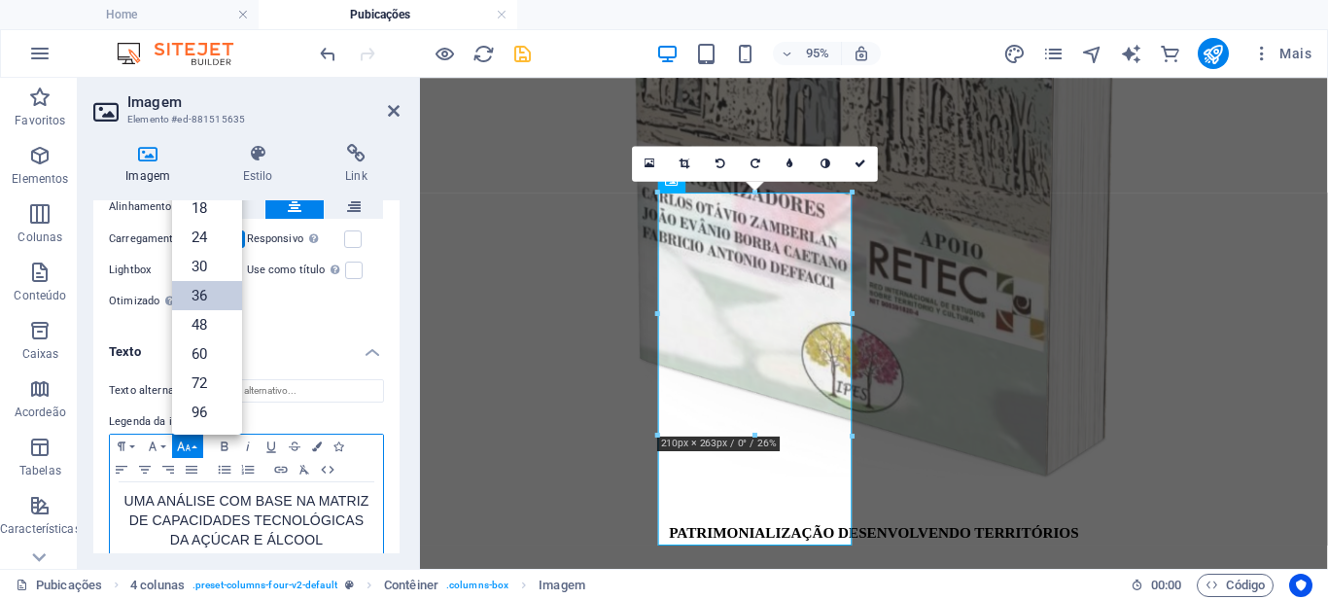
scroll to position [59, 0]
click at [213, 241] on link "12" at bounding box center [207, 246] width 70 height 29
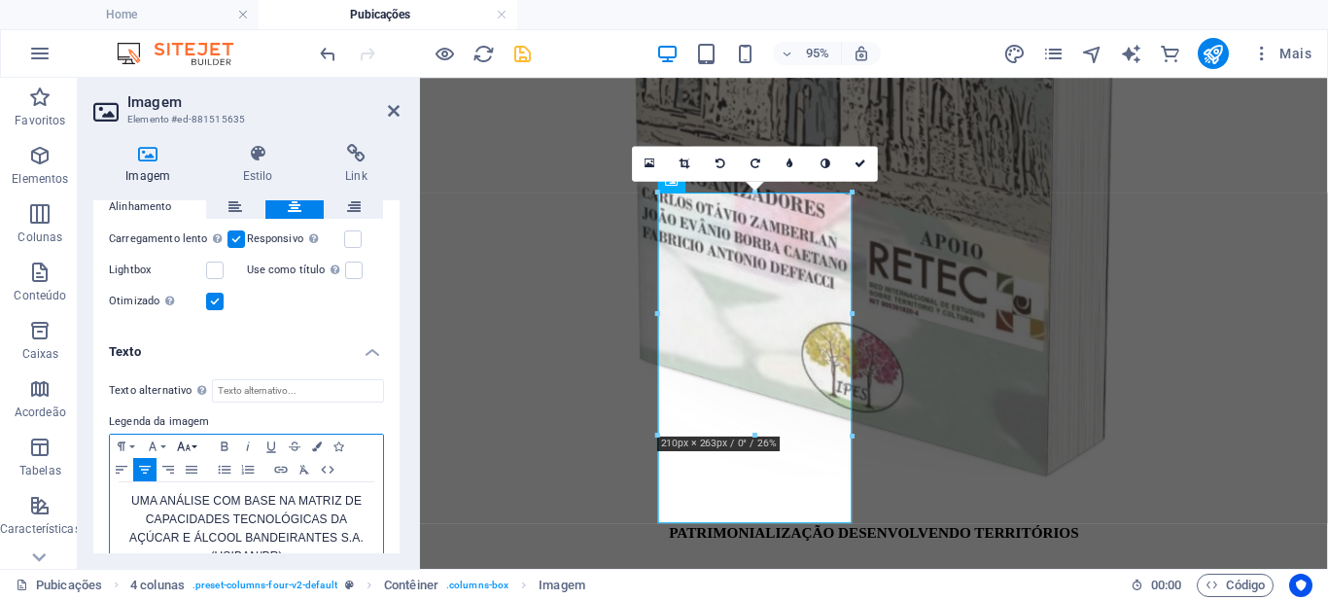
click at [190, 443] on icon "button" at bounding box center [183, 446] width 23 height 16
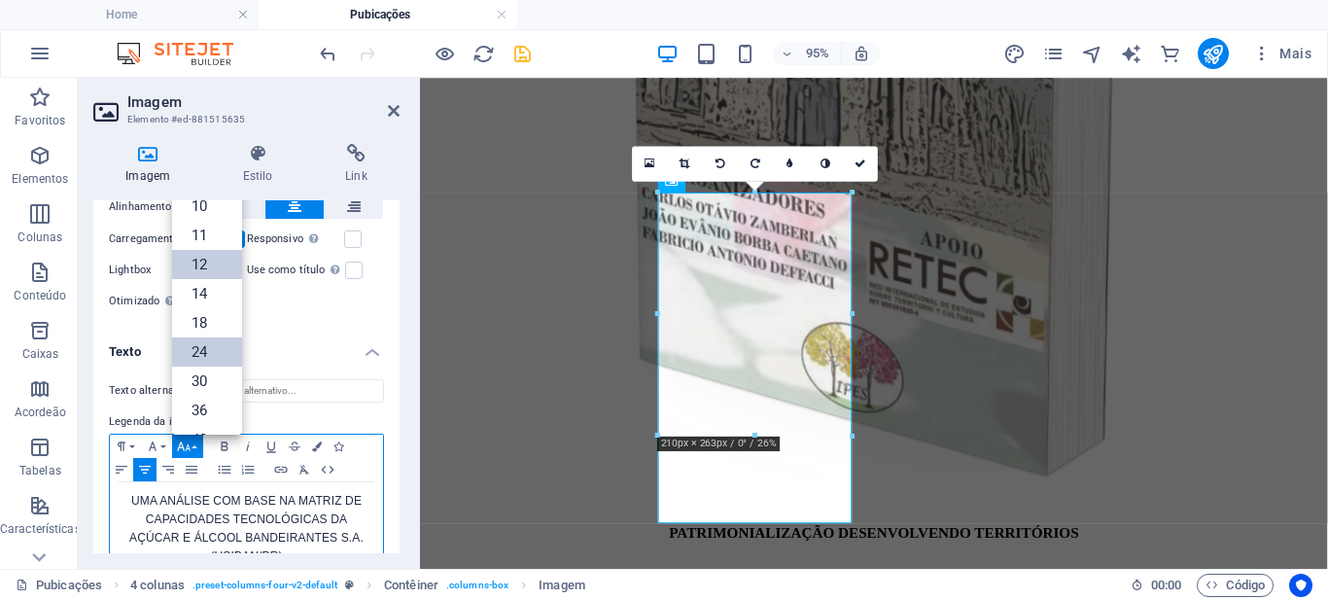
scroll to position [0, 0]
click at [206, 270] on link "11" at bounding box center [207, 276] width 70 height 29
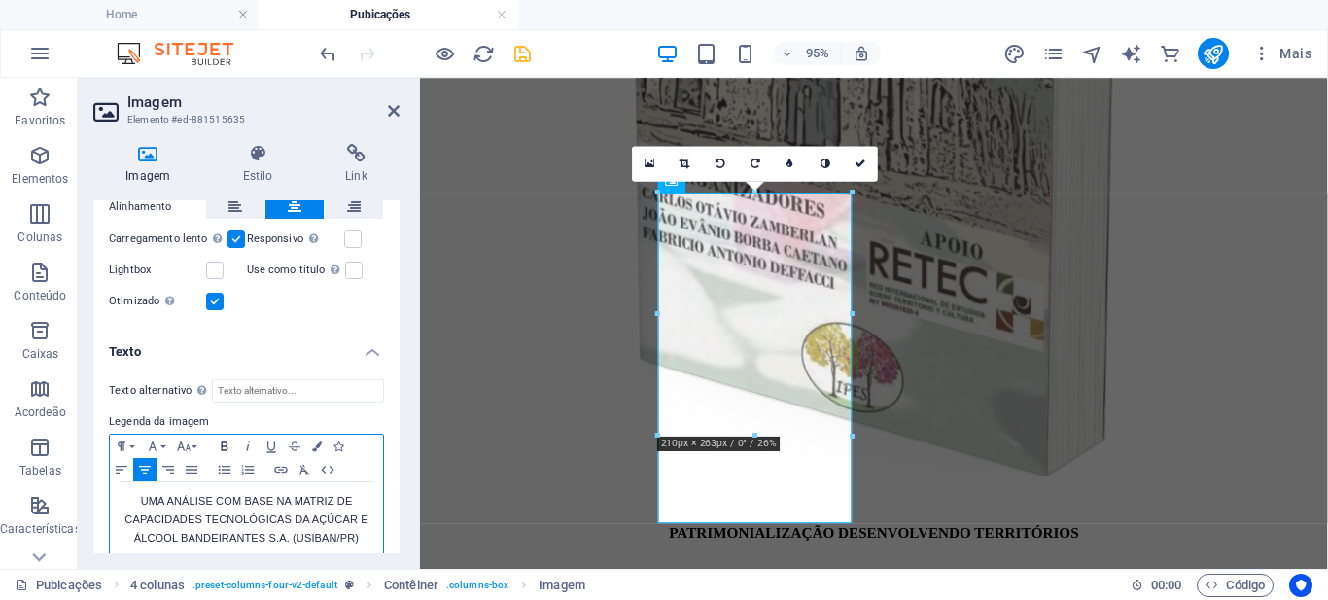
click at [220, 444] on icon "button" at bounding box center [224, 446] width 23 height 16
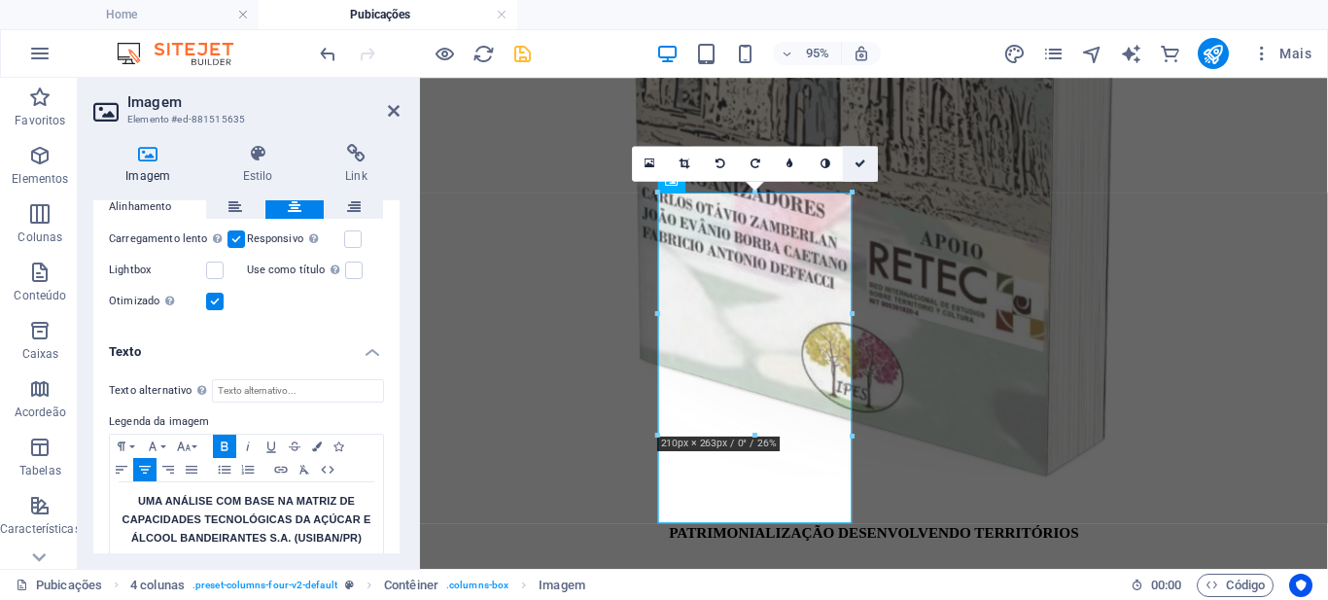
click at [858, 166] on icon at bounding box center [860, 163] width 12 height 11
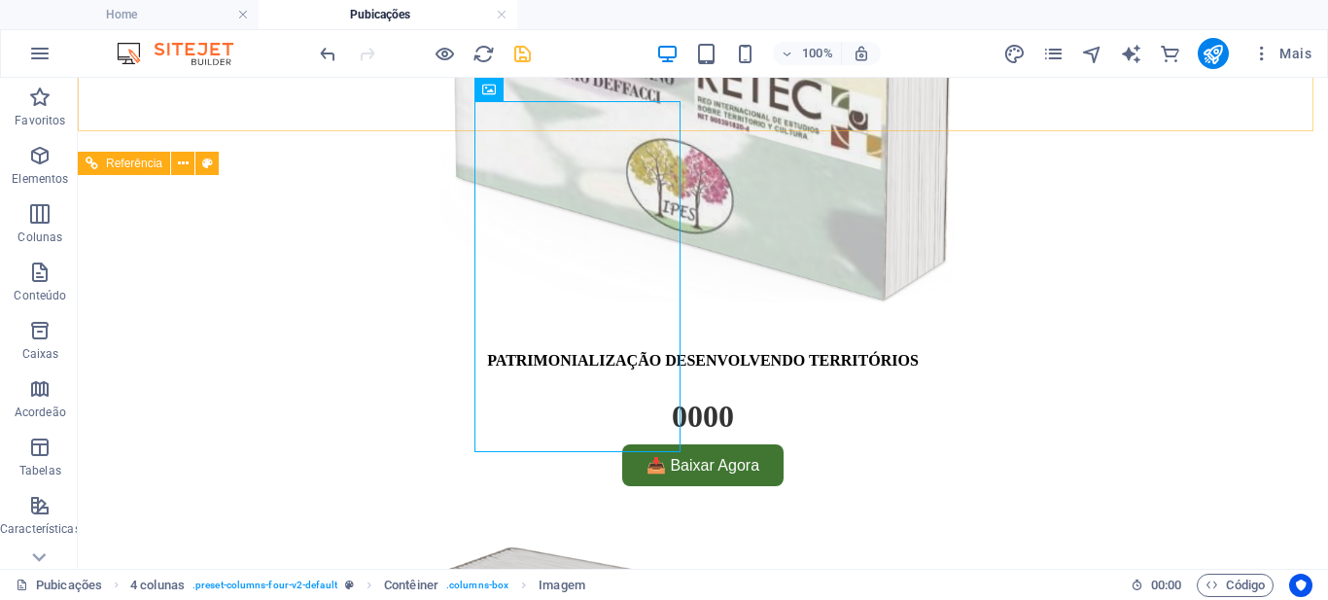
scroll to position [972, 0]
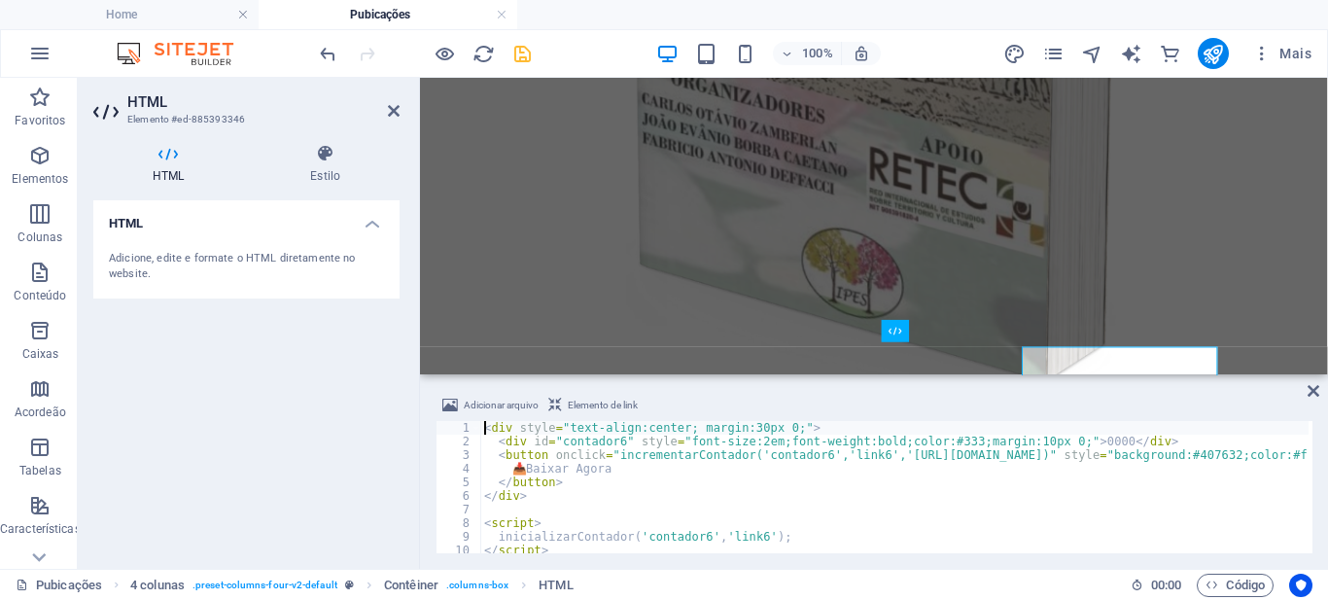
scroll to position [970, 0]
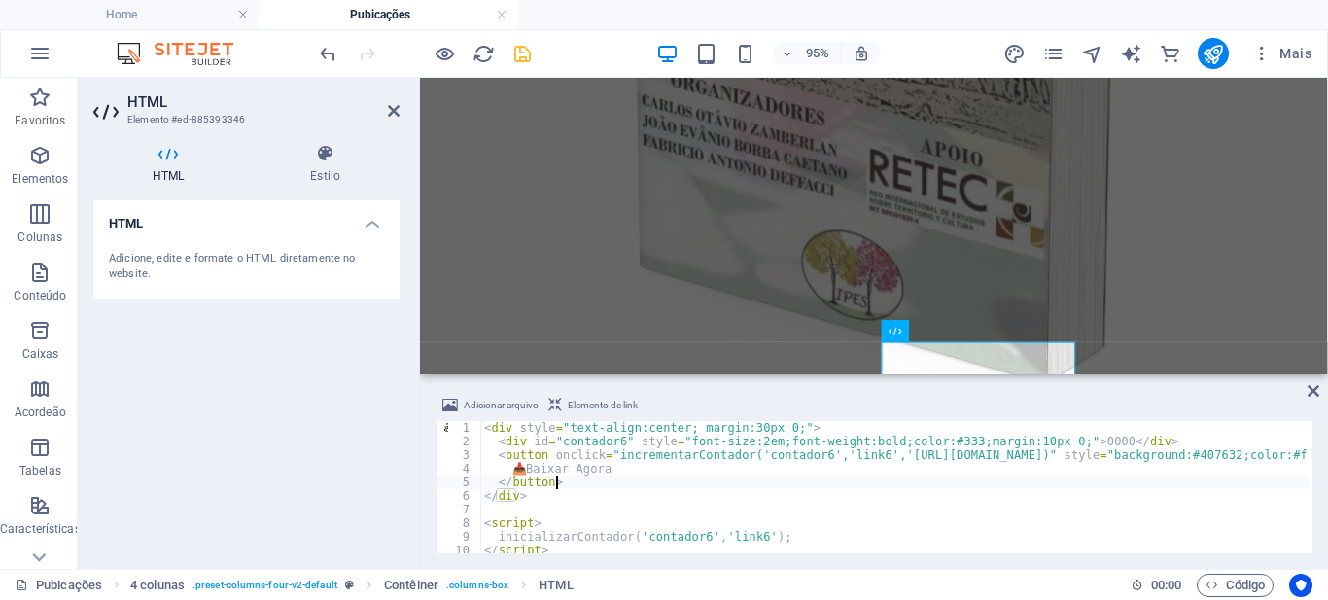
click at [1254, 482] on div "< div style = "text-align:center; margin:30px 0;" > < div id = "contador6" styl…" at bounding box center [1197, 498] width 1435 height 155
click at [1055, 453] on div "< div style = "text-align:center; margin:30px 0;" > < div id = "contador6" styl…" at bounding box center [1197, 498] width 1435 height 155
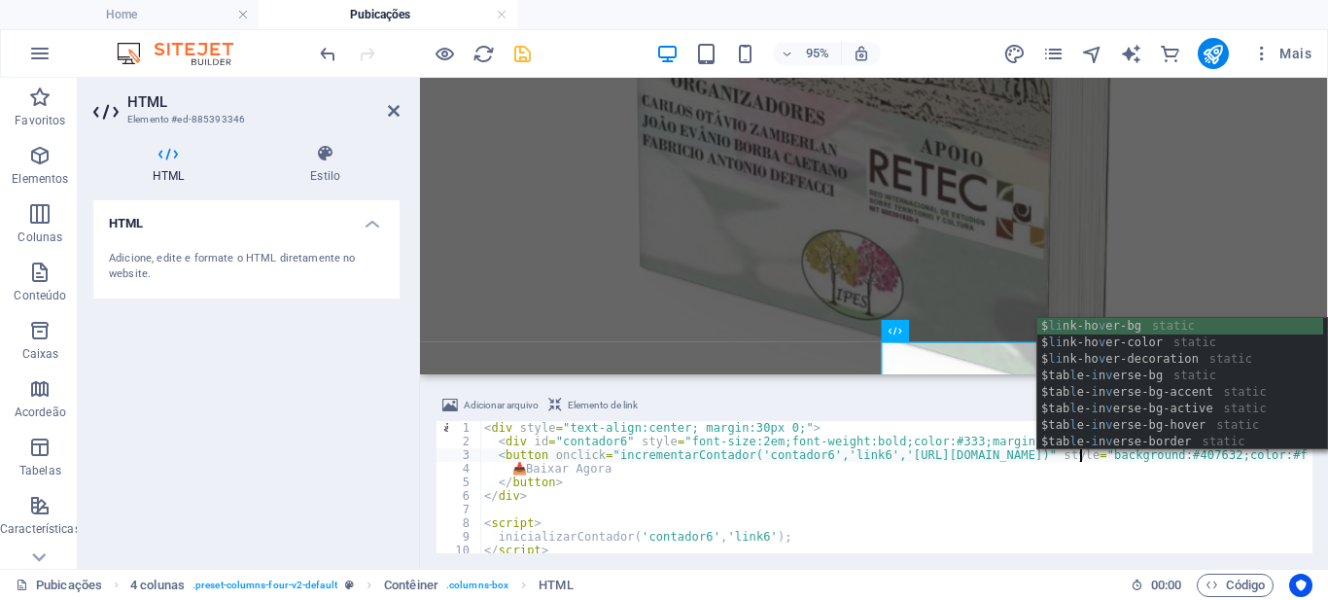
scroll to position [0, 49]
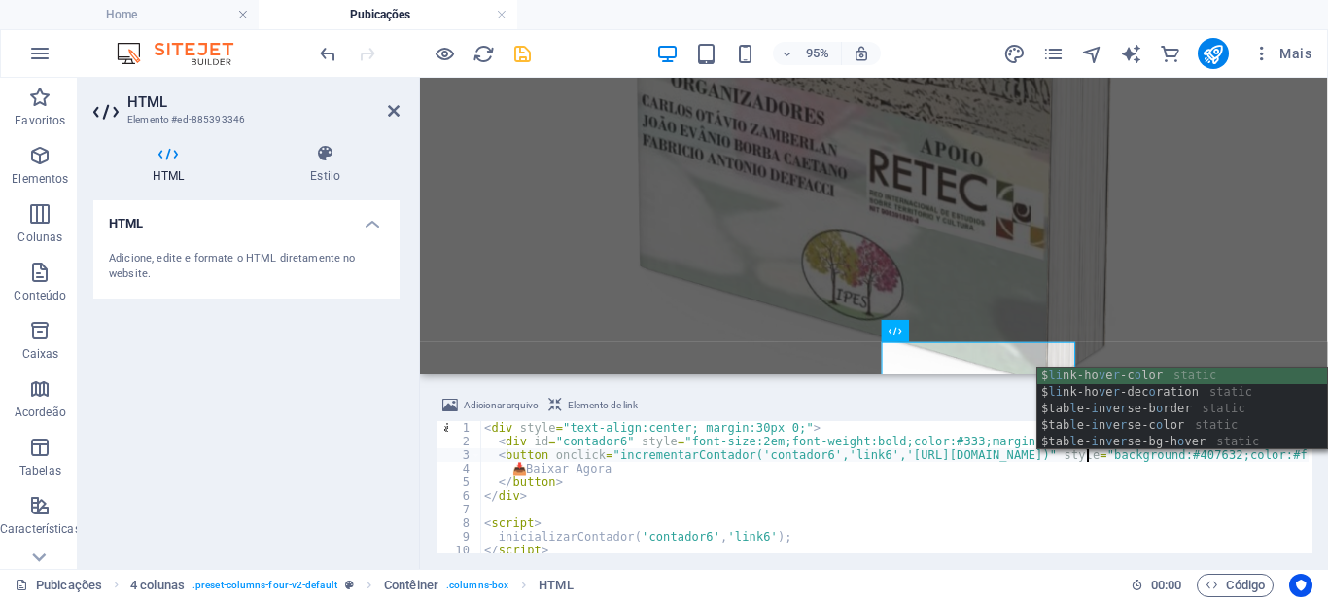
click at [1099, 480] on div "< div style = "text-align:center; margin:30px 0;" > < div id = "contador6" styl…" at bounding box center [1214, 498] width 1468 height 155
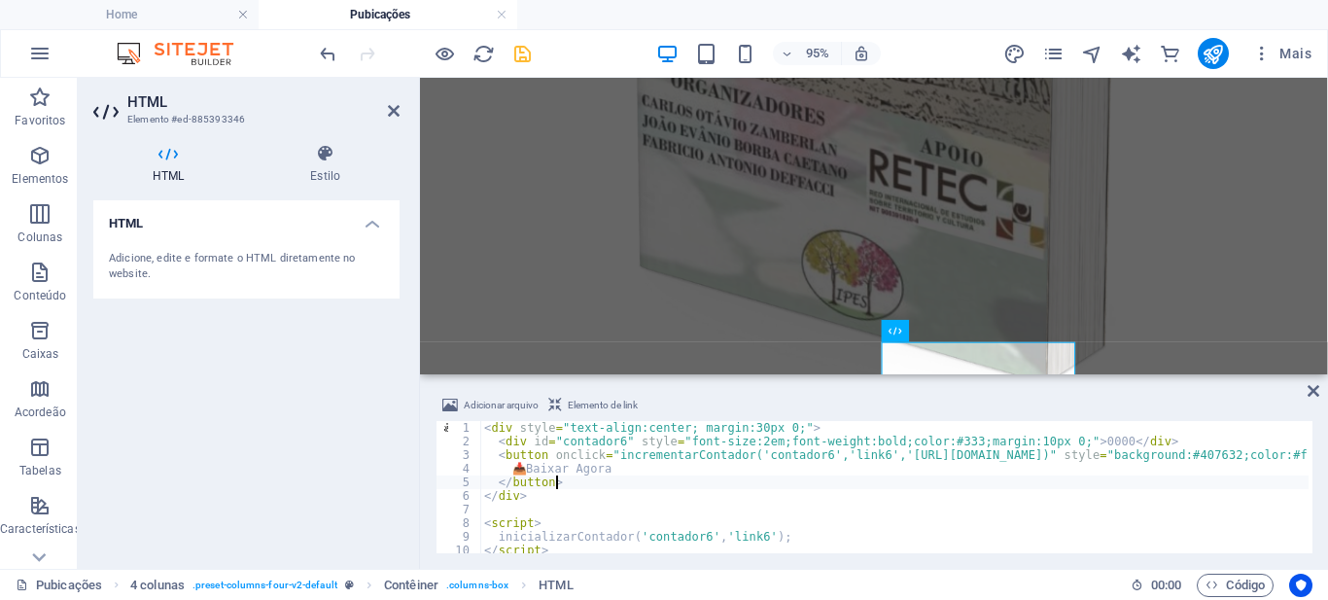
scroll to position [0, 5]
type textarea "</button>"
drag, startPoint x: 523, startPoint y: 53, endPoint x: 593, endPoint y: 57, distance: 70.1
click at [523, 53] on icon "save" at bounding box center [522, 54] width 22 height 22
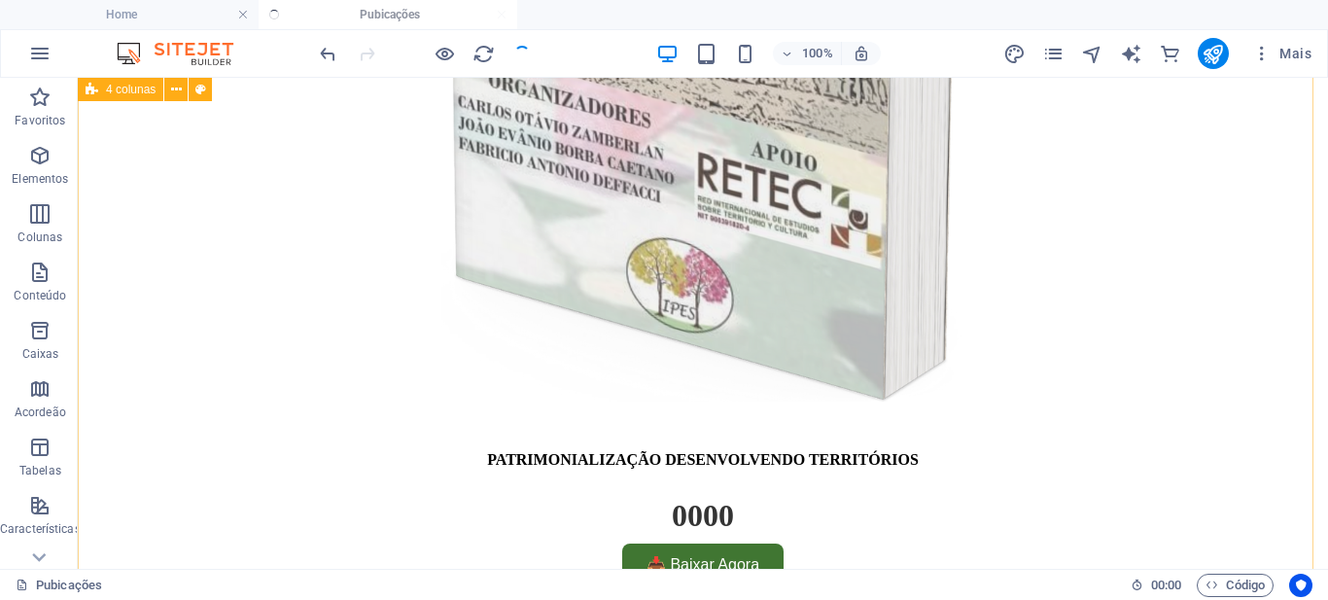
scroll to position [972, 0]
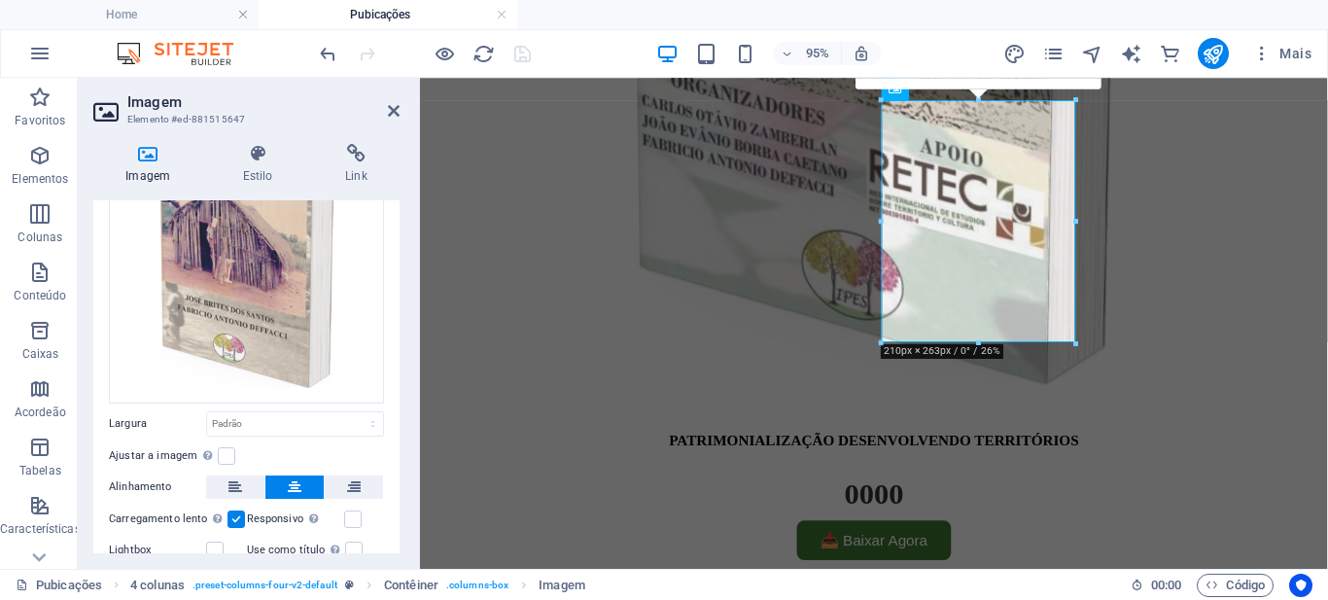
scroll to position [286, 0]
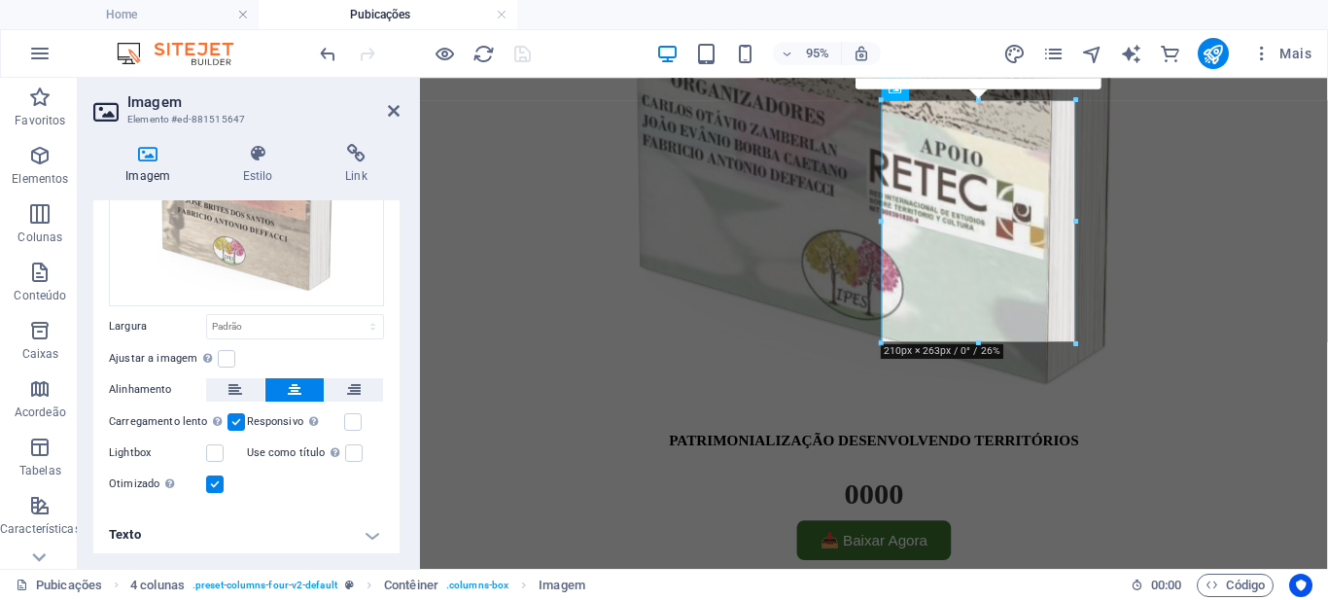
click at [336, 533] on h4 "Texto" at bounding box center [246, 534] width 306 height 47
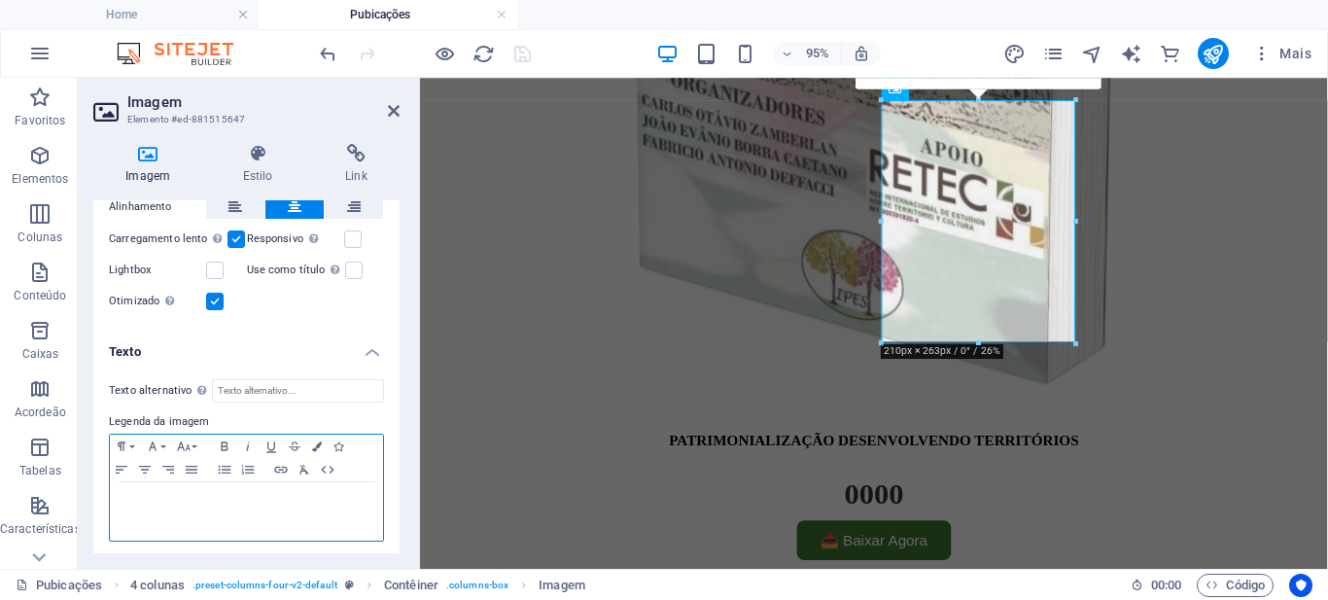
click at [196, 492] on p at bounding box center [247, 500] width 254 height 17
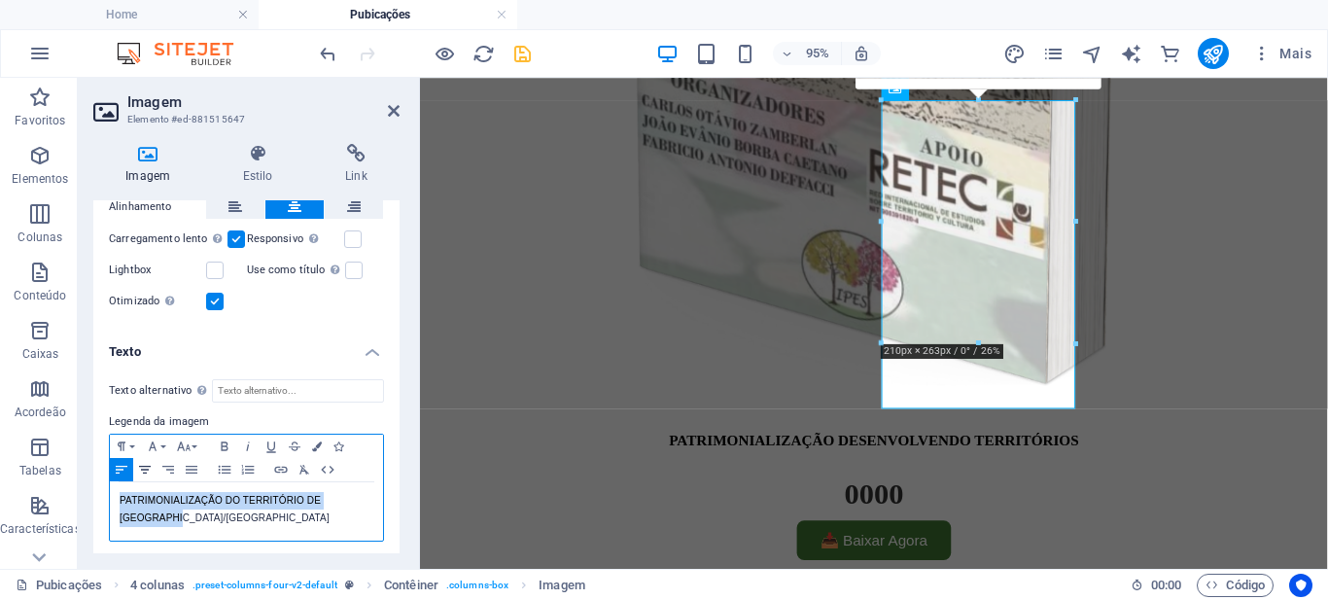
click at [145, 466] on icon "button" at bounding box center [145, 470] width 12 height 8
click at [222, 440] on icon "button" at bounding box center [224, 446] width 23 height 16
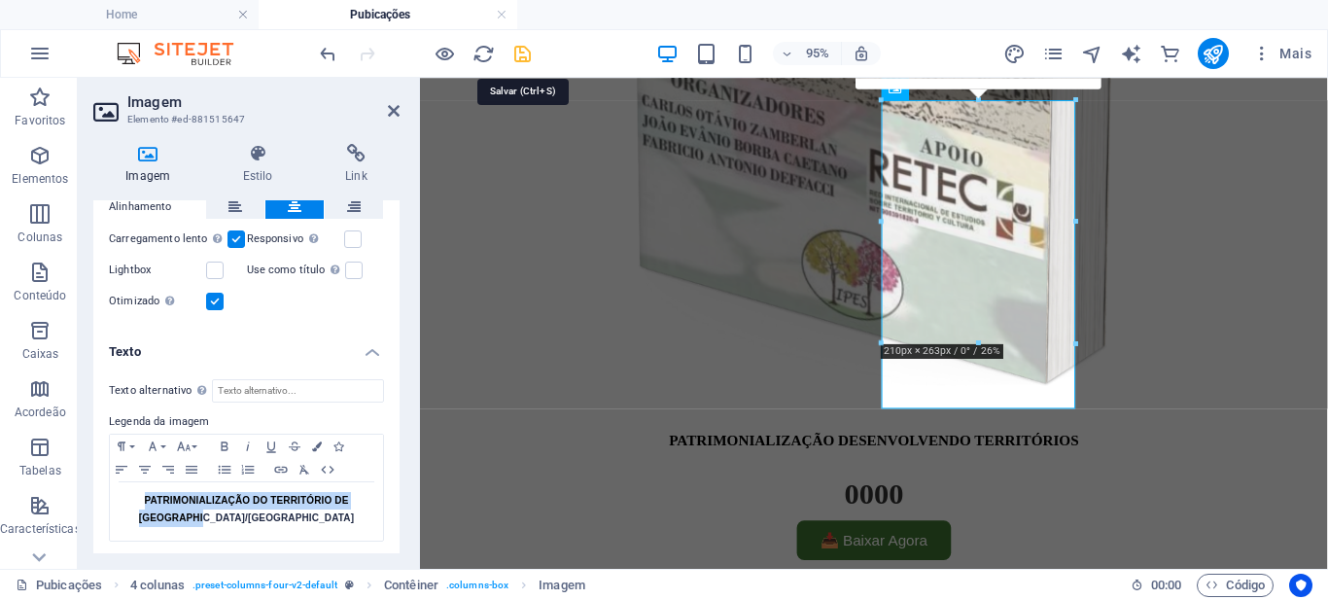
click at [519, 57] on icon "save" at bounding box center [522, 54] width 22 height 22
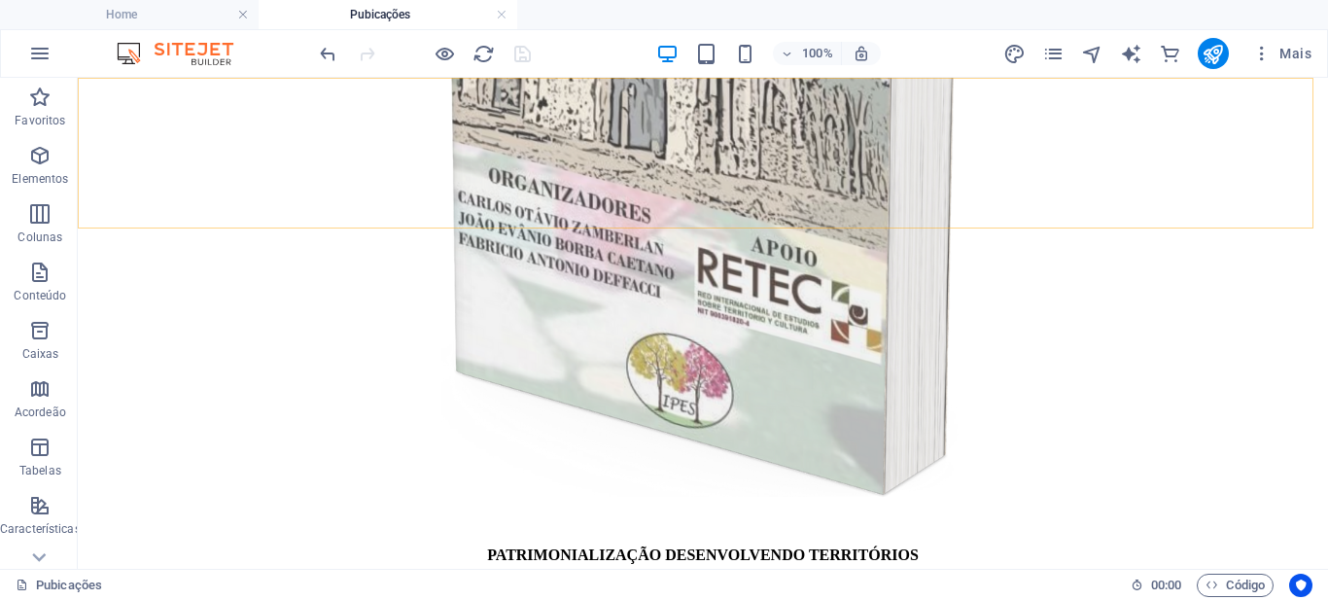
scroll to position [486, 0]
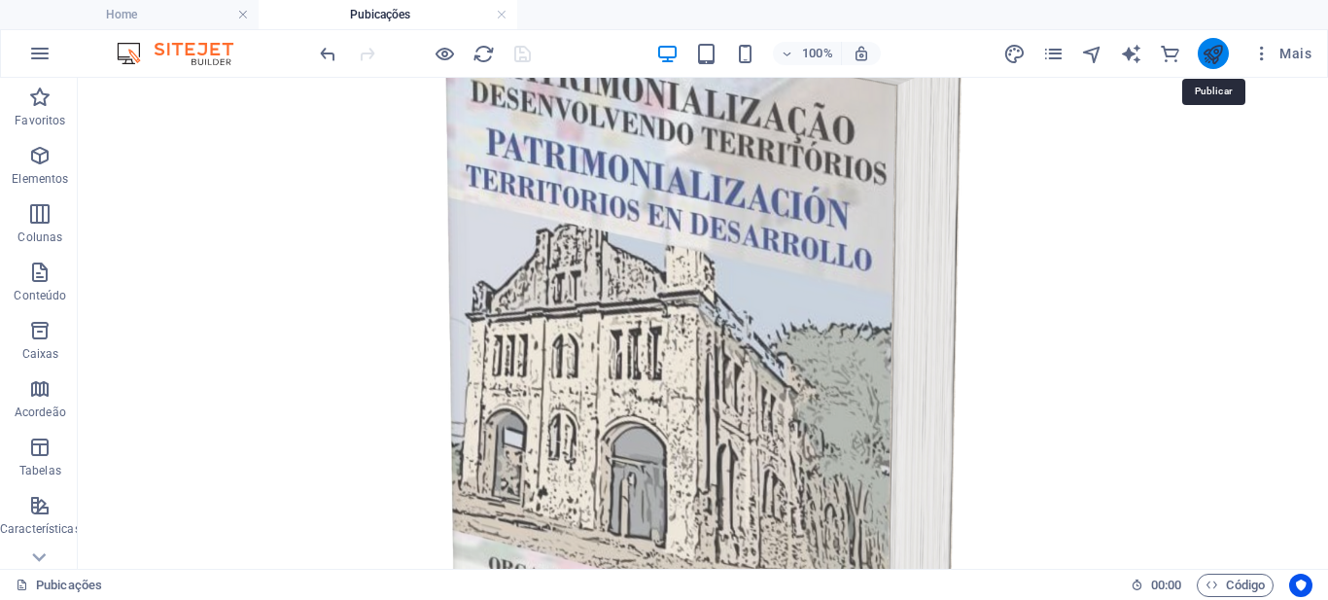
click at [1216, 52] on icon "publish" at bounding box center [1212, 54] width 22 height 22
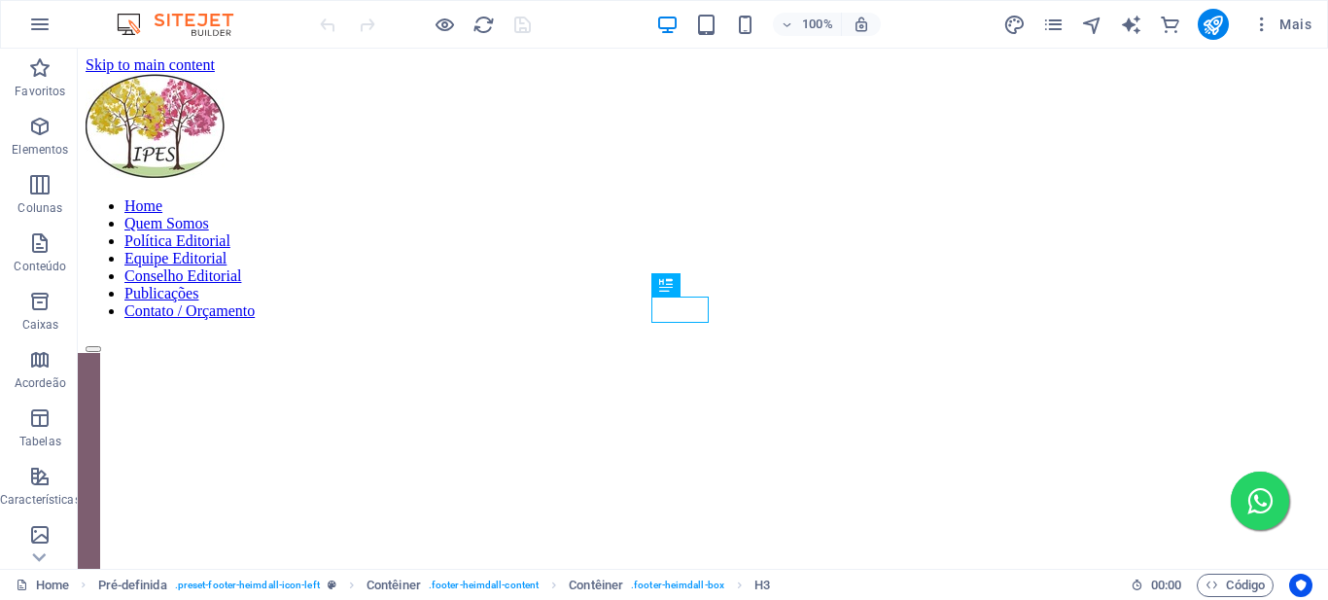
scroll to position [569, 0]
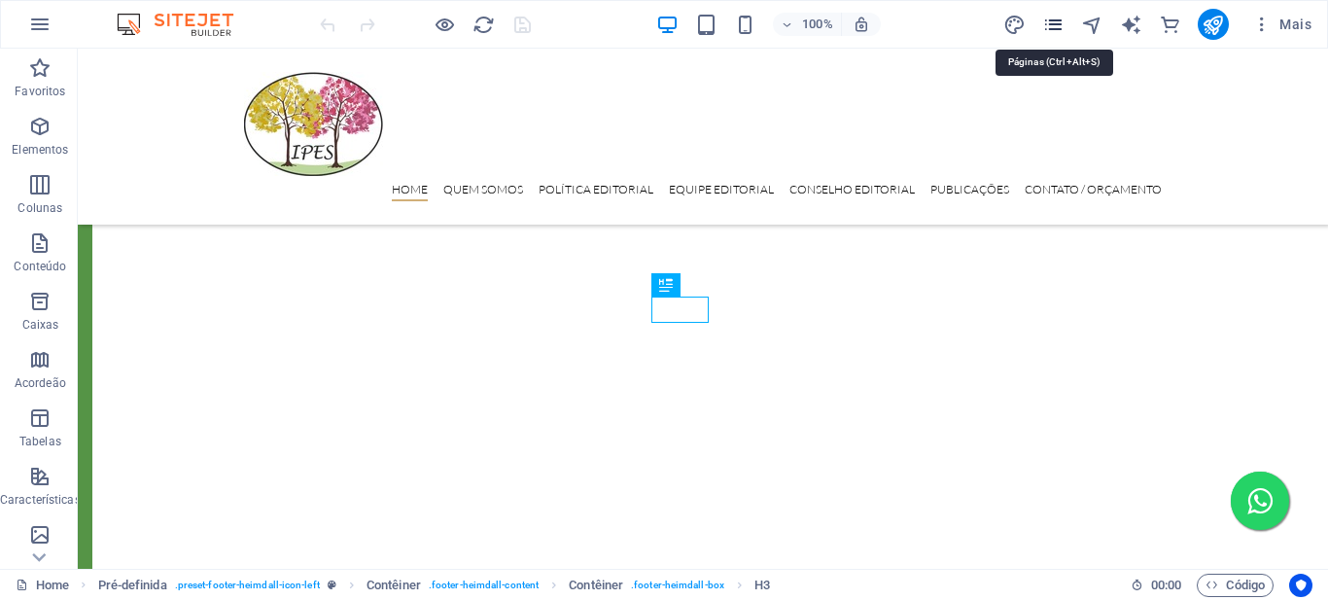
click at [1051, 26] on icon "pages" at bounding box center [1053, 25] width 22 height 22
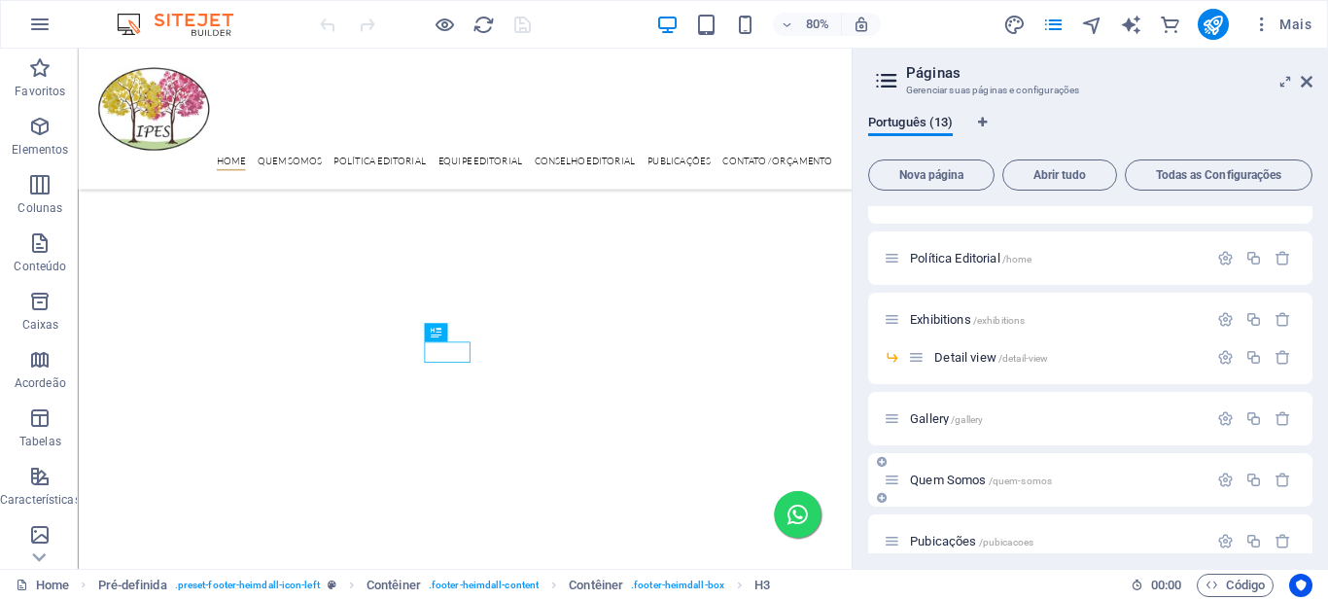
scroll to position [292, 0]
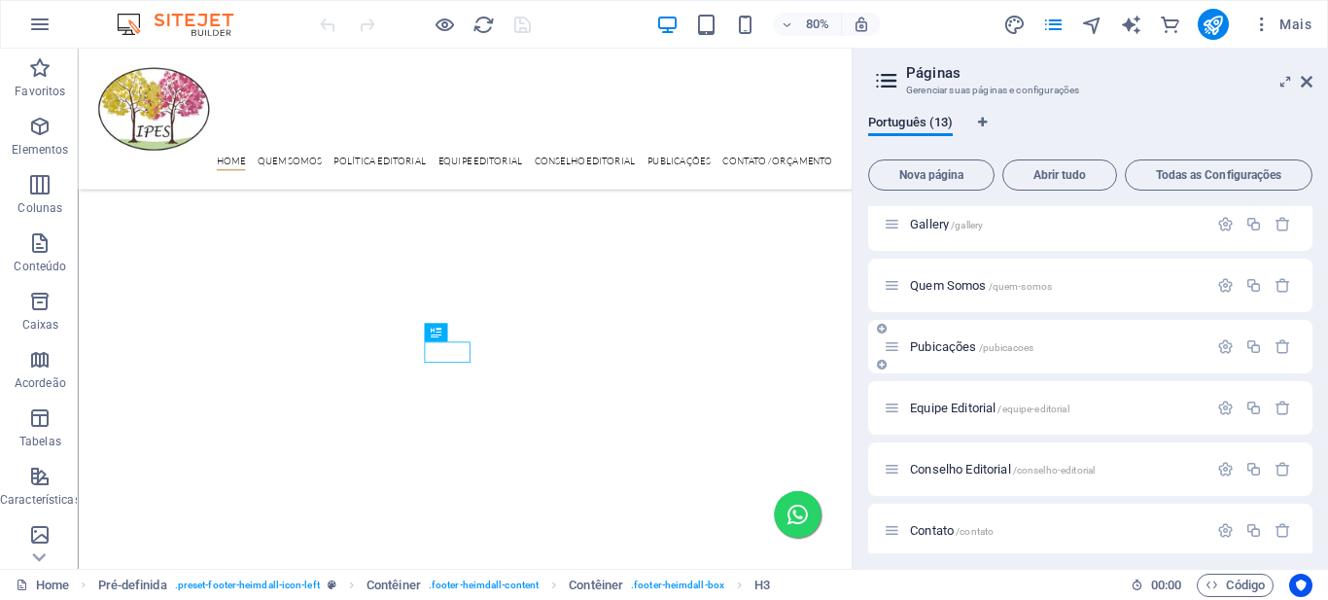
click at [1022, 349] on span "/pubicacoes" at bounding box center [1006, 347] width 55 height 11
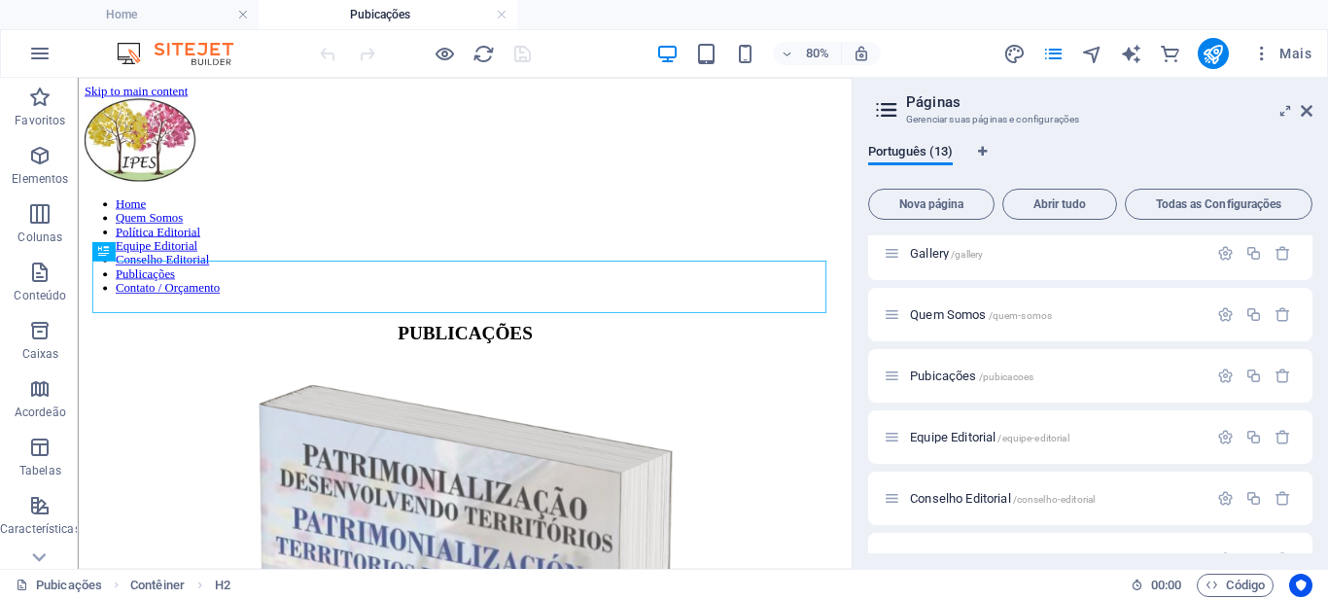
scroll to position [0, 0]
click at [1306, 111] on icon at bounding box center [1306, 111] width 12 height 16
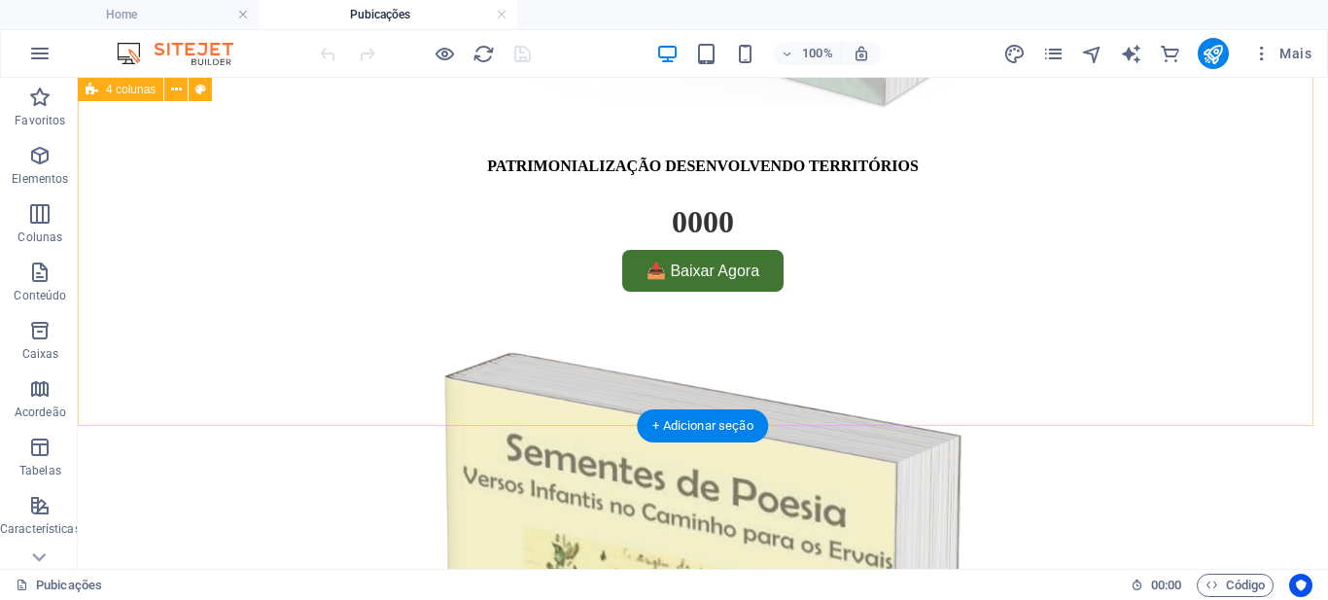
scroll to position [1166, 0]
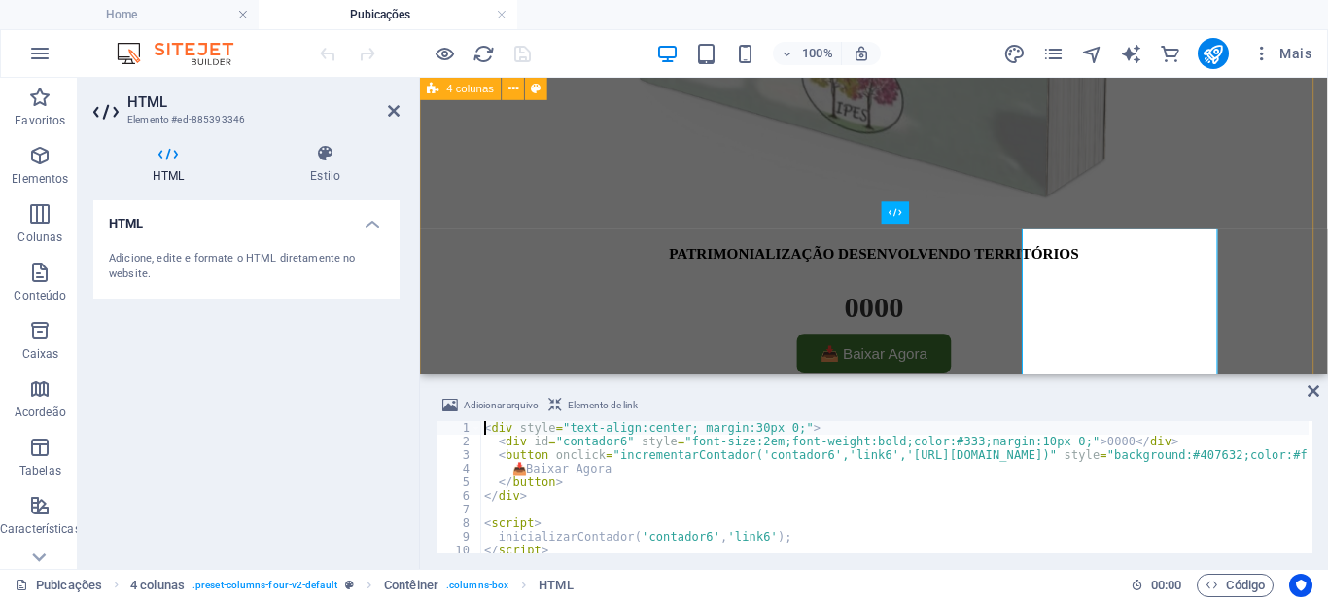
scroll to position [1164, 0]
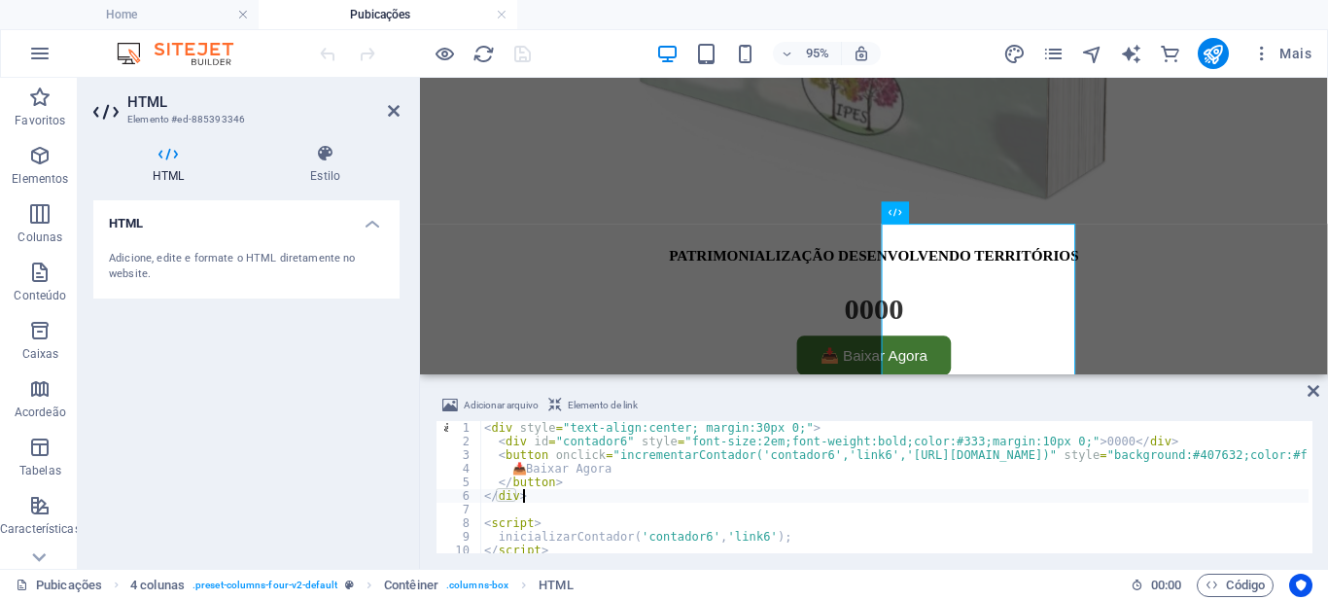
click at [587, 491] on div "< div style = "text-align:center; margin:30px 0;" > < div id = "contador6" styl…" at bounding box center [1214, 498] width 1468 height 155
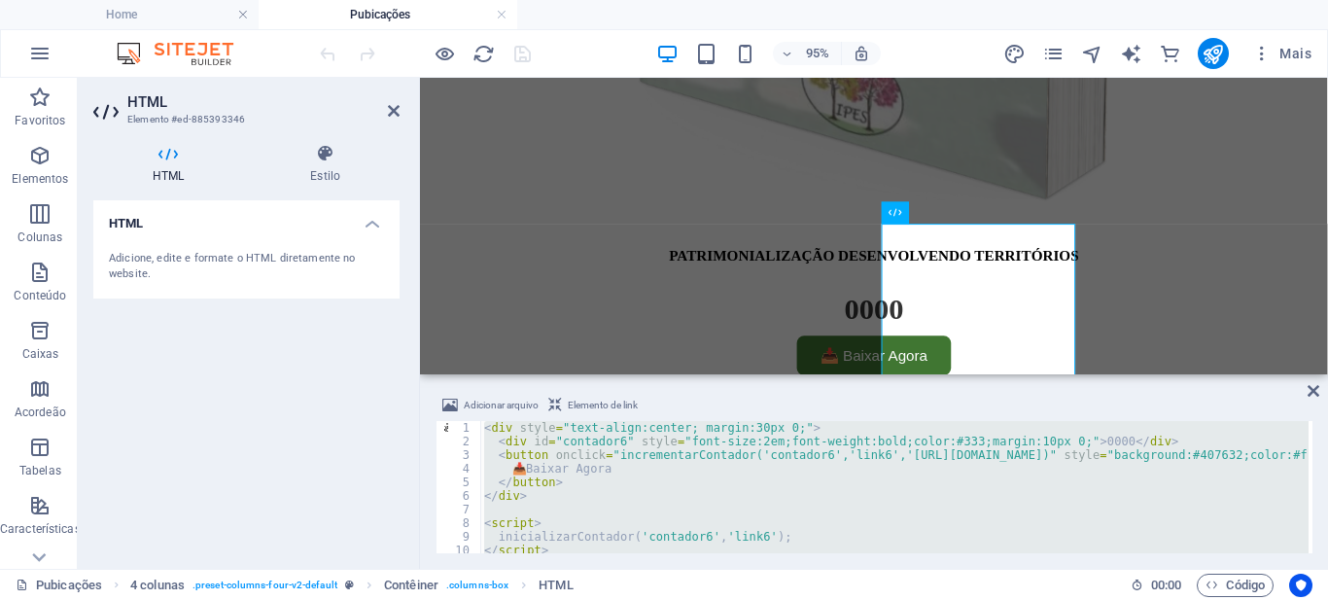
click at [651, 494] on div "< div style = "text-align:center; margin:30px 0;" > < div id = "contador6" styl…" at bounding box center [894, 487] width 828 height 132
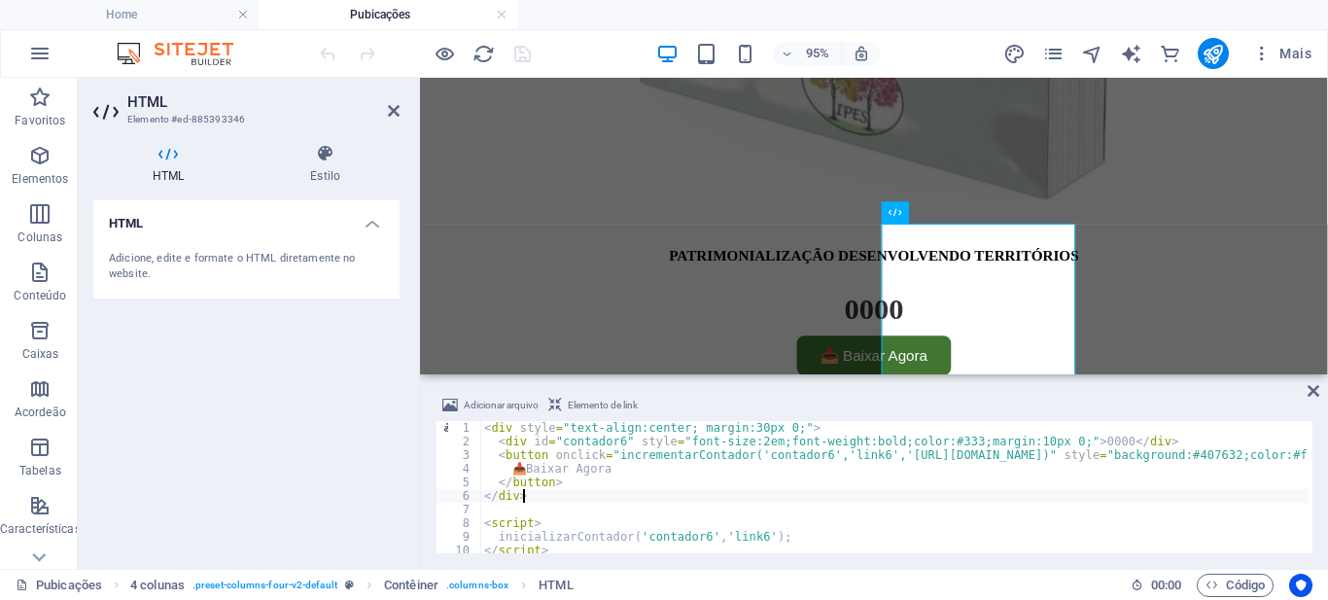
type textarea "</script>"
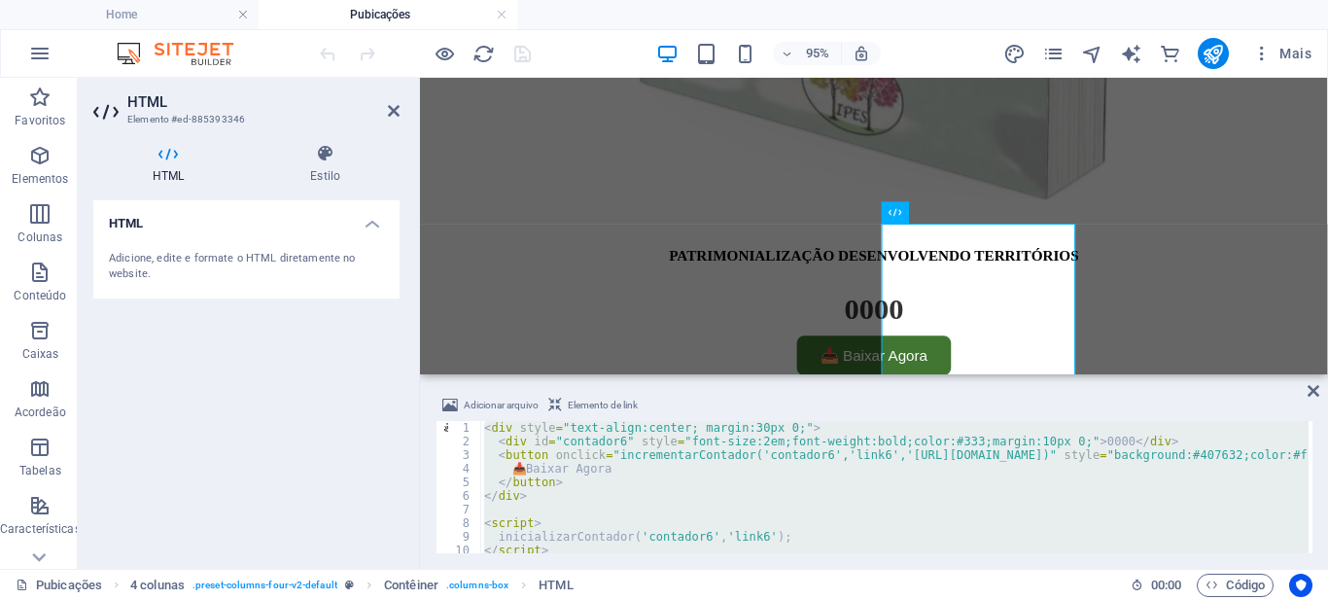
paste textarea
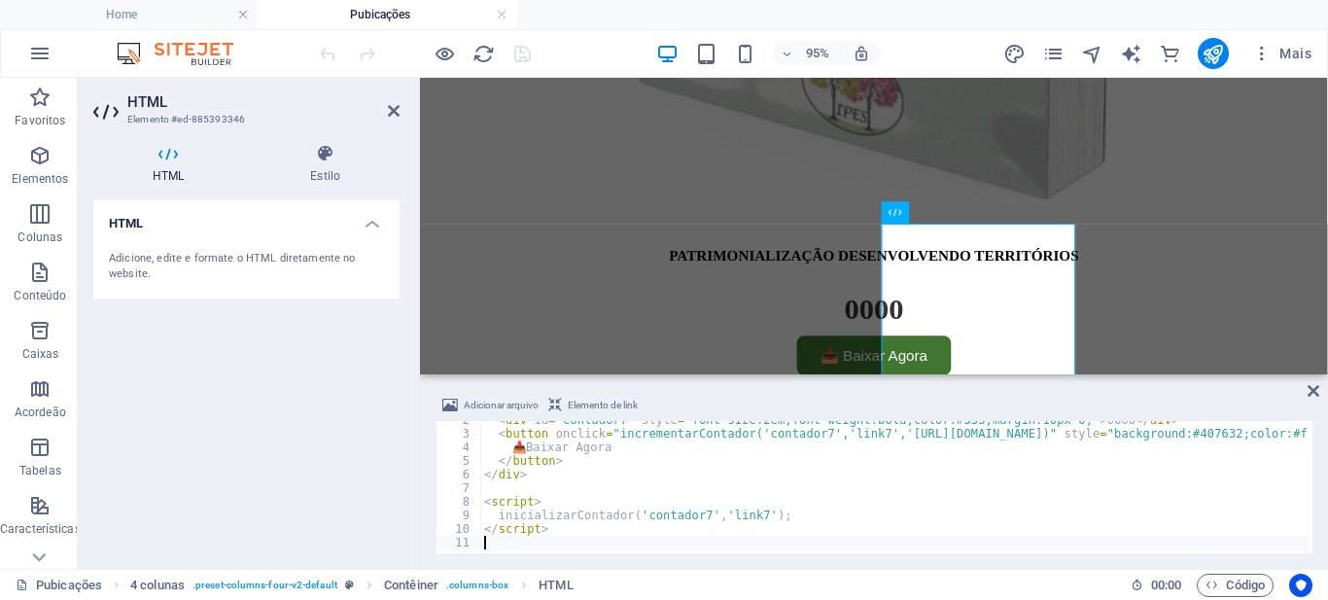
scroll to position [21, 0]
click at [598, 36] on div "95% Mais" at bounding box center [664, 53] width 1326 height 47
click at [530, 51] on icon "save" at bounding box center [522, 54] width 22 height 22
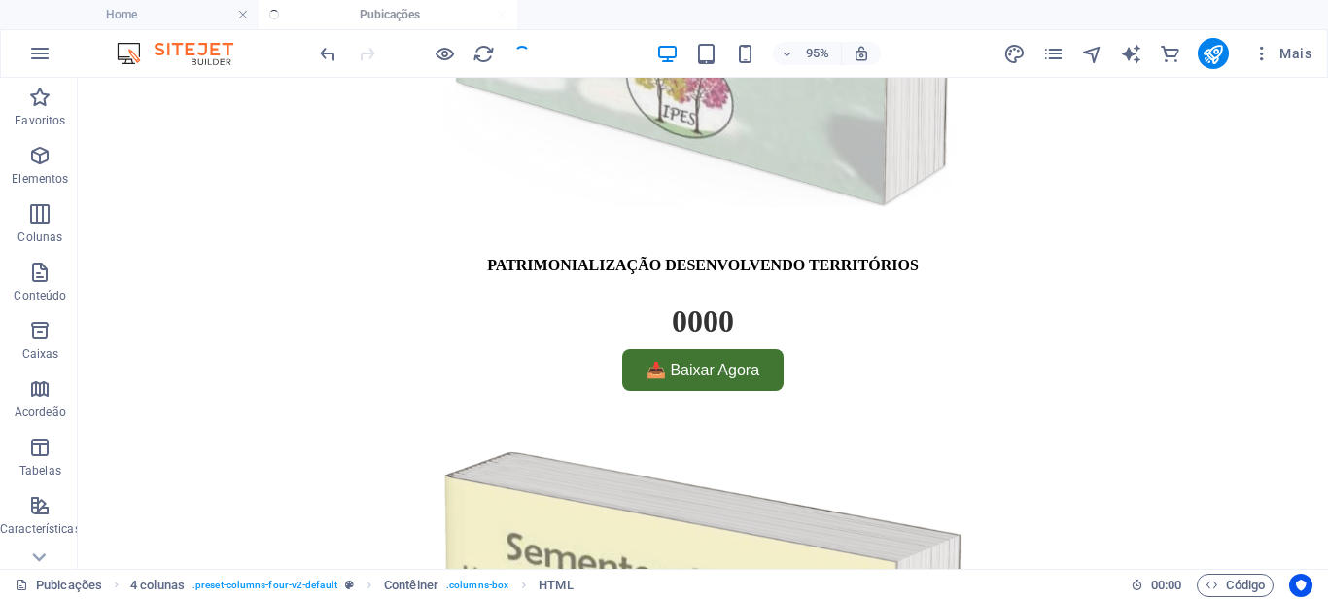
scroll to position [1166, 0]
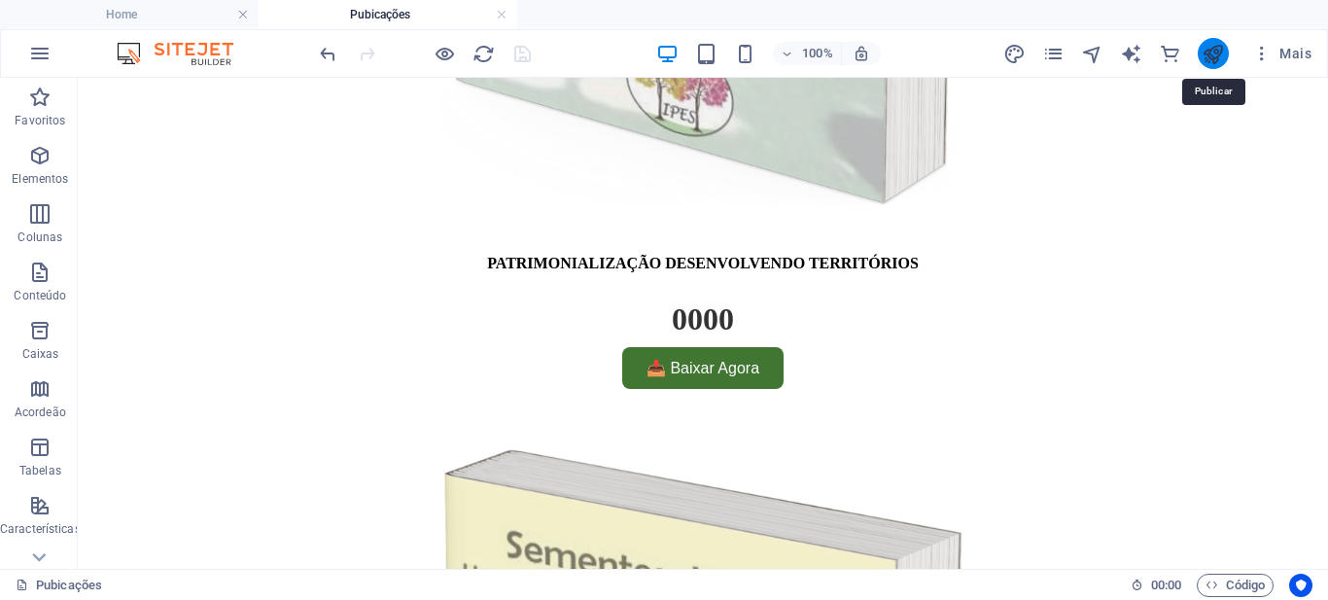
click at [1219, 55] on icon "publish" at bounding box center [1212, 54] width 22 height 22
